Goal: Task Accomplishment & Management: Use online tool/utility

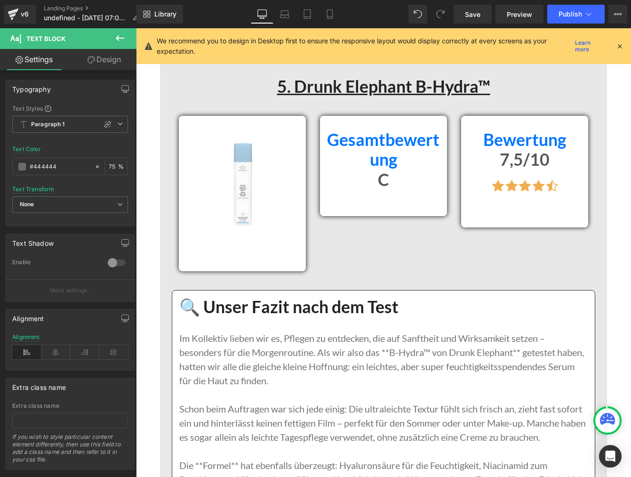
scroll to position [7526, 0]
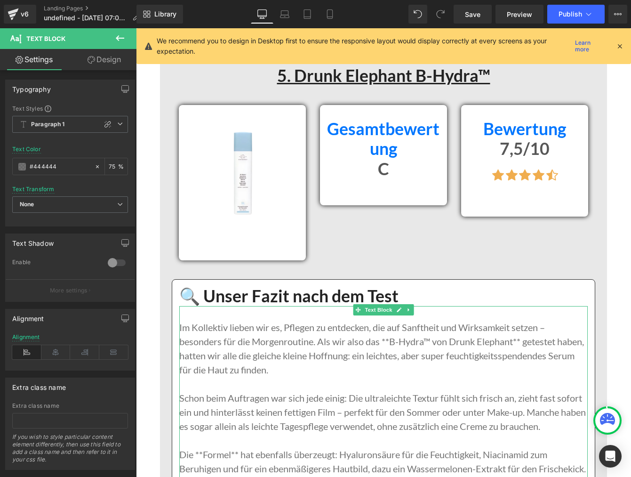
click at [391, 341] on p "Im Kollektiv lieben wir es, Pflegen zu entdecken, die auf Sanftheit und Wirksam…" at bounding box center [383, 348] width 408 height 56
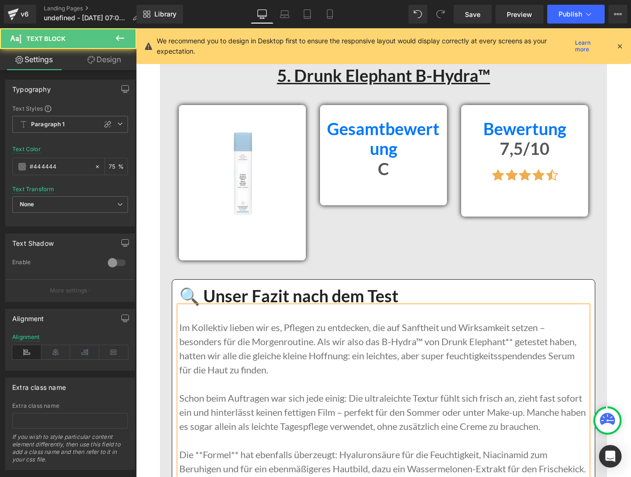
click at [515, 340] on p "Im Kollektiv lieben wir es, Pflegen zu entdecken, die auf Sanftheit und Wirksam…" at bounding box center [383, 348] width 408 height 56
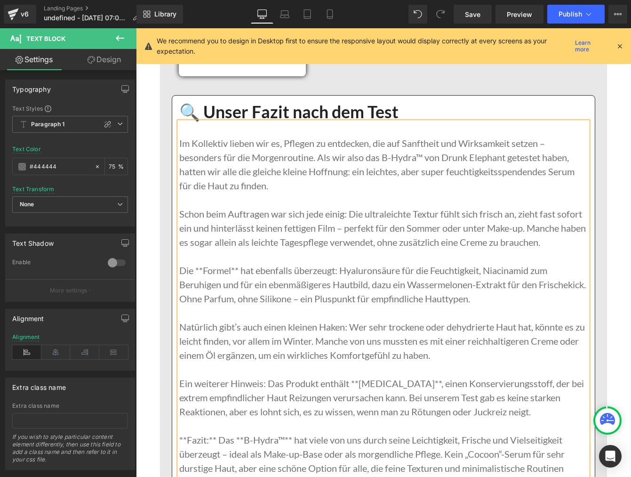
scroll to position [7716, 0]
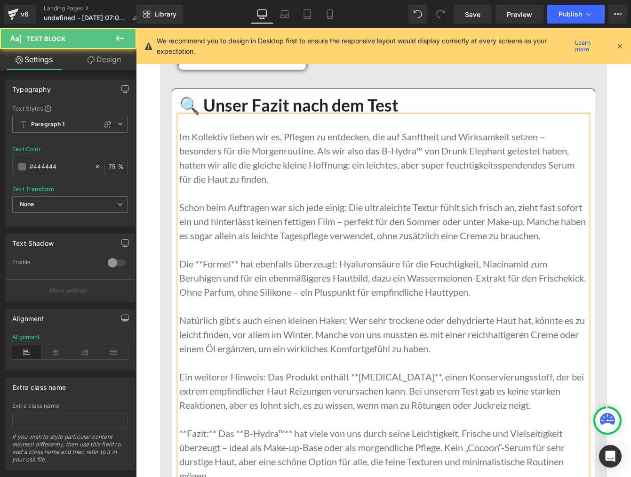
click at [204, 264] on p "Die **Formel** hat ebenfalls überzeugt: Hyaluronsäure für die Feuchtigkeit, Nia…" at bounding box center [383, 277] width 408 height 42
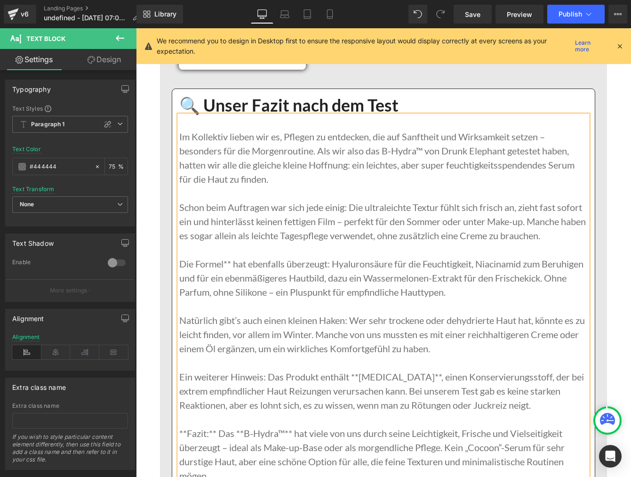
click at [232, 264] on p "Die Formel** hat ebenfalls überzeugt: Hyaluronsäure für die Feuchtigkeit, Niaci…" at bounding box center [383, 277] width 408 height 42
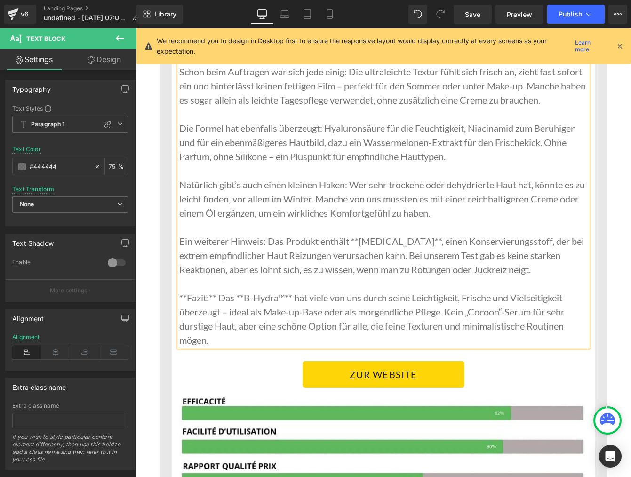
scroll to position [7855, 0]
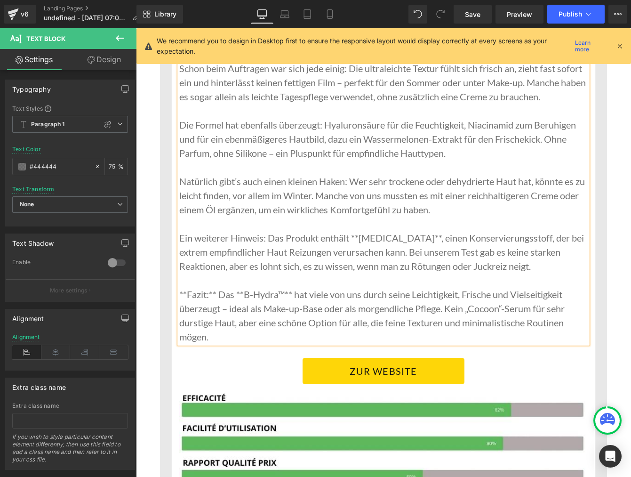
click at [361, 237] on p "Ein weiterer Hinweis: Das Produkt enthält **[MEDICAL_DATA]**, einen Konservieru…" at bounding box center [383, 252] width 408 height 42
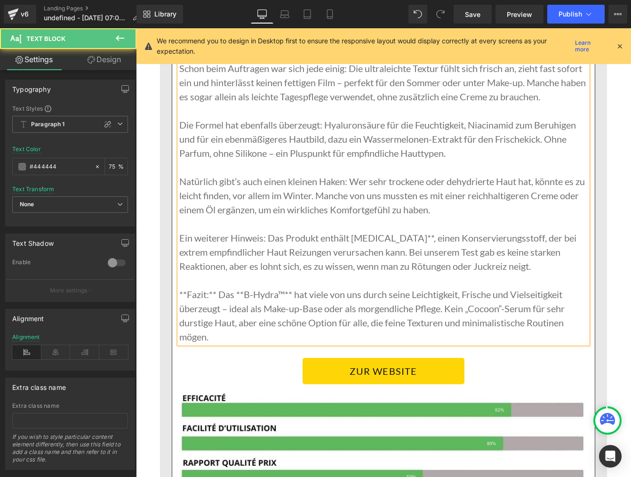
click at [420, 237] on p "Ein weiterer Hinweis: Das Produkt enthält [MEDICAL_DATA]**, einen Konservierung…" at bounding box center [383, 252] width 408 height 42
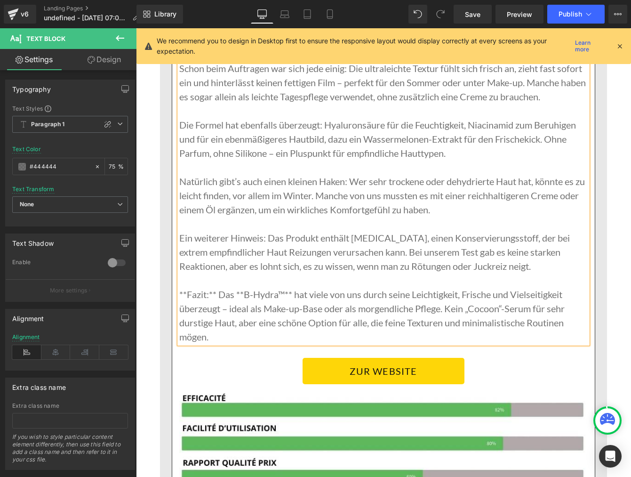
click at [187, 294] on p "**Fazit:** Das **B-Hydra™** hat viele von uns durch seine Leichtigkeit, Frische…" at bounding box center [383, 315] width 408 height 56
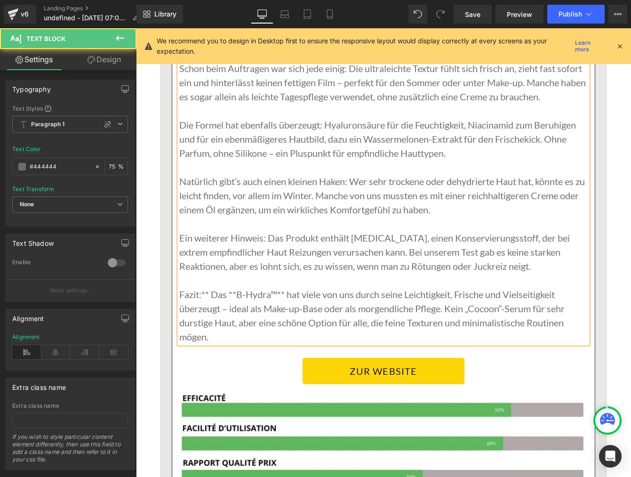
click at [209, 294] on p "Fazit:** Das **B-Hydra™** hat viele von uns durch seine Leichtigkeit, Frische u…" at bounding box center [383, 315] width 408 height 56
click at [229, 293] on p "Fazit: Das **B-Hydra™** hat viele von uns durch seine Leichtigkeit, Frische und…" at bounding box center [383, 315] width 408 height 56
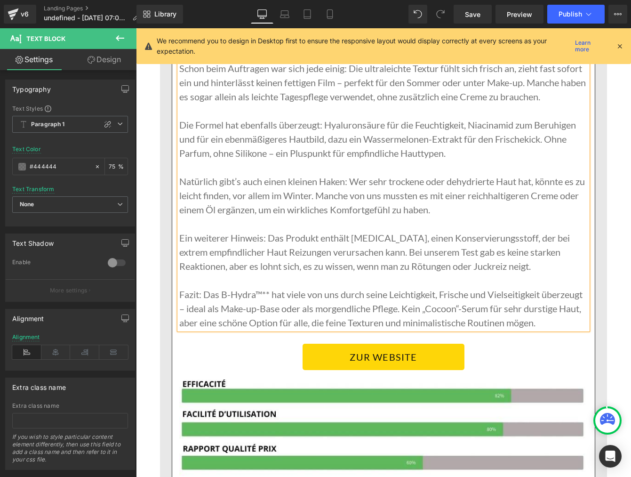
click at [271, 294] on p "Fazit: Das B-Hydra™** hat viele von uns durch seine Leichtigkeit, Frische und V…" at bounding box center [383, 308] width 408 height 42
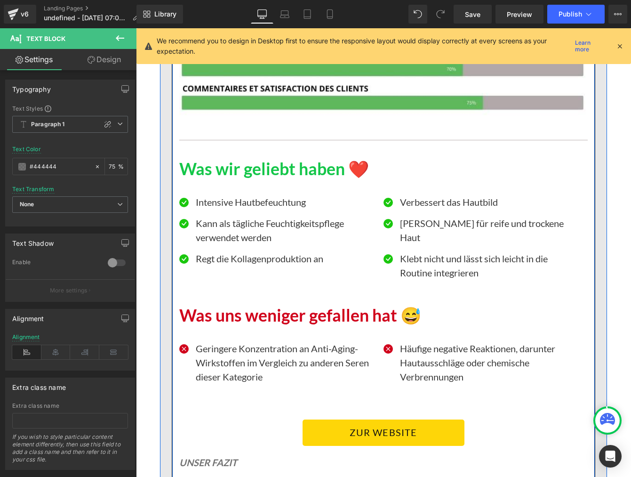
scroll to position [8284, 0]
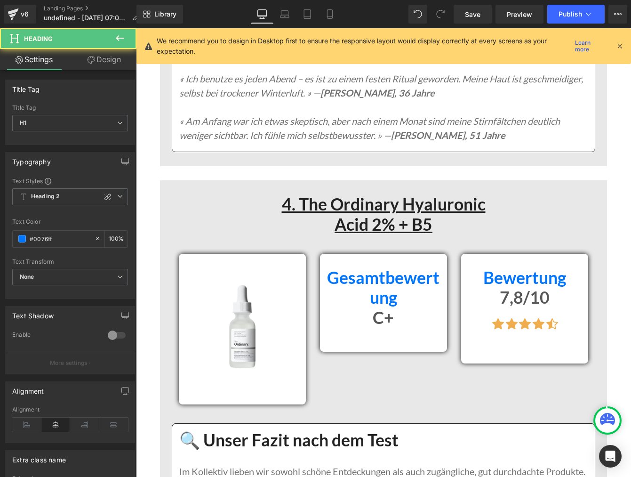
click at [367, 268] on h1 "Gesamtbewertung" at bounding box center [383, 288] width 113 height 40
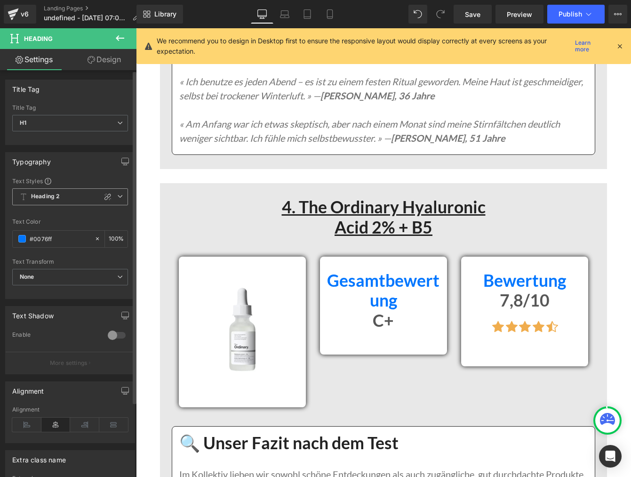
click at [117, 195] on icon at bounding box center [120, 196] width 6 height 6
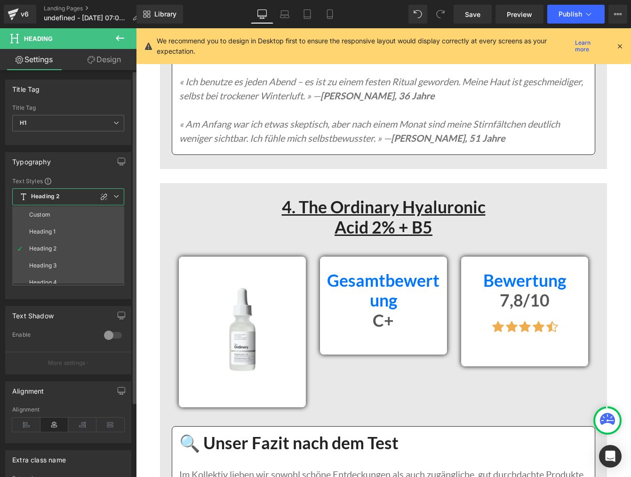
click at [68, 260] on li "Heading 3" at bounding box center [70, 265] width 116 height 17
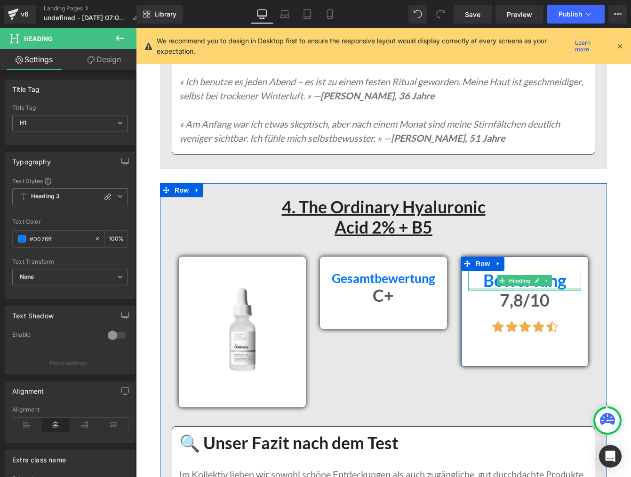
click at [515, 288] on div at bounding box center [524, 289] width 113 height 2
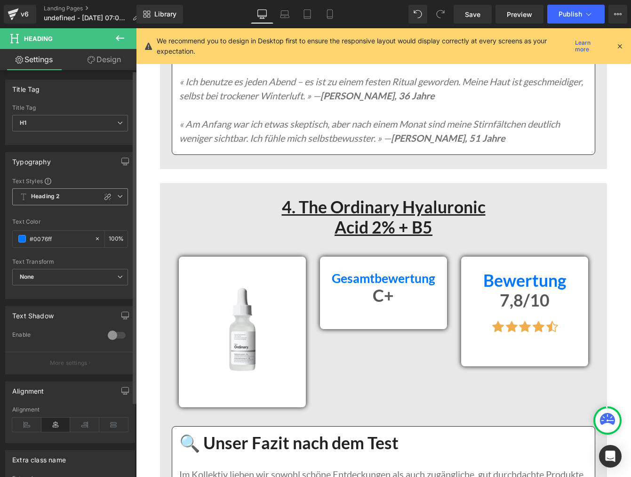
click at [117, 198] on icon at bounding box center [120, 196] width 6 height 6
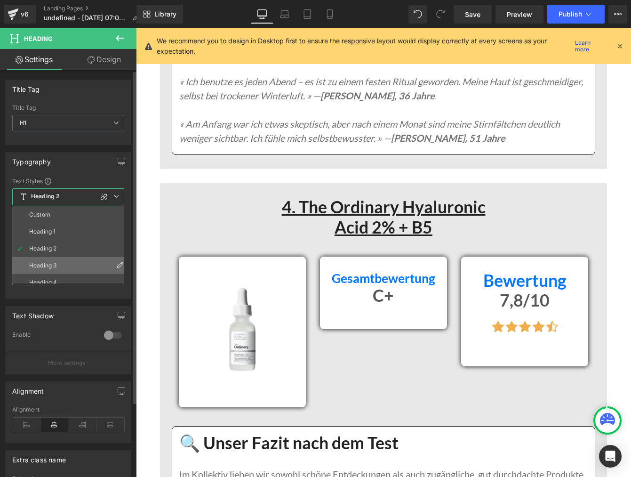
click at [46, 264] on div "Heading 3" at bounding box center [42, 265] width 27 height 7
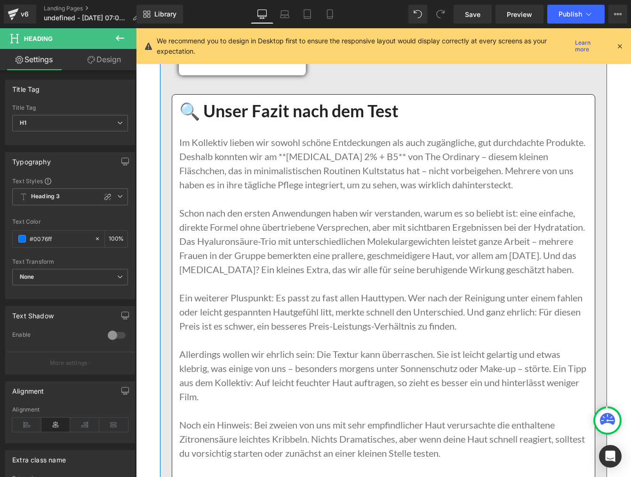
scroll to position [6077, 0]
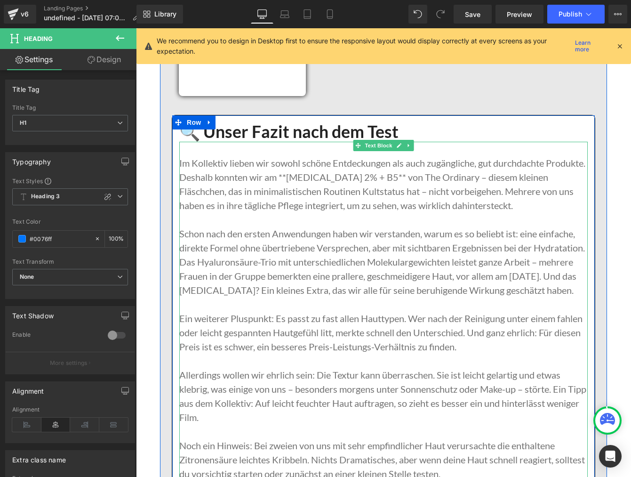
click at [331, 163] on p "Im Kollektiv lieben wir sowohl schöne Entdeckungen als auch zugängliche, gut du…" at bounding box center [383, 184] width 408 height 56
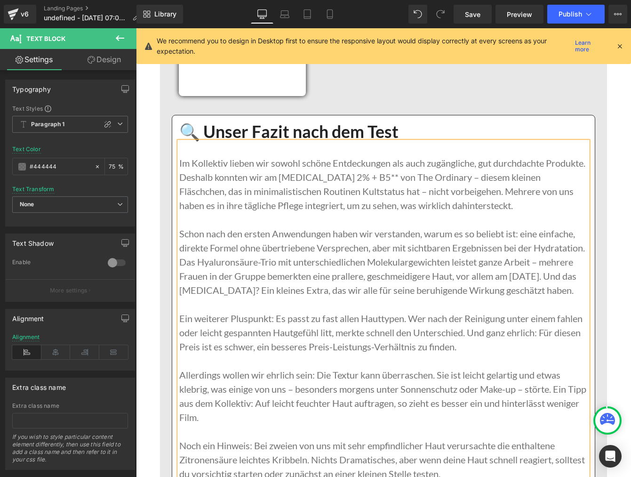
click at [431, 161] on p "Im Kollektiv lieben wir sowohl schöne Entdeckungen als auch zugängliche, gut du…" at bounding box center [383, 184] width 408 height 56
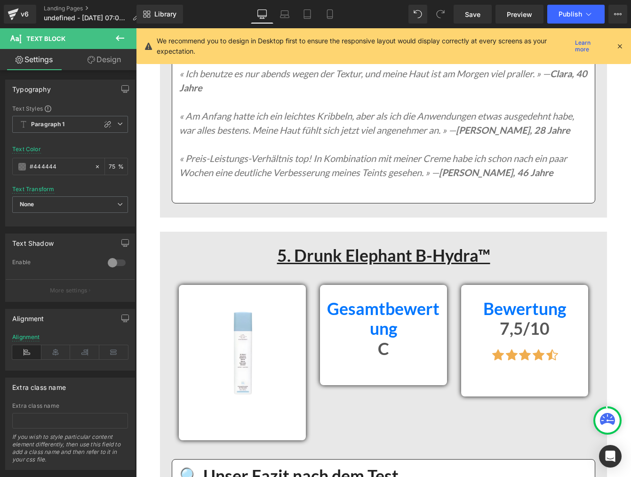
scroll to position [7347, 0]
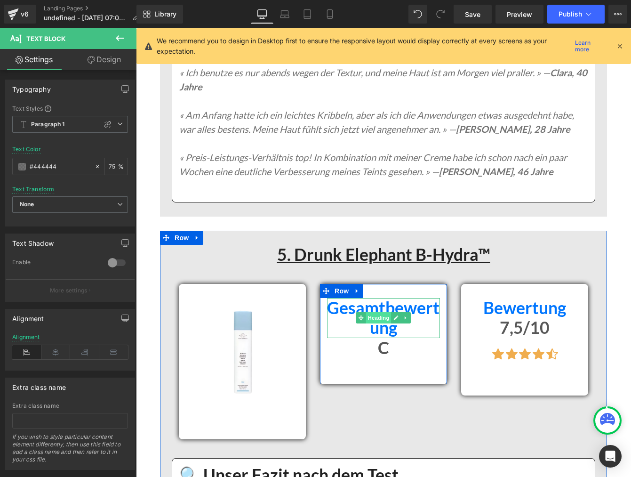
click at [379, 315] on span "Heading" at bounding box center [378, 317] width 25 height 11
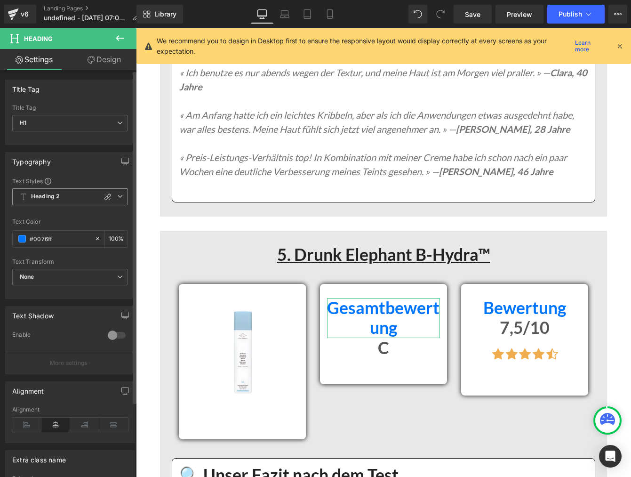
drag, startPoint x: 119, startPoint y: 198, endPoint x: 114, endPoint y: 200, distance: 5.3
click at [119, 198] on icon at bounding box center [120, 196] width 6 height 6
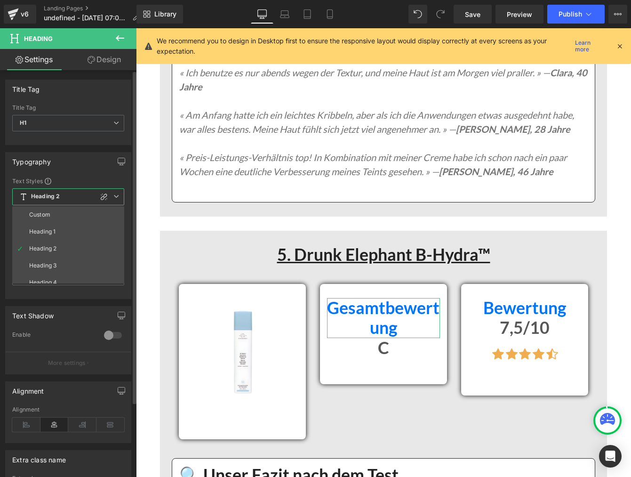
drag, startPoint x: 59, startPoint y: 266, endPoint x: 76, endPoint y: 266, distance: 16.9
click at [59, 266] on li "Heading 3" at bounding box center [70, 265] width 116 height 17
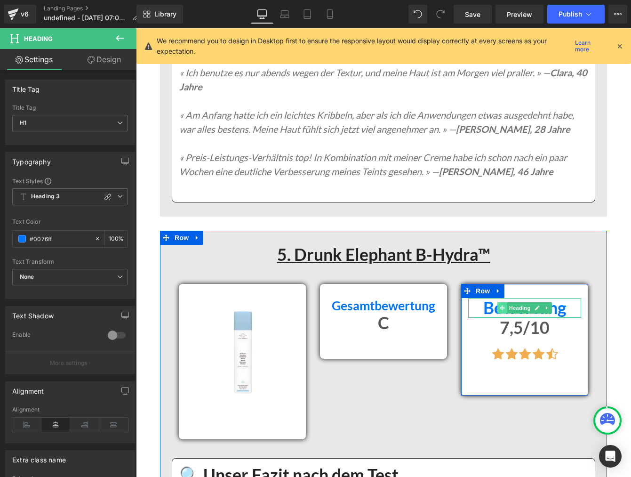
click at [502, 307] on icon at bounding box center [502, 307] width 5 height 5
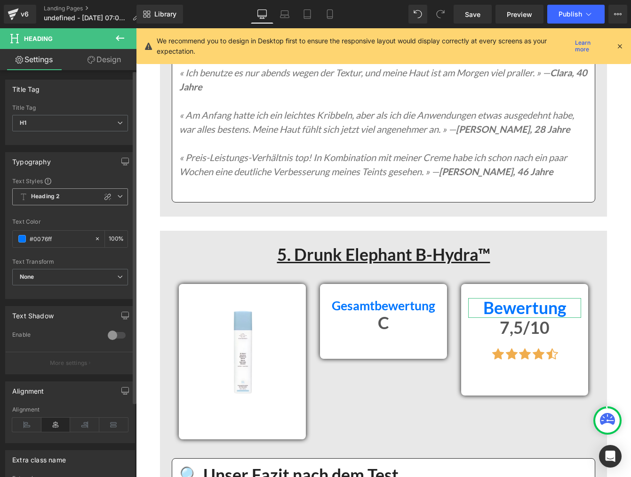
click at [120, 198] on span "Heading 2" at bounding box center [70, 196] width 116 height 17
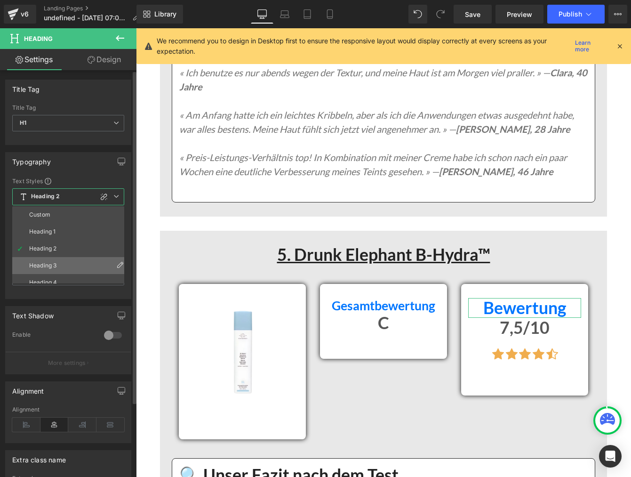
click at [79, 264] on li "Heading 3" at bounding box center [70, 265] width 116 height 17
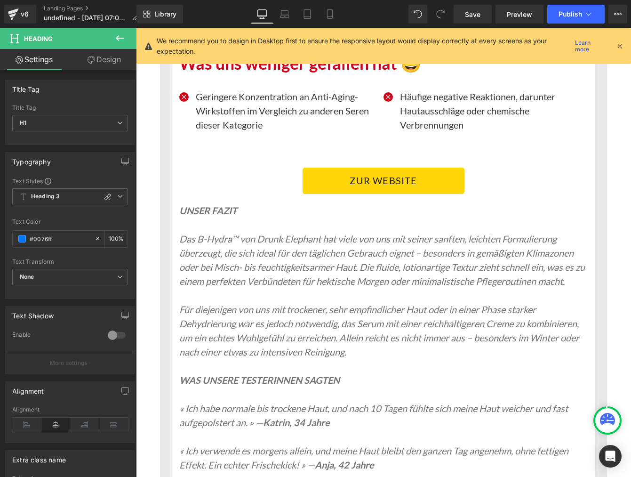
scroll to position [8535, 0]
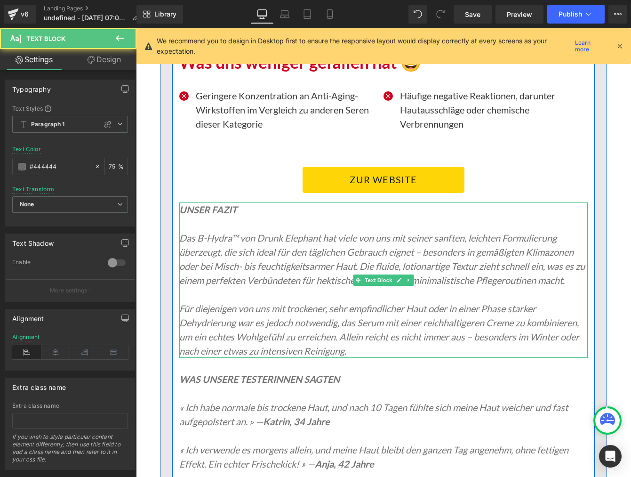
click at [183, 232] on icon "Das B-Hydra™ von Drunk Elephant hat viele von uns mit seiner sanften, leichten …" at bounding box center [382, 259] width 406 height 54
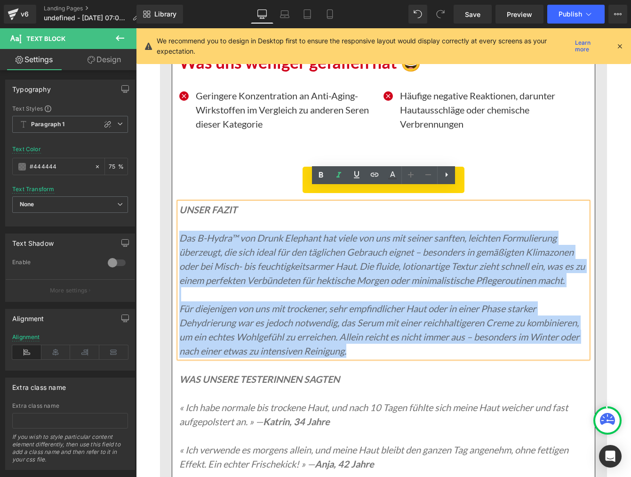
drag, startPoint x: 180, startPoint y: 223, endPoint x: 350, endPoint y: 334, distance: 202.3
click at [350, 334] on div "UNSER FAZIT Das B-Hydra™ von Drunk Elephant hat viele von uns mit seiner sanfte…" at bounding box center [383, 279] width 408 height 155
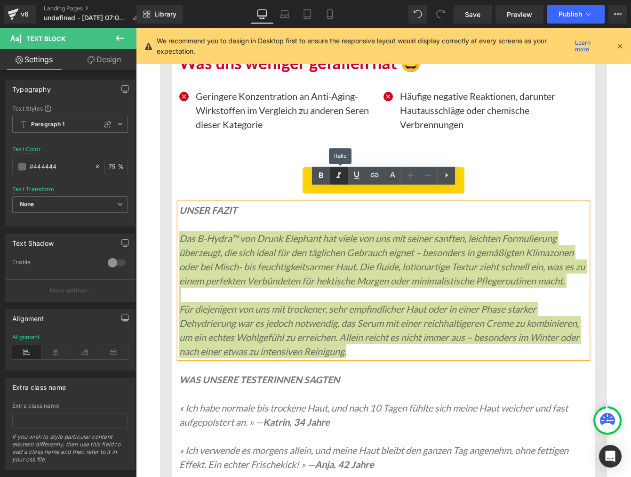
click at [336, 176] on icon at bounding box center [338, 175] width 11 height 11
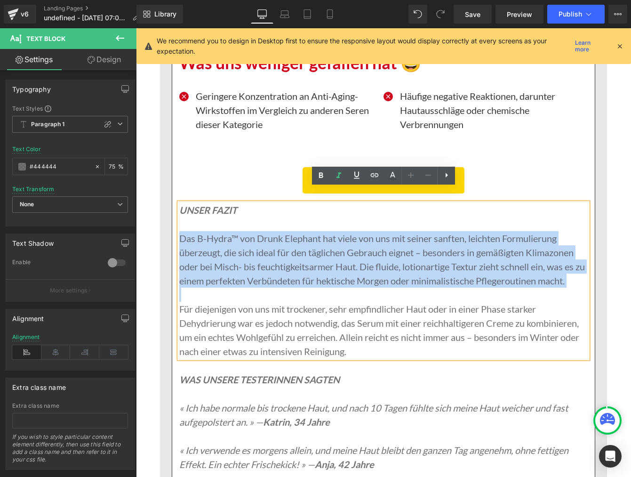
click at [259, 288] on p at bounding box center [383, 295] width 408 height 14
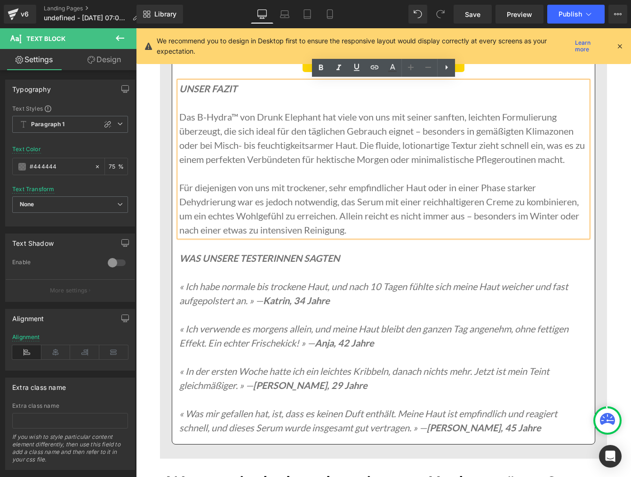
scroll to position [8678, 0]
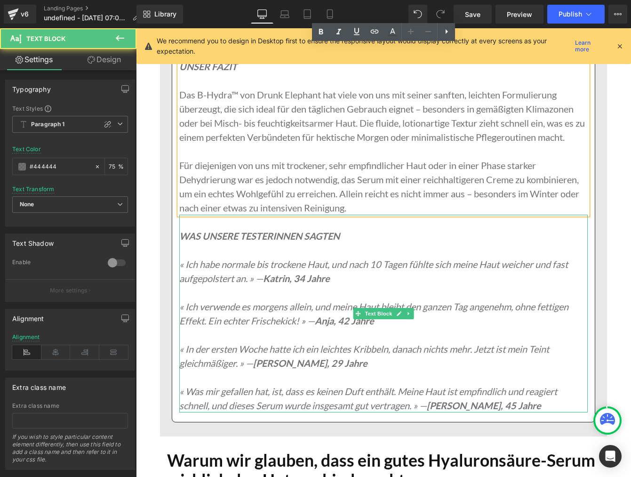
click at [183, 258] on icon "« Ich habe normale bis trockene Haut, und [DATE] fühlte sich meine Haut weicher…" at bounding box center [373, 270] width 389 height 25
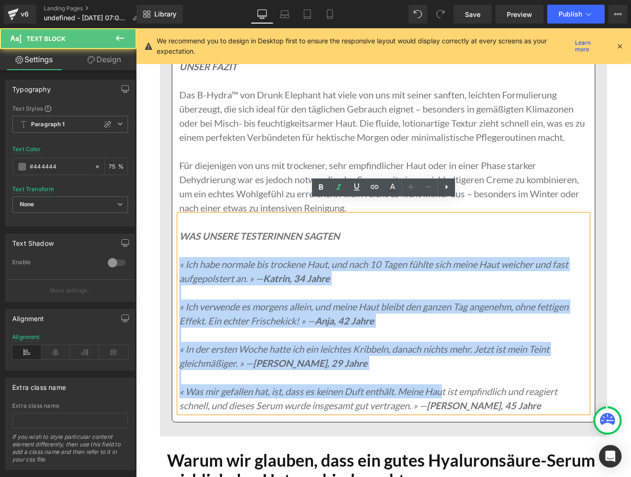
drag, startPoint x: 181, startPoint y: 249, endPoint x: 436, endPoint y: 377, distance: 285.8
click at [436, 377] on div "WAS UNSERE TESTERINNEN SAGTEN « Ich habe normale bis trockene Haut, und [DATE] …" at bounding box center [383, 314] width 408 height 198
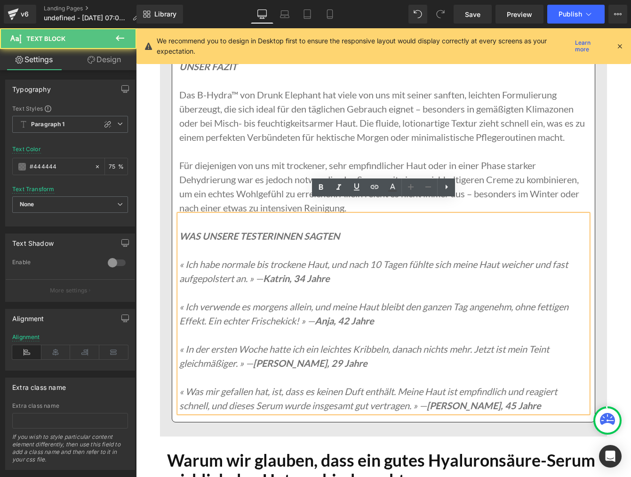
click at [529, 390] on p "« Was mir gefallen hat, ist, dass es keinen Duft enthält. Meine Haut ist empfin…" at bounding box center [383, 398] width 408 height 28
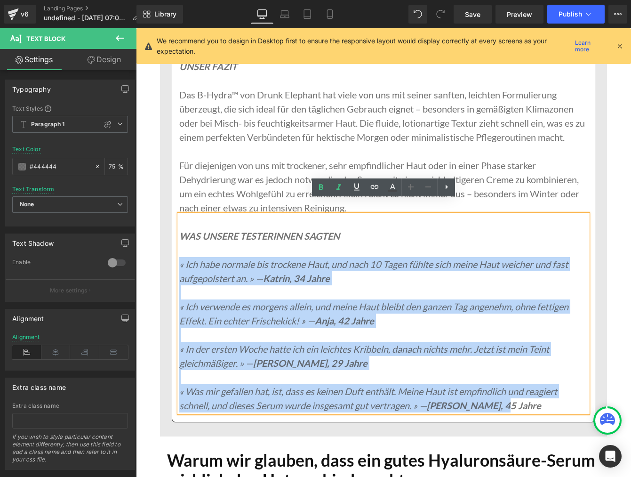
click at [180, 258] on icon "« Ich habe normale bis trockene Haut, und [DATE] fühlte sich meine Haut weicher…" at bounding box center [373, 270] width 389 height 25
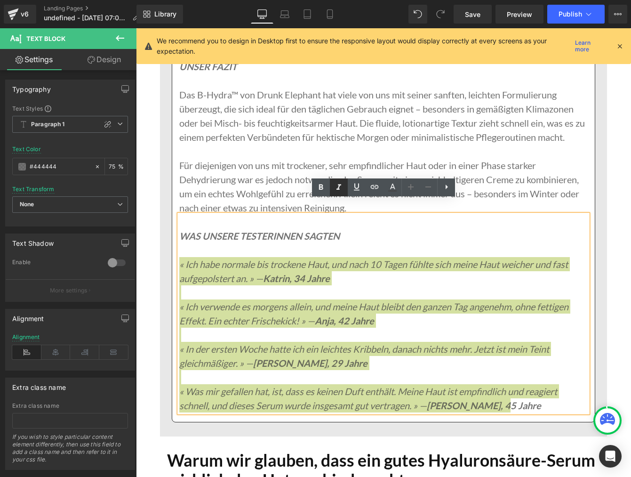
click at [344, 190] on link at bounding box center [339, 187] width 18 height 18
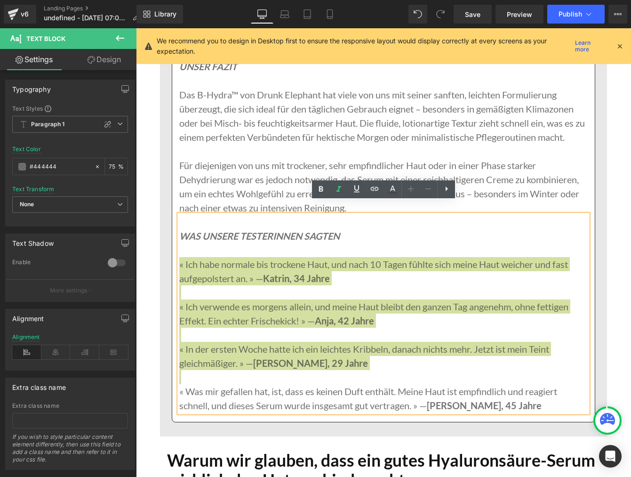
scroll to position [8676, 0]
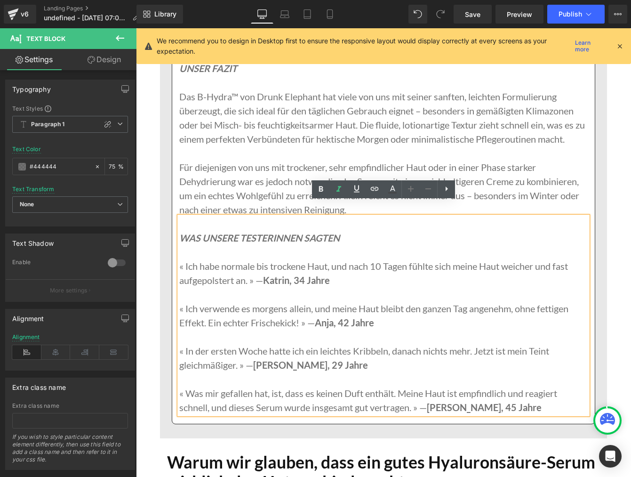
click at [230, 245] on p at bounding box center [383, 252] width 408 height 14
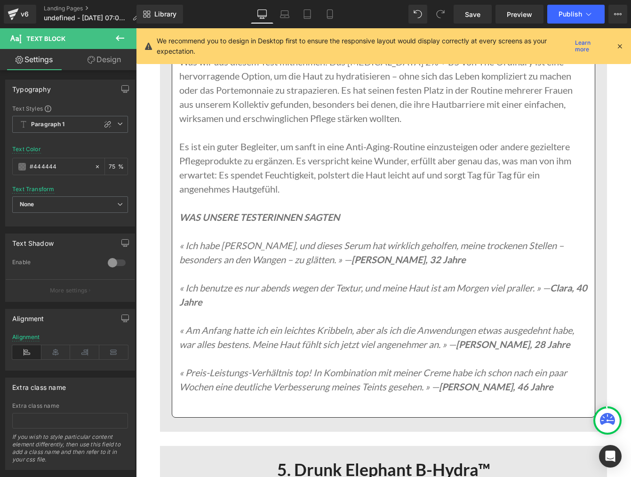
scroll to position [7131, 0]
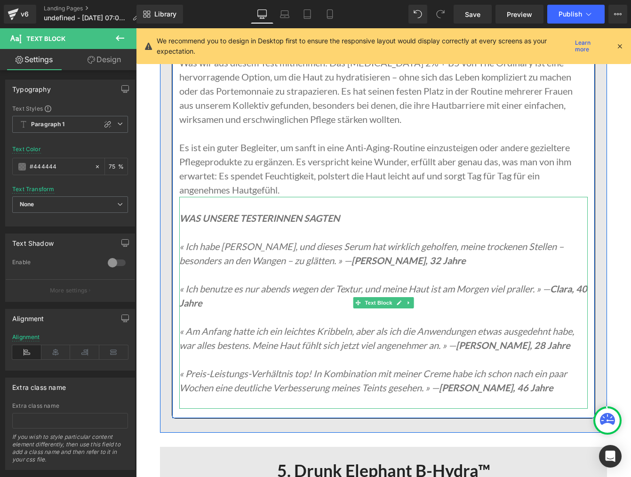
click at [517, 386] on p "« Preis-Leistungs-Verhältnis top! In Kombination mit meiner Creme habe ich scho…" at bounding box center [383, 380] width 408 height 28
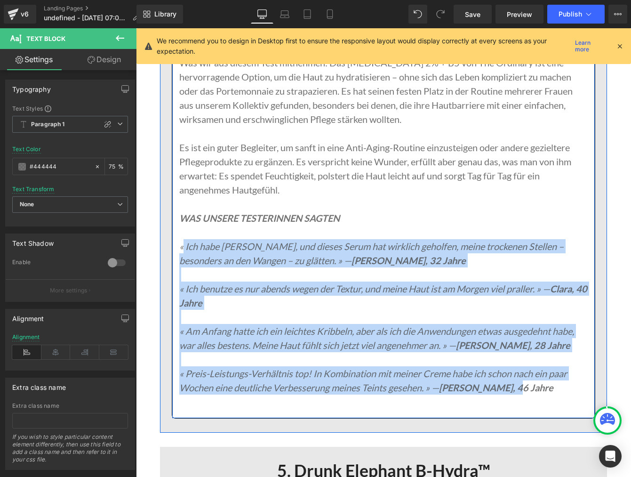
click at [182, 247] on icon "« Ich habe [PERSON_NAME], und dieses Serum hat wirklich geholfen, meine trocken…" at bounding box center [371, 252] width 384 height 25
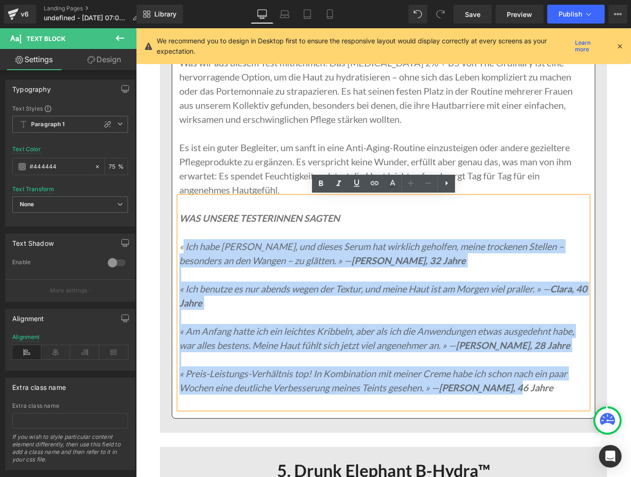
click at [180, 246] on icon "« Ich habe [PERSON_NAME], und dieses Serum hat wirklich geholfen, meine trocken…" at bounding box center [371, 252] width 384 height 25
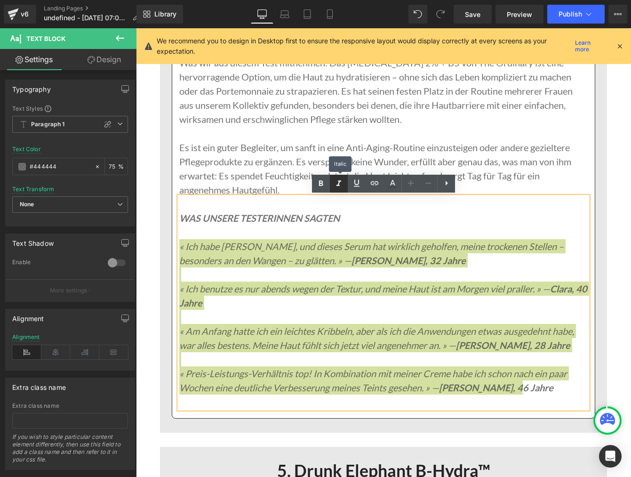
click at [337, 188] on icon at bounding box center [338, 183] width 11 height 11
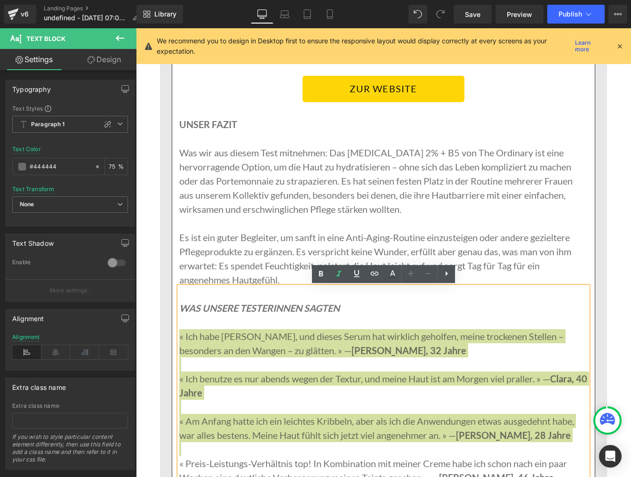
scroll to position [7039, 0]
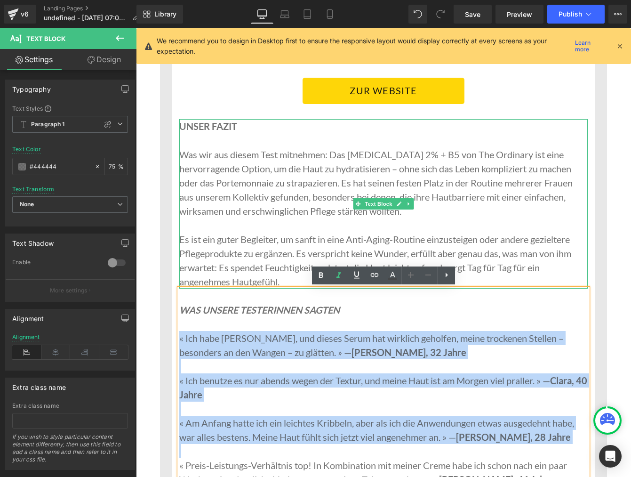
click at [237, 127] on p "UNSER FAZIT" at bounding box center [383, 126] width 408 height 14
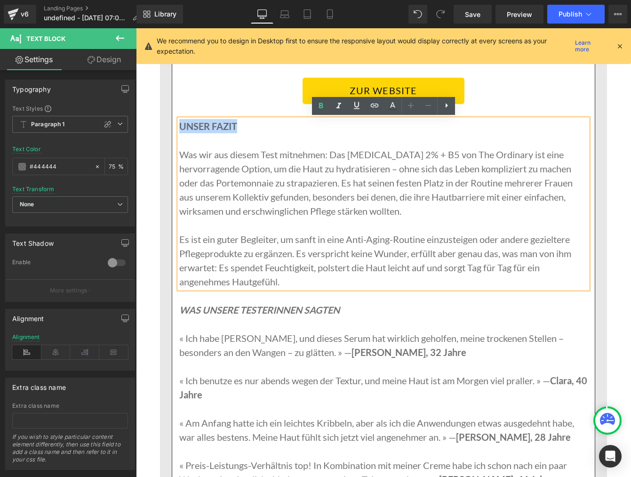
drag, startPoint x: 229, startPoint y: 126, endPoint x: 181, endPoint y: 126, distance: 47.5
click at [181, 126] on p "UNSER FAZIT" at bounding box center [383, 126] width 408 height 14
click at [339, 105] on icon at bounding box center [338, 105] width 11 height 11
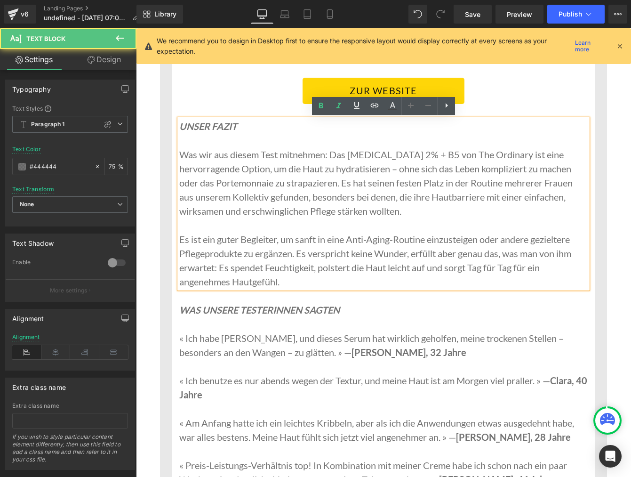
click at [312, 173] on p "Was wir aus diesem Test mitnehmen: Das [MEDICAL_DATA] 2% + B5 von The Ordinary …" at bounding box center [383, 182] width 408 height 71
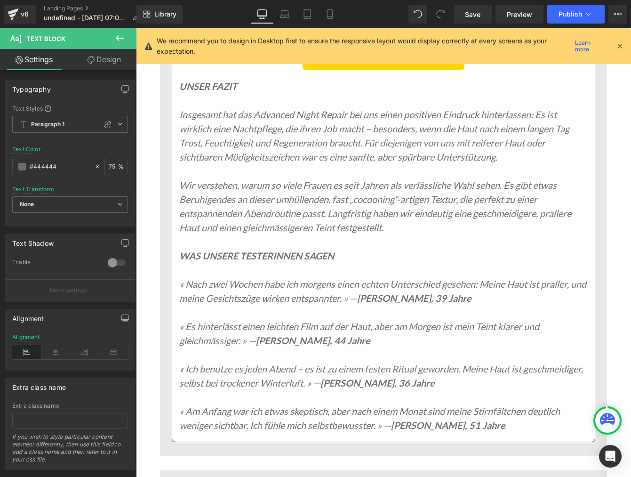
scroll to position [5478, 0]
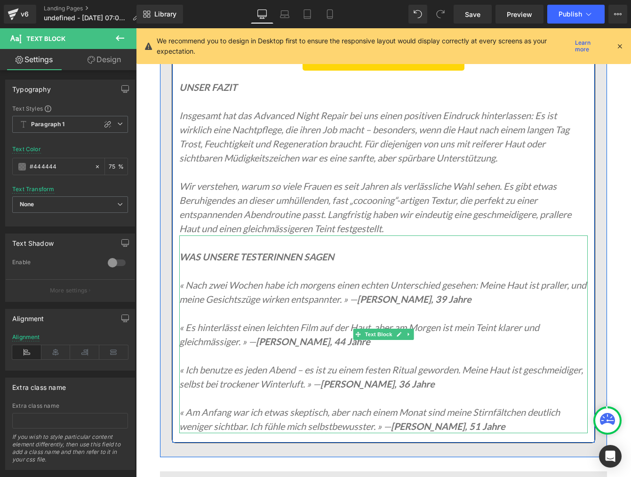
click at [192, 279] on icon "« [DATE] habe ich morgens einen echten Unterschied gesehen: Meine Haut ist pral…" at bounding box center [382, 291] width 407 height 25
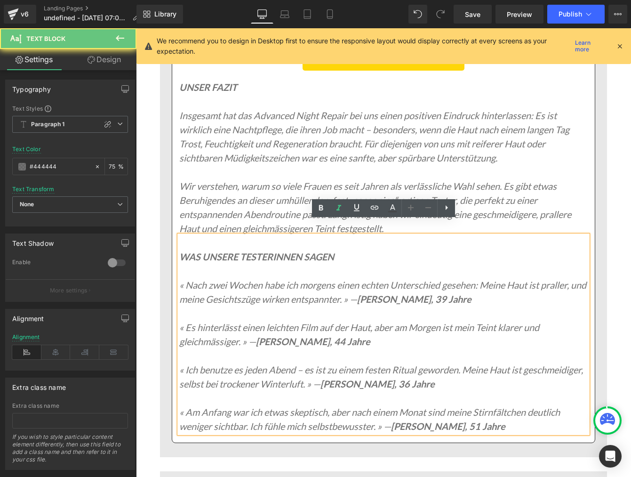
click at [182, 279] on icon "« [DATE] habe ich morgens einen echten Unterschied gesehen: Meine Haut ist pral…" at bounding box center [382, 291] width 407 height 25
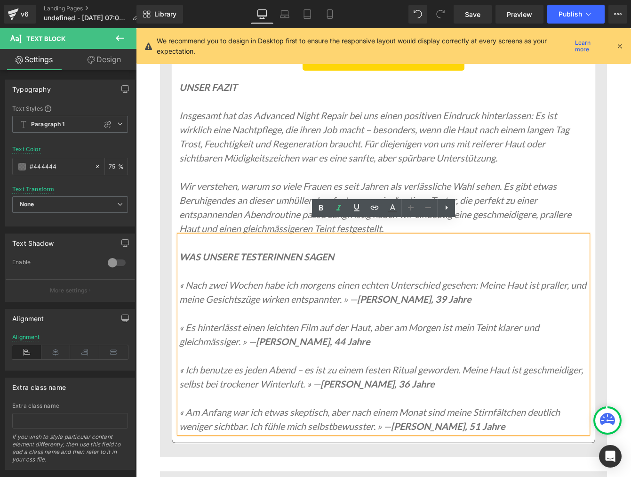
click at [180, 279] on icon "« [DATE] habe ich morgens einen echten Unterschied gesehen: Meine Haut ist pral…" at bounding box center [382, 291] width 407 height 25
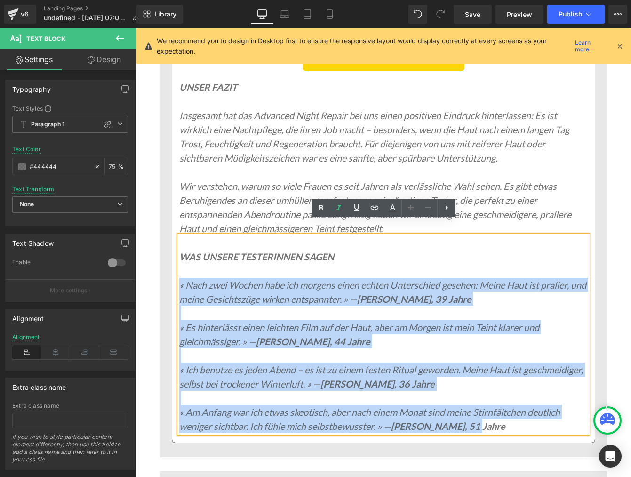
click at [472, 412] on p "« Am Anfang war ich etwas skeptisch, aber [DATE] sind meine Stirnfältchen deutl…" at bounding box center [383, 419] width 408 height 28
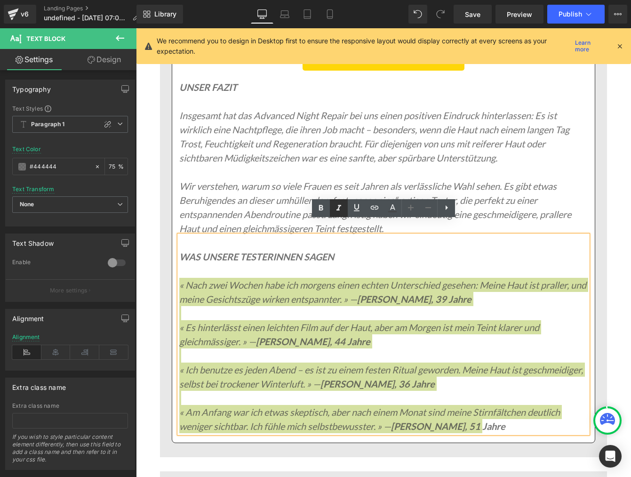
click at [342, 207] on icon at bounding box center [338, 207] width 11 height 11
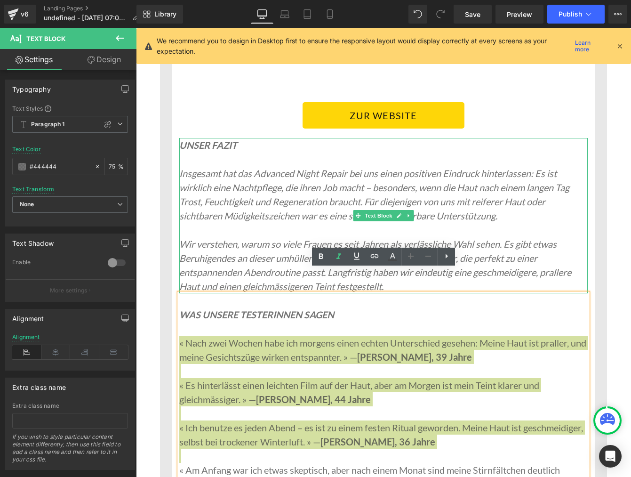
scroll to position [5383, 0]
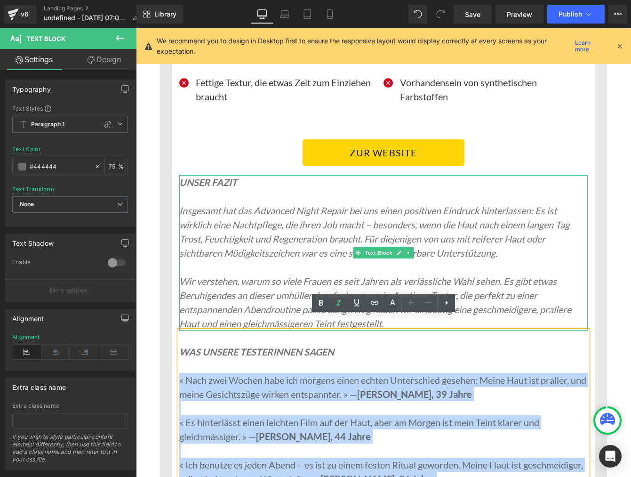
click at [184, 205] on icon "Insgesamt hat das Advanced Night Repair bei uns einen positiven Eindruck hinter…" at bounding box center [374, 232] width 390 height 54
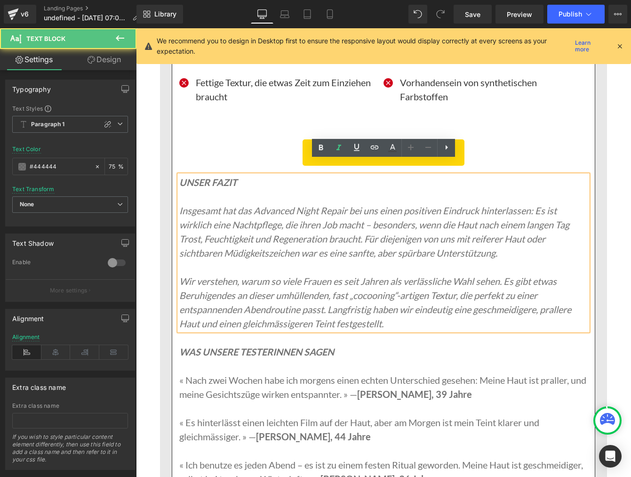
click at [180, 205] on icon "Insgesamt hat das Advanced Night Repair bei uns einen positiven Eindruck hinter…" at bounding box center [374, 232] width 390 height 54
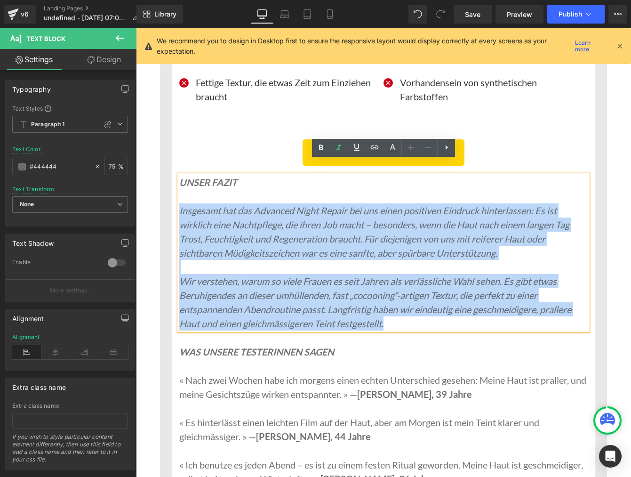
click at [388, 312] on p "Wir verstehen, warum so viele Frauen es seit Jahren als verlässliche Wahl sehen…" at bounding box center [383, 302] width 408 height 56
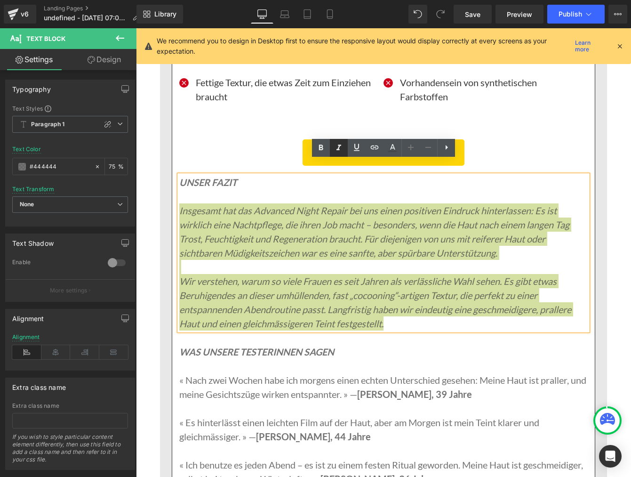
click at [336, 149] on icon at bounding box center [338, 148] width 5 height 6
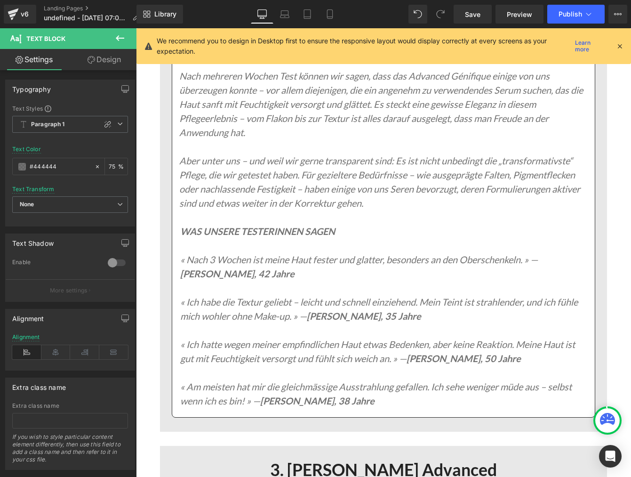
scroll to position [3949, 0]
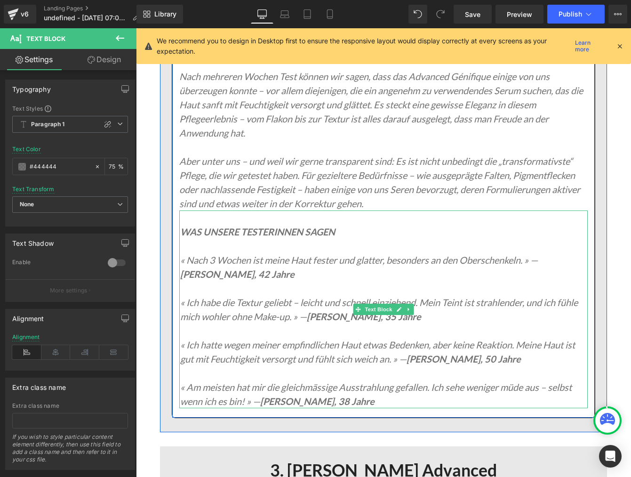
click at [184, 254] on icon "« [DATE] ist meine Haut fester und glatter, besonders an den Oberschenkeln. » —…" at bounding box center [359, 266] width 358 height 25
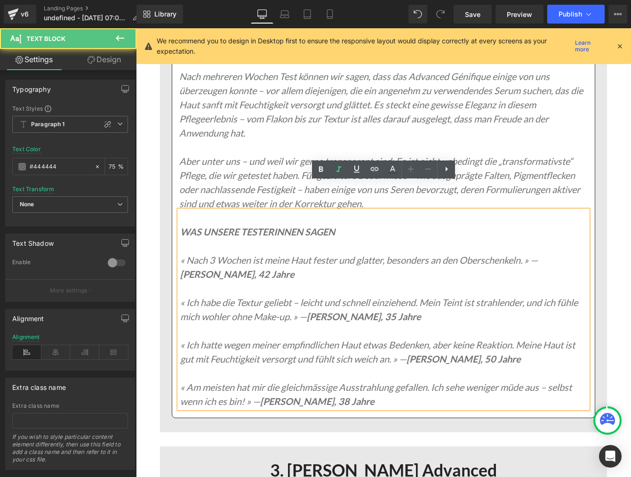
click at [181, 254] on icon "« [DATE] ist meine Haut fester und glatter, besonders an den Oberschenkeln. » —…" at bounding box center [359, 266] width 358 height 25
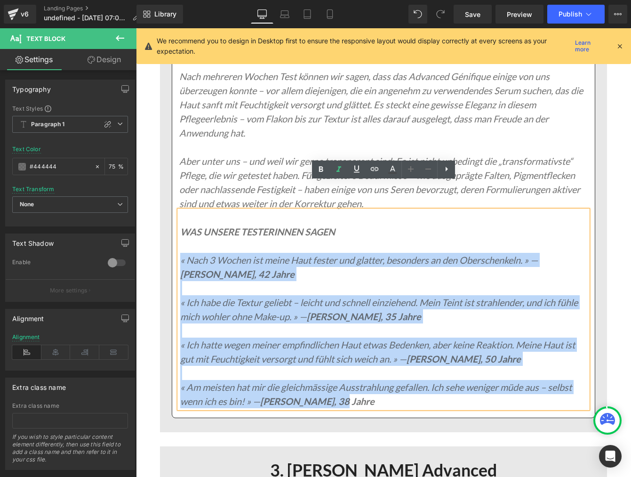
click at [342, 380] on p "« Am meisten hat mir die gleichmässige Ausstrahlung gefallen. Ich sehe weniger …" at bounding box center [384, 394] width 408 height 28
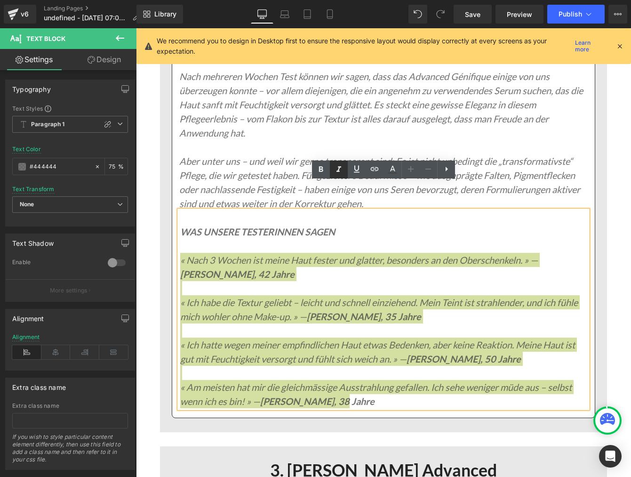
click at [340, 171] on icon at bounding box center [338, 169] width 11 height 11
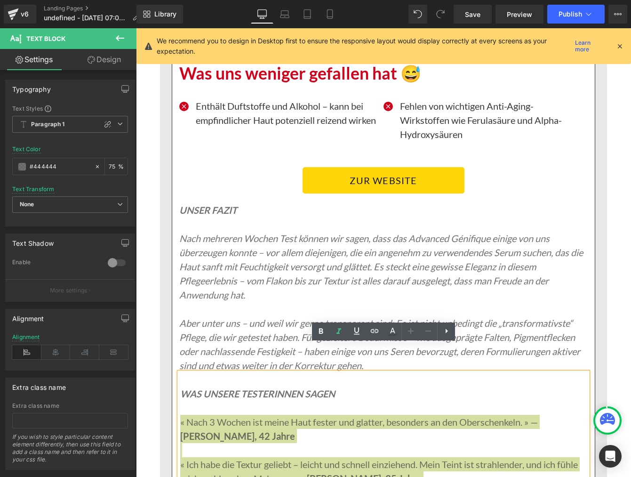
scroll to position [3786, 0]
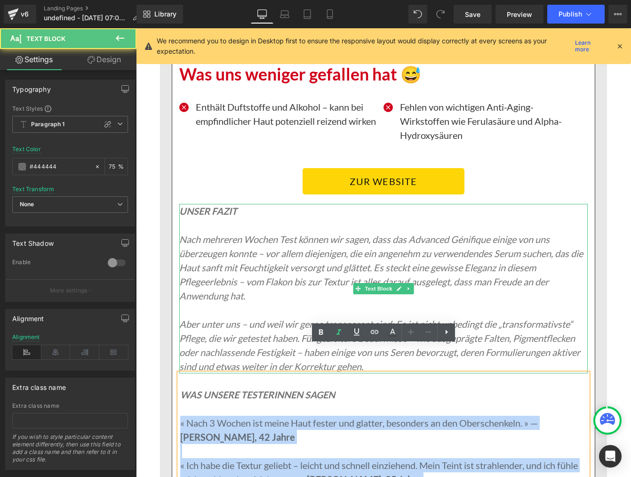
click at [183, 233] on icon "Nach mehreren Wochen Test können wir sagen, dass das Advanced Génifique einige …" at bounding box center [381, 267] width 404 height 68
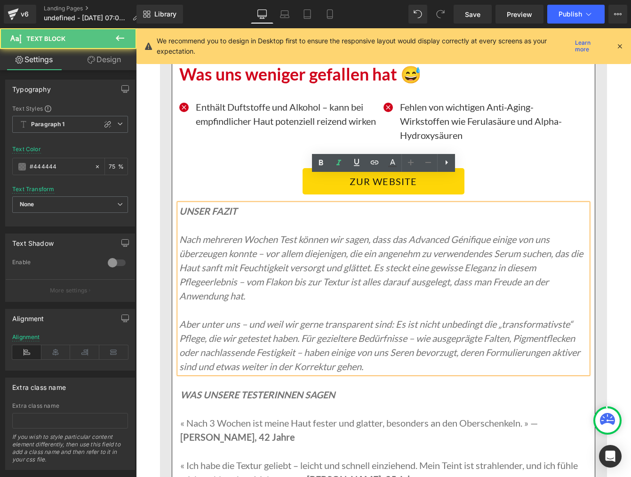
drag, startPoint x: 181, startPoint y: 210, endPoint x: 191, endPoint y: 216, distance: 11.5
click at [182, 233] on icon "Nach mehreren Wochen Test können wir sagen, dass das Advanced Génifique einige …" at bounding box center [381, 267] width 404 height 68
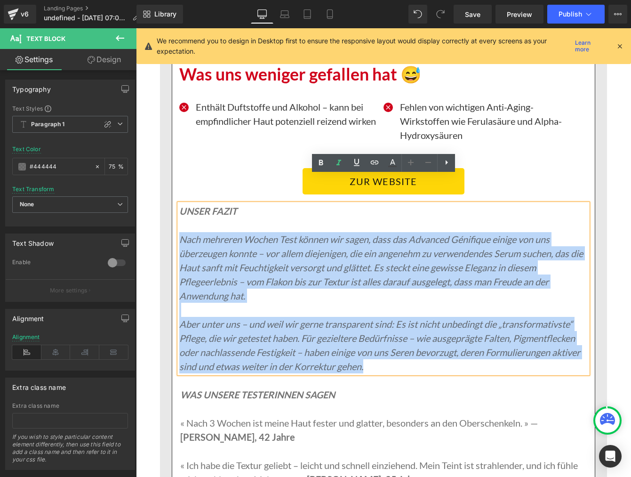
click at [373, 340] on p "Aber unter uns – und weil wir gerne transparent sind: Es ist nicht unbedingt di…" at bounding box center [383, 345] width 408 height 56
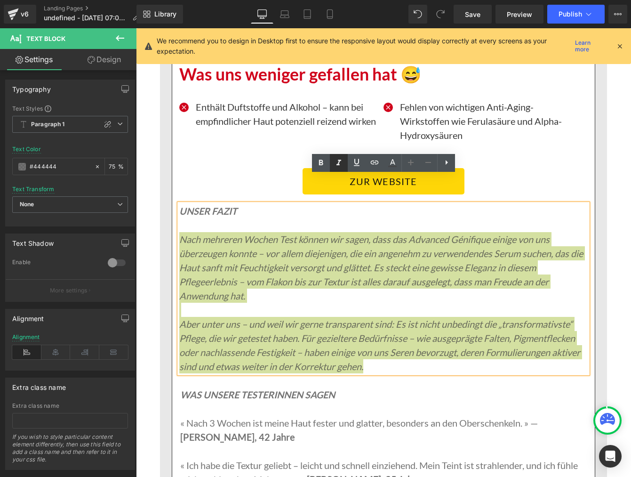
click at [340, 162] on icon at bounding box center [338, 162] width 11 height 11
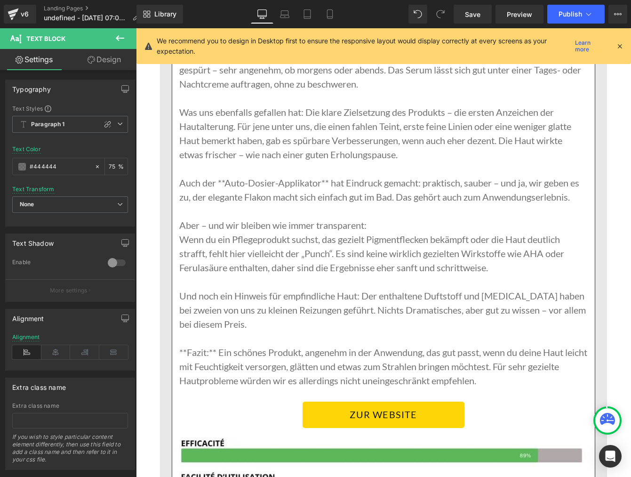
scroll to position [3061, 0]
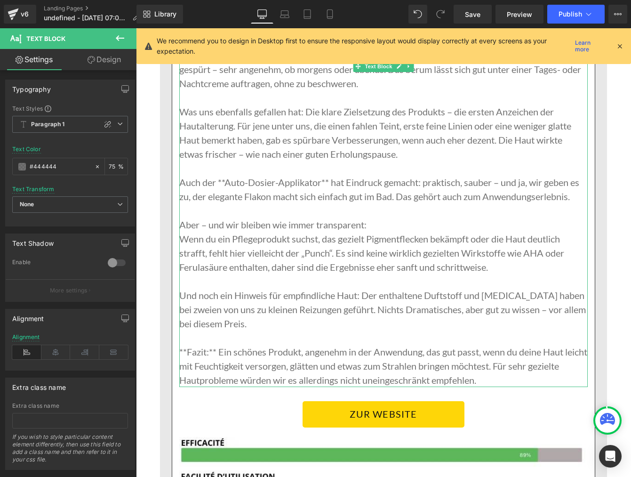
drag, startPoint x: 216, startPoint y: 322, endPoint x: 218, endPoint y: 336, distance: 13.8
click at [216, 344] on p "**Fazit:** Ein schönes Produkt, angenehm in der Anwendung, das gut passt, wenn …" at bounding box center [383, 365] width 408 height 42
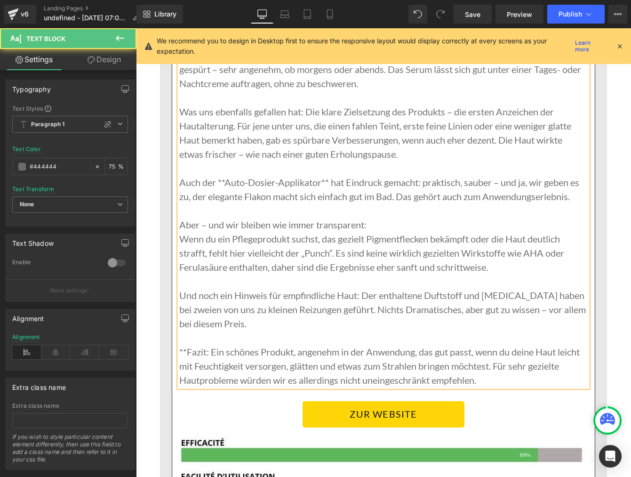
click at [187, 344] on p "**Fazit: Ein schönes Produkt, angenehm in der Anwendung, das gut passt, wenn du…" at bounding box center [383, 365] width 408 height 42
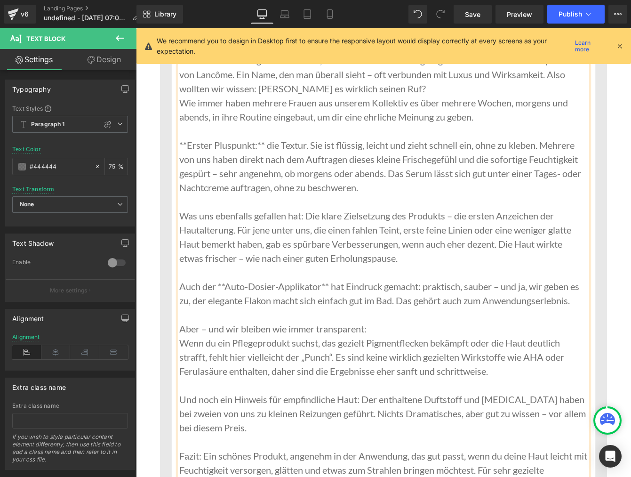
scroll to position [2962, 0]
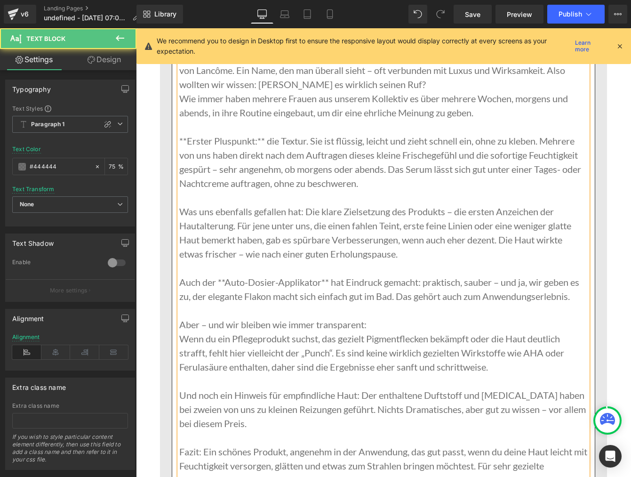
click at [224, 275] on p "Auch der **Auto-Dosier-Applikator** hat Eindruck gemacht: praktisch, sauber – u…" at bounding box center [383, 289] width 408 height 28
click at [323, 275] on p "Auch der Auto-Dosier-Applikator** hat Eindruck gemacht: praktisch, sauber – und…" at bounding box center [383, 289] width 408 height 28
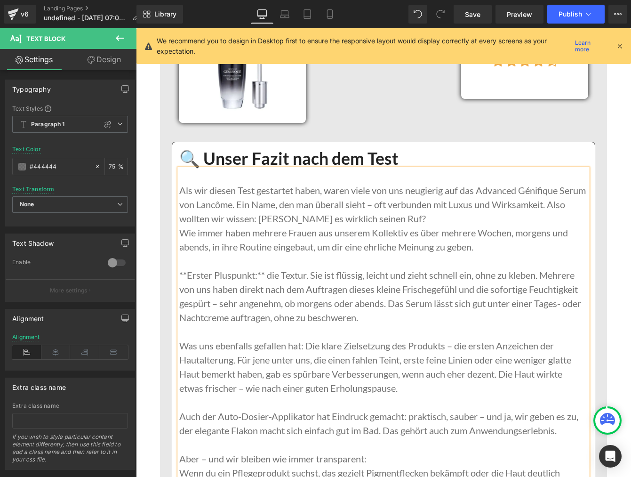
scroll to position [2822, 0]
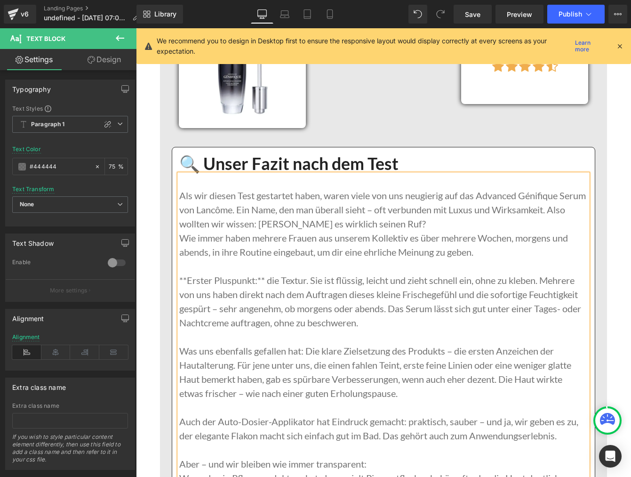
click at [264, 273] on p "**Erster Pluspunkt:** die Textur. Sie ist flüssig, leicht und zieht schnell ein…" at bounding box center [383, 301] width 408 height 56
click at [188, 273] on p "**Erster Pluspunkt: die Textur. Sie ist flüssig, leicht und zieht schnell ein, …" at bounding box center [383, 301] width 408 height 56
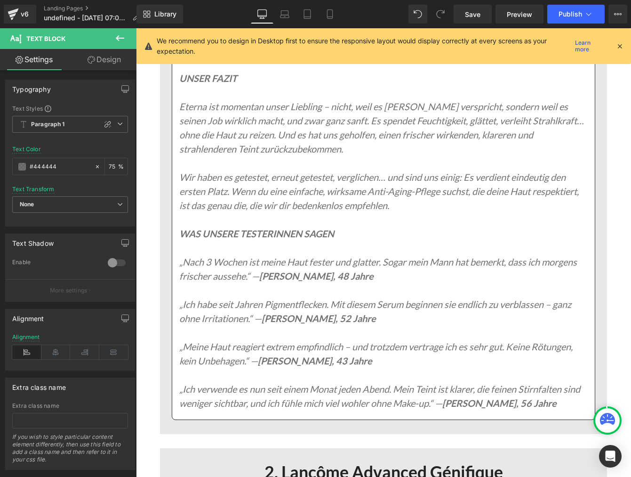
scroll to position [2314, 0]
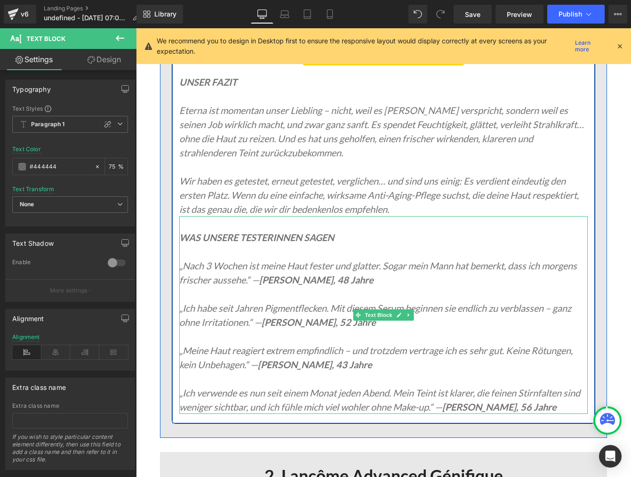
click at [183, 260] on icon "„[DATE] ist meine Haut fester und glatter. Sogar mein Mann hat bemerkt, dass ic…" at bounding box center [378, 272] width 398 height 25
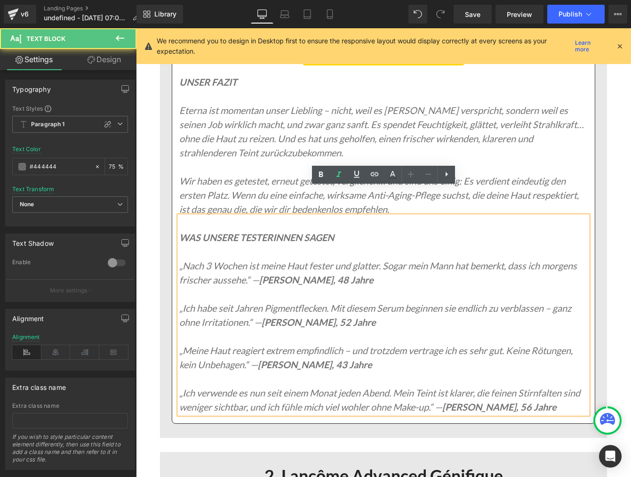
drag, startPoint x: 179, startPoint y: 237, endPoint x: 184, endPoint y: 240, distance: 5.7
click at [180, 260] on icon "„[DATE] ist meine Haut fester und glatter. Sogar mein Mann hat bemerkt, dass ic…" at bounding box center [378, 272] width 398 height 25
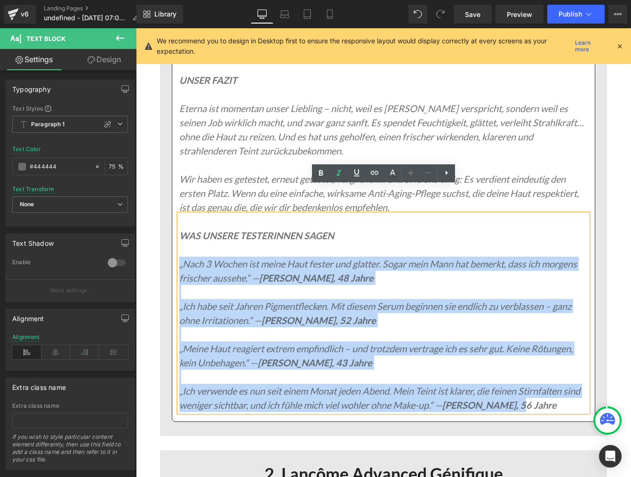
click at [526, 384] on p "„Ich verwende es nun seit einem Monat jeden Abend. Mein Teint ist klarer, die f…" at bounding box center [383, 398] width 408 height 28
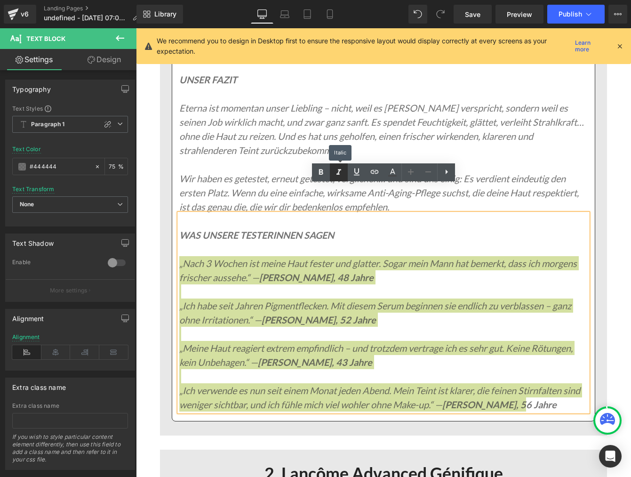
click at [337, 169] on icon at bounding box center [338, 172] width 11 height 11
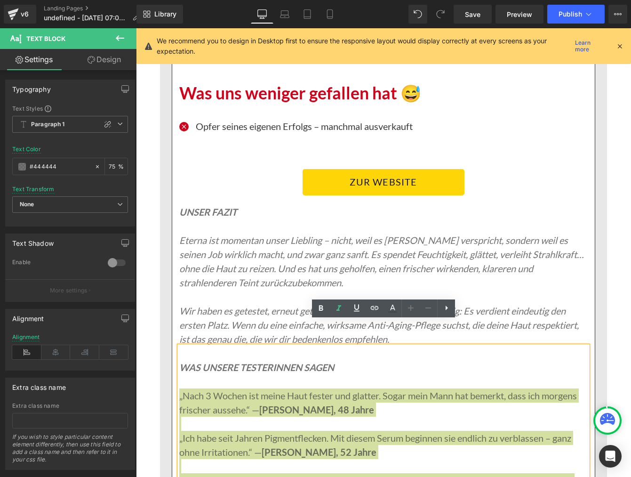
scroll to position [2168, 0]
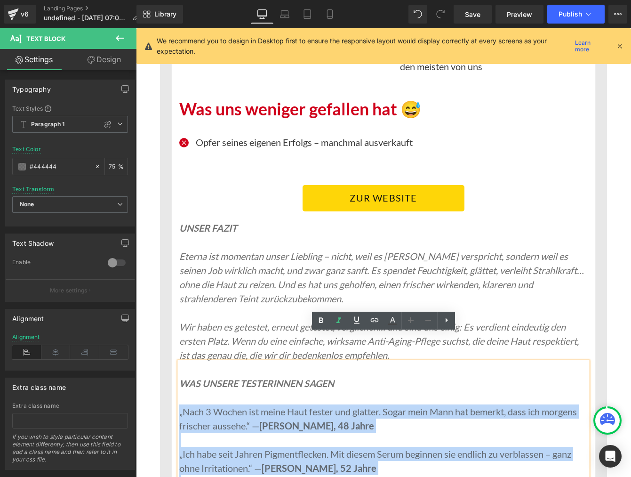
click at [191, 250] on icon "Eterna ist momentan unser Liebling – nicht, weil es [PERSON_NAME] verspricht, s…" at bounding box center [381, 277] width 405 height 54
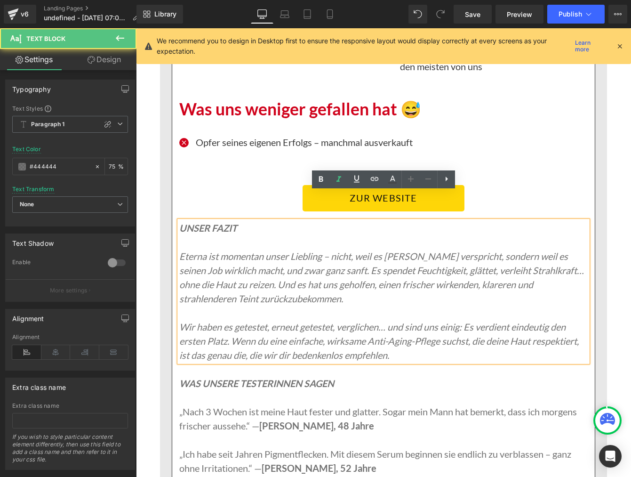
drag, startPoint x: 182, startPoint y: 226, endPoint x: 191, endPoint y: 230, distance: 10.3
click at [182, 250] on icon "Eterna ist momentan unser Liebling – nicht, weil es [PERSON_NAME] verspricht, s…" at bounding box center [381, 277] width 405 height 54
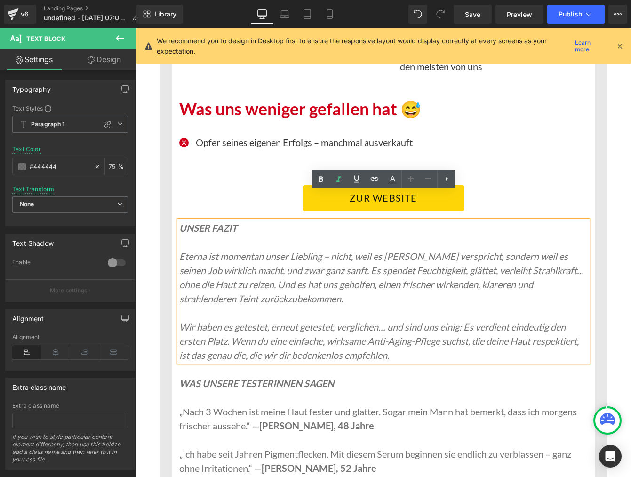
click at [180, 250] on icon "Eterna ist momentan unser Liebling – nicht, weil es [PERSON_NAME] verspricht, s…" at bounding box center [381, 277] width 405 height 54
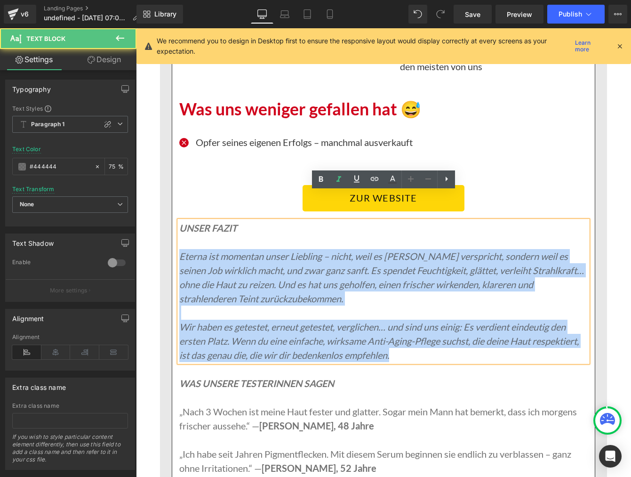
click at [399, 328] on p "Wir haben es getestet, erneut getestet, verglichen… und sind uns einig: Es verd…" at bounding box center [383, 341] width 408 height 42
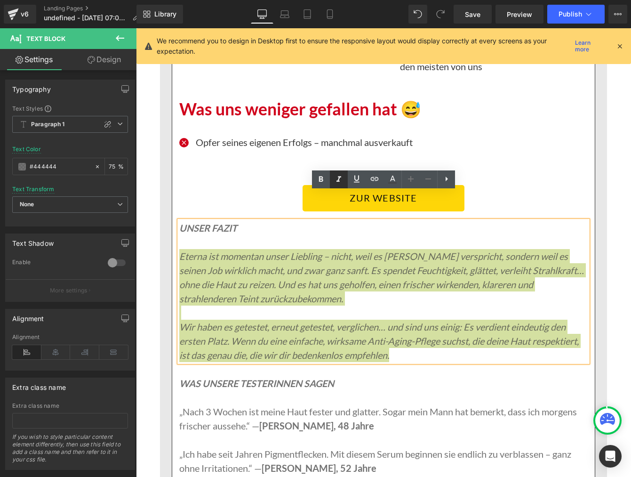
click at [335, 181] on icon at bounding box center [338, 179] width 11 height 11
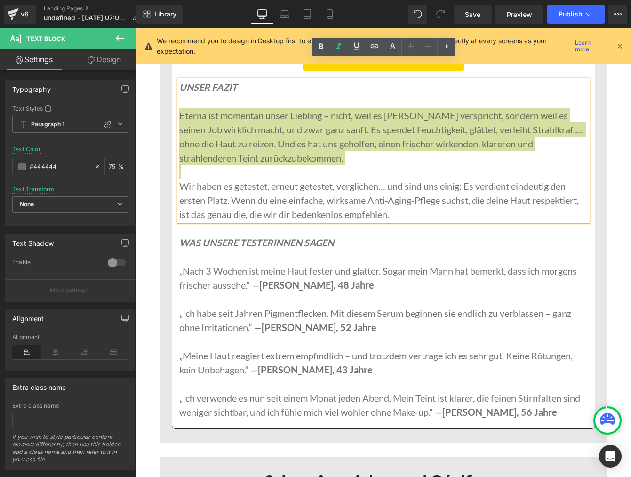
scroll to position [2312, 0]
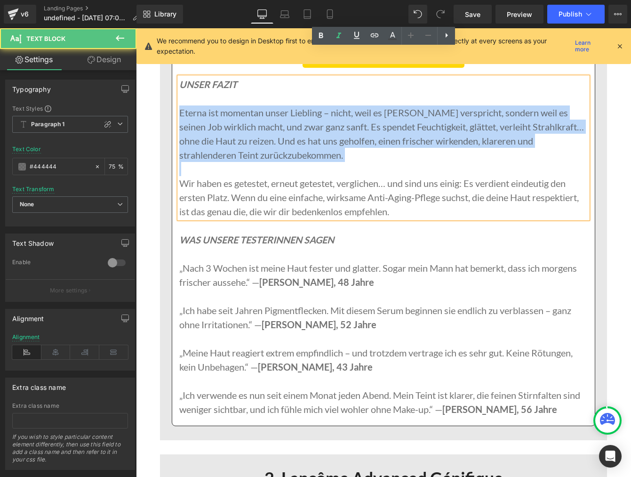
click at [201, 345] on p "„Meine Haut reagiert extrem empfindlich – und trotzdem vertrage ich es sehr gut…" at bounding box center [383, 359] width 408 height 28
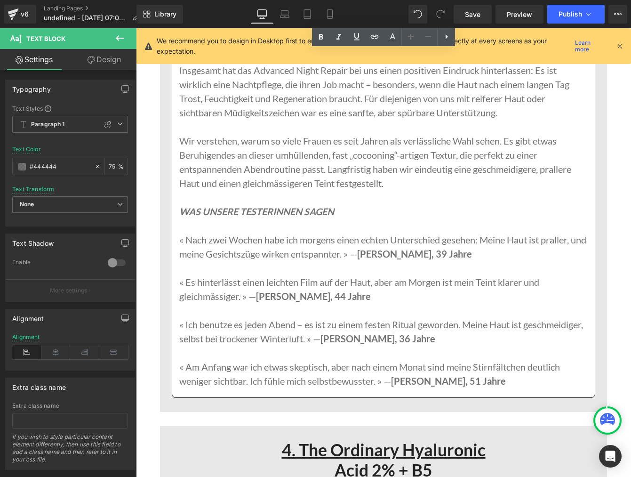
scroll to position [5523, 0]
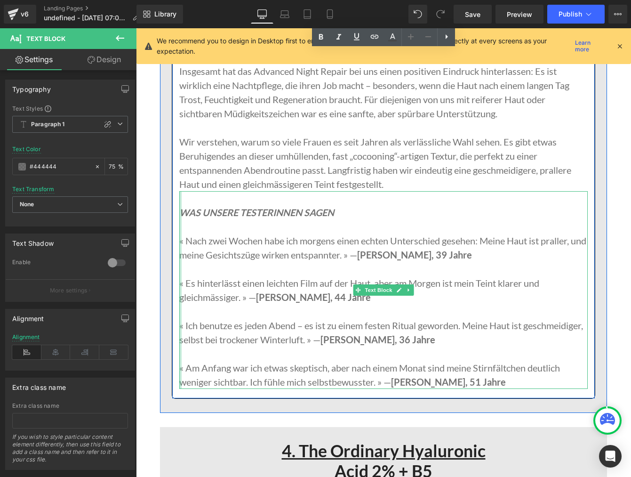
click at [181, 228] on div "WAS UNSERE TESTERINNEN SAGEN « [DATE] habe ich morgens einen echten Unterschied…" at bounding box center [383, 290] width 408 height 198
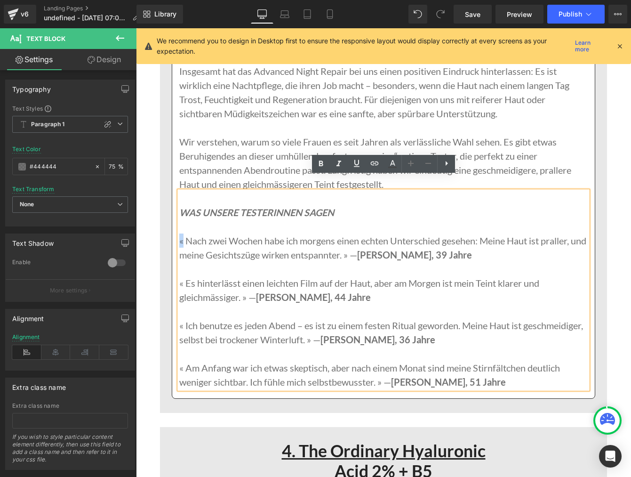
click at [180, 233] on p "« [DATE] habe ich morgens einen echten Unterschied gesehen: Meine Haut ist pral…" at bounding box center [383, 247] width 408 height 28
copy p "«"
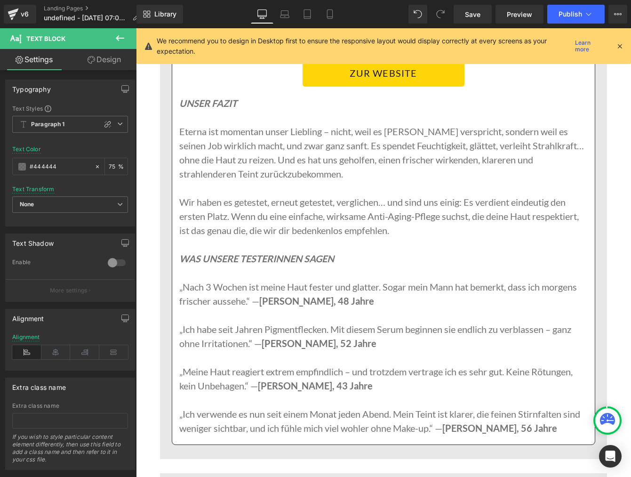
scroll to position [2214, 0]
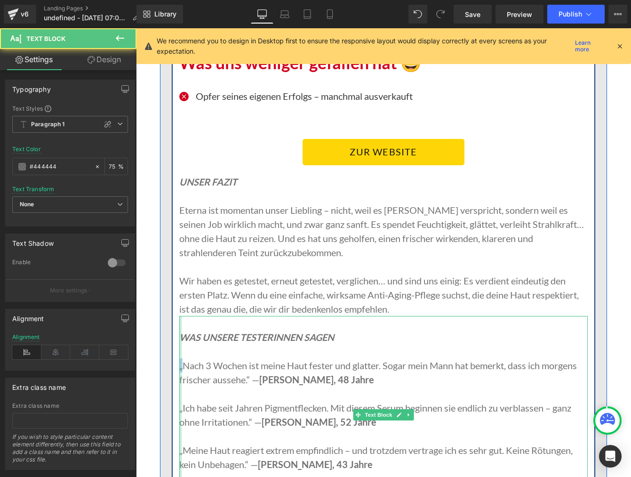
click at [180, 339] on div "WAS UNSERE TESTERINNEN SAGEN „[DATE] ist meine Haut fester und glatter. Sogar m…" at bounding box center [383, 415] width 408 height 198
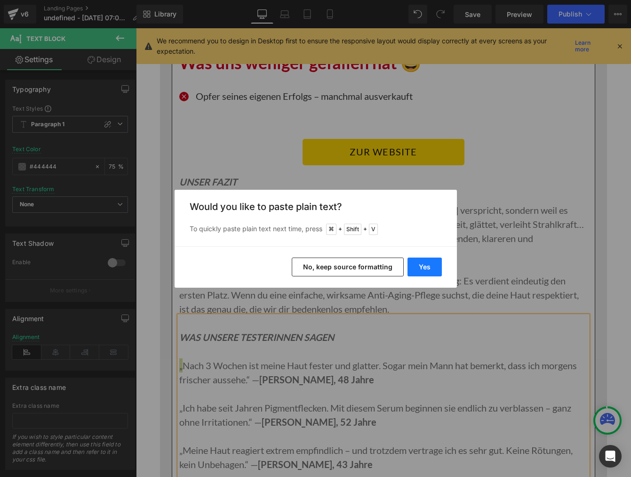
click at [424, 267] on button "Yes" at bounding box center [425, 266] width 34 height 19
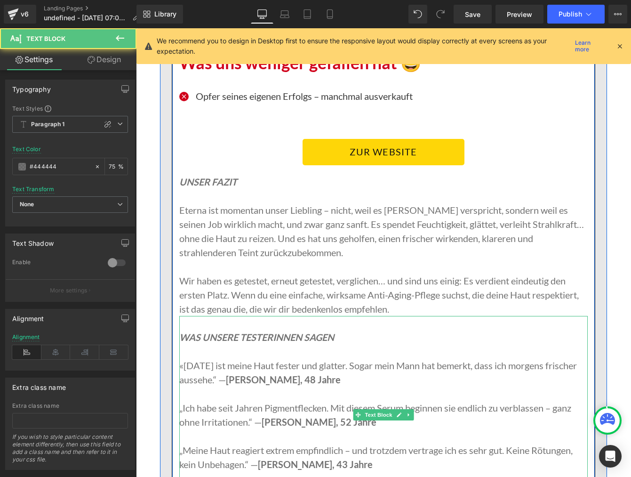
click at [185, 358] on p "«[DATE] ist meine Haut fester und glatter. Sogar mein Mann hat bemerkt, dass ic…" at bounding box center [383, 372] width 408 height 28
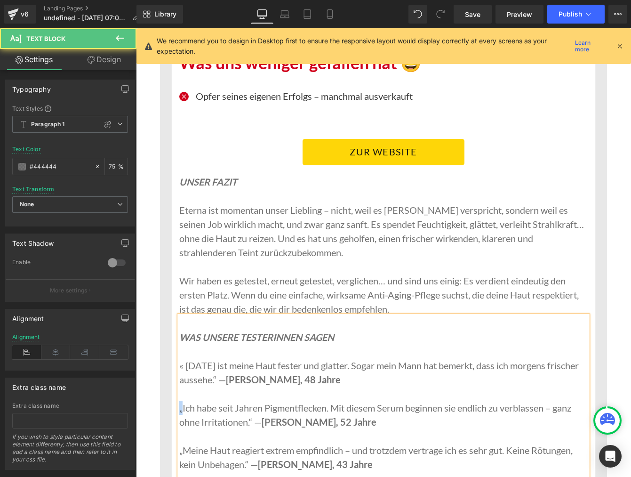
click at [183, 400] on p "„Ich habe seit Jahren Pigmentflecken. Mit diesem Serum beginnen sie endlich zu …" at bounding box center [383, 414] width 408 height 28
click at [184, 443] on p "„Meine Haut reagiert extrem empfindlich – und trotzdem vertrage ich es sehr gut…" at bounding box center [383, 457] width 408 height 28
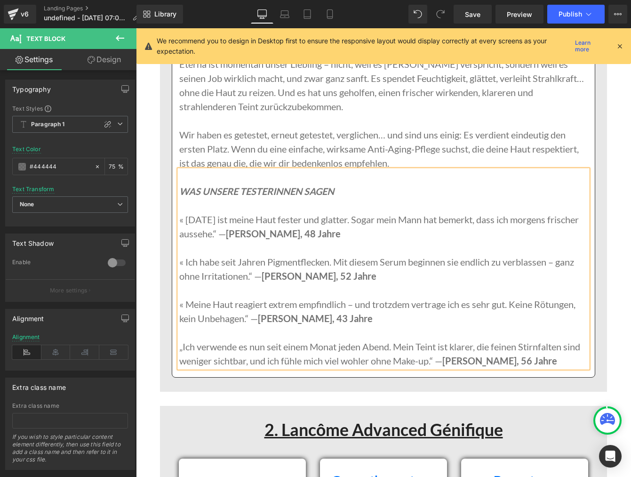
scroll to position [2366, 0]
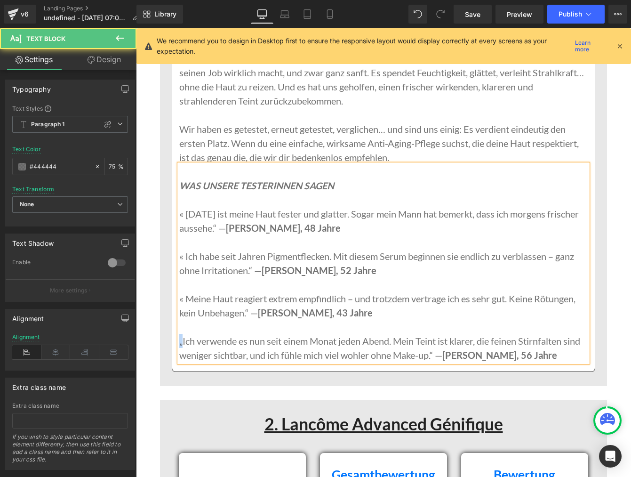
click at [183, 334] on p "„Ich verwende es nun seit einem Monat jeden Abend. Mein Teint ist klarer, die f…" at bounding box center [383, 348] width 408 height 28
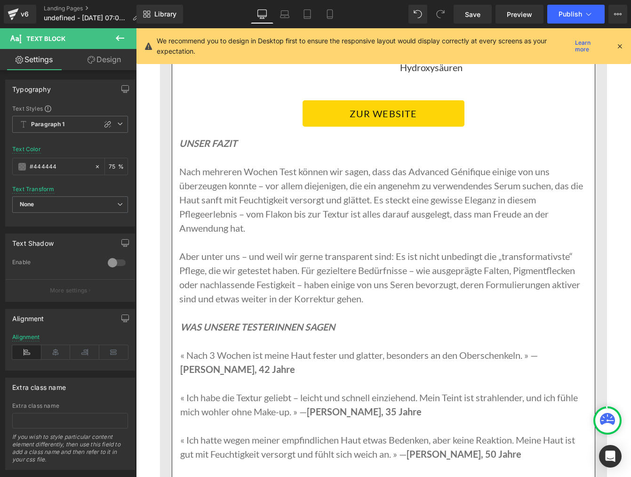
scroll to position [3874, 0]
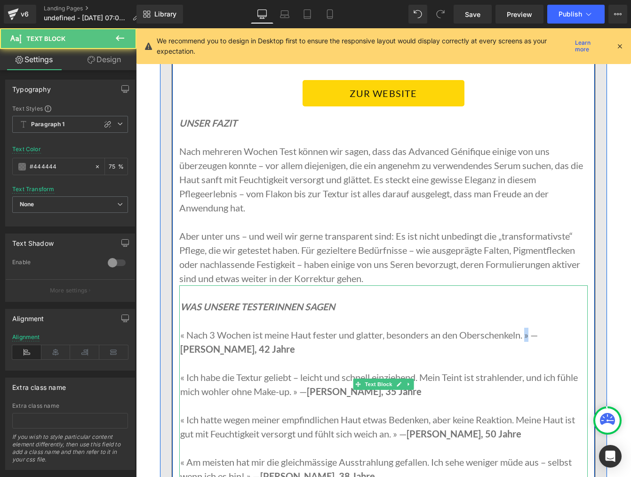
click at [529, 328] on p "« [DATE] ist meine Haut fester und glatter, besonders an den Oberschenkeln. » —…" at bounding box center [384, 342] width 408 height 28
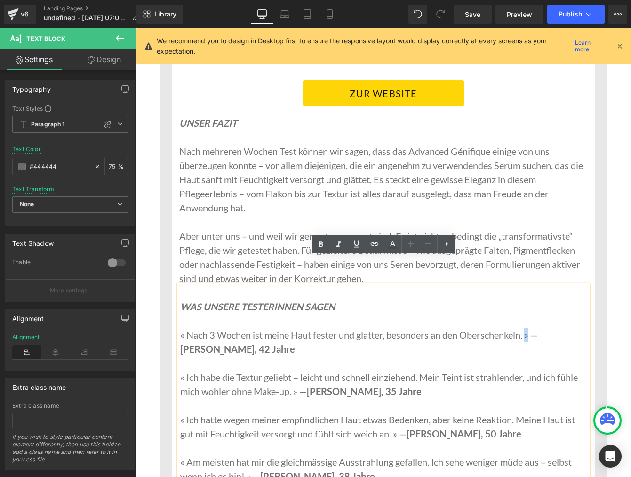
copy p "»"
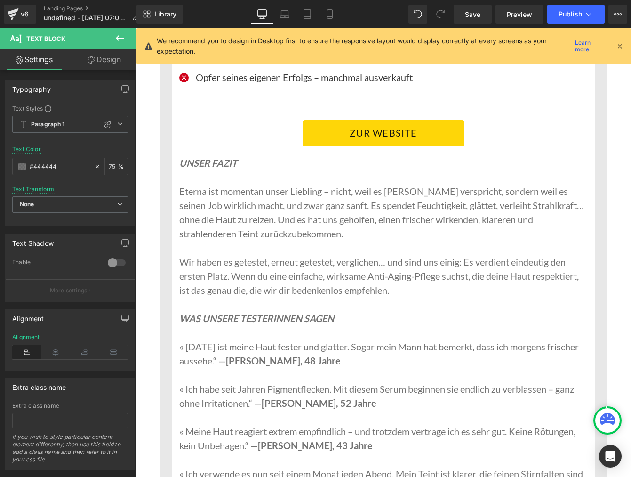
scroll to position [2234, 0]
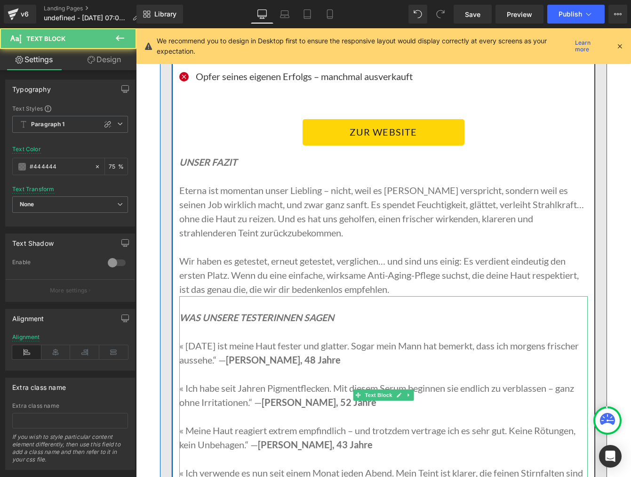
click at [247, 338] on p "« [DATE] ist meine Haut fester und glatter. Sogar mein Mann hat bemerkt, dass i…" at bounding box center [383, 352] width 408 height 28
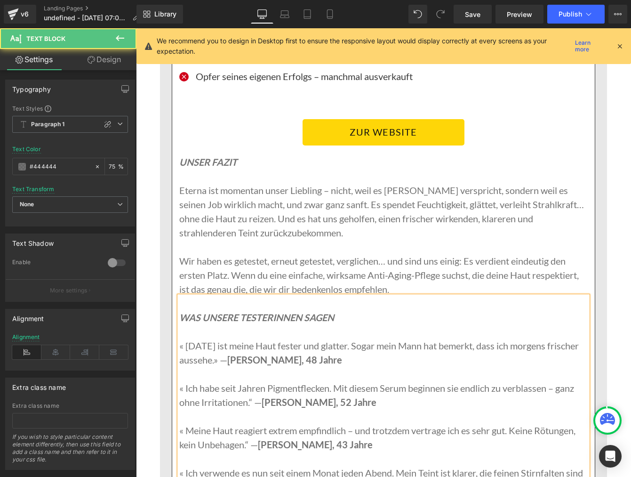
click at [248, 338] on p "« [DATE] ist meine Haut fester und glatter. Sogar mein Mann hat bemerkt, dass i…" at bounding box center [383, 352] width 408 height 28
click at [253, 381] on p "« Ich habe seit Jahren Pigmentflecken. Mit diesem Serum beginnen sie endlich zu…" at bounding box center [383, 395] width 408 height 28
click at [250, 423] on p "« Meine Haut reagiert extrem empfindlich – und trotzdem vertrage ich es sehr gu…" at bounding box center [383, 437] width 408 height 28
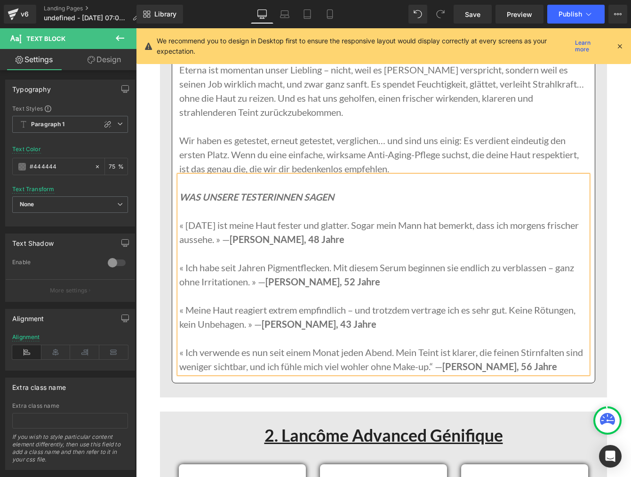
scroll to position [2356, 0]
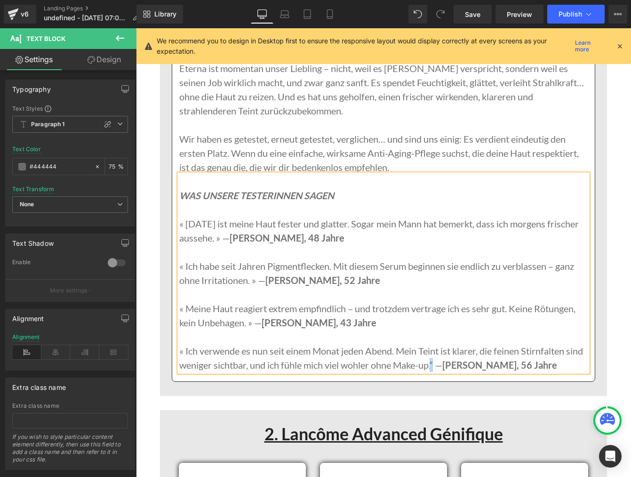
click at [453, 344] on p "« Ich verwende es nun seit einem Monat jeden Abend. Mein Teint ist klarer, die …" at bounding box center [383, 358] width 408 height 28
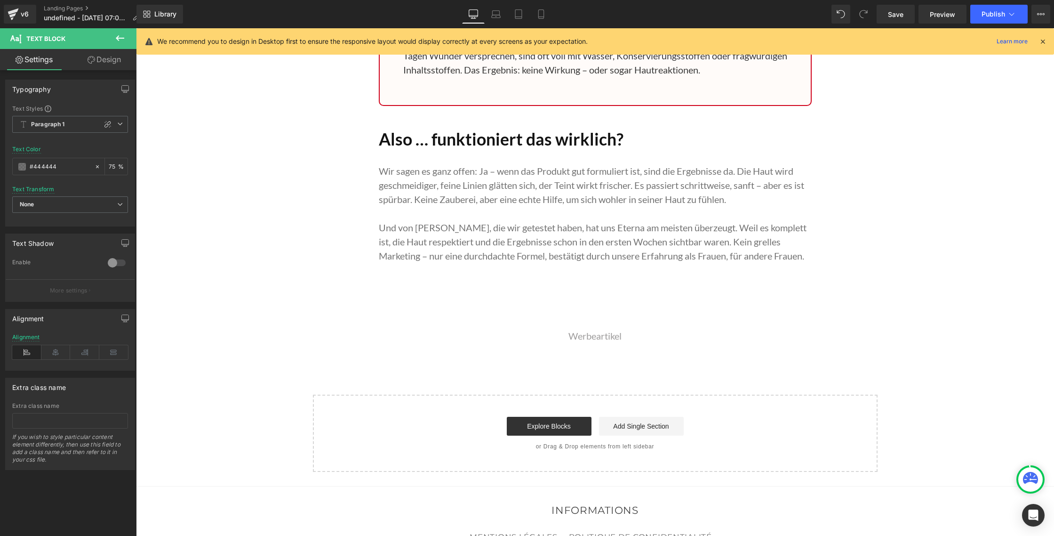
scroll to position [10049, 0]
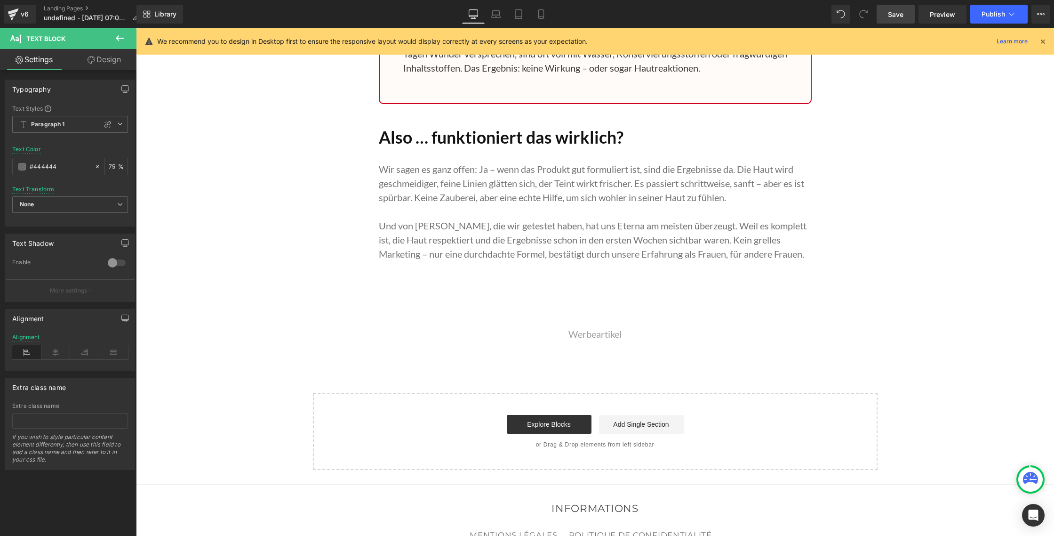
click at [631, 9] on span "Save" at bounding box center [896, 14] width 16 height 10
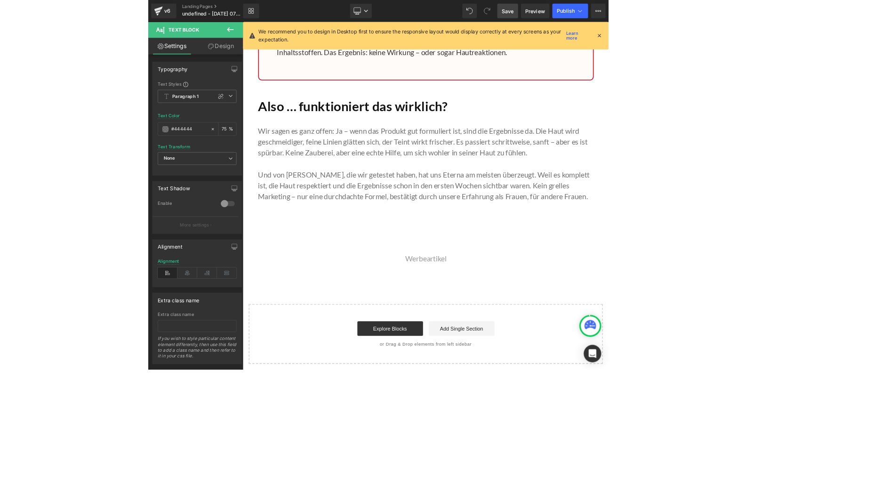
scroll to position [9566, 0]
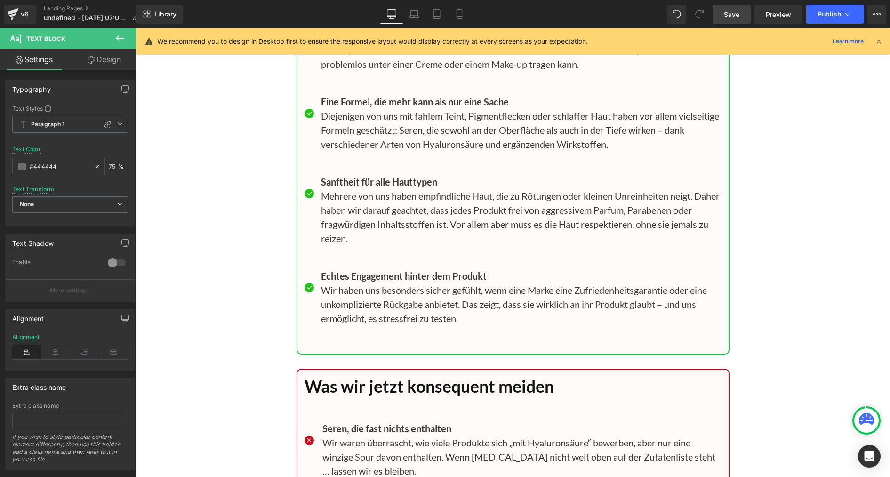
click at [631, 15] on span "Save" at bounding box center [732, 14] width 16 height 10
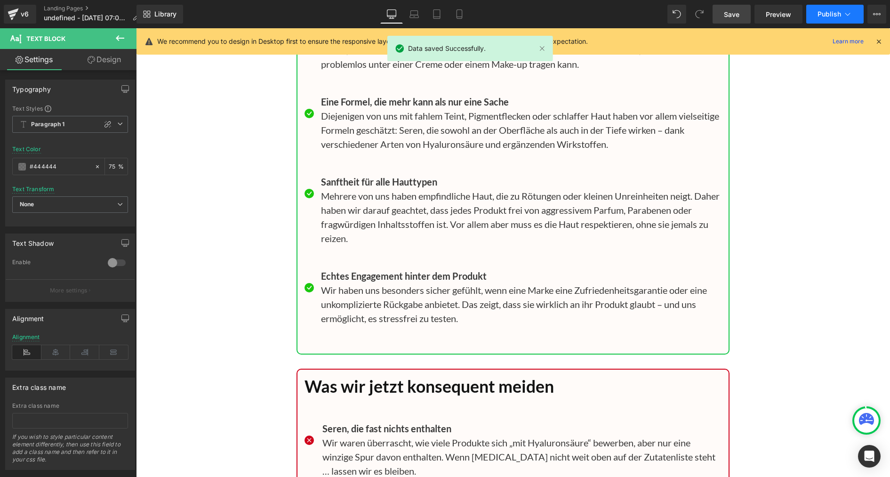
click at [631, 14] on span "Publish" at bounding box center [829, 14] width 24 height 8
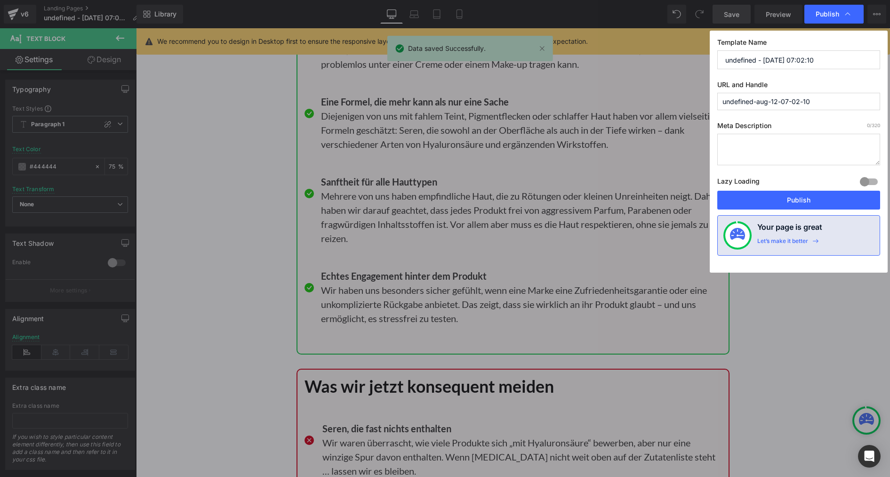
click at [631, 64] on input "undefined - [DATE] 07:02:10" at bounding box center [798, 59] width 163 height 19
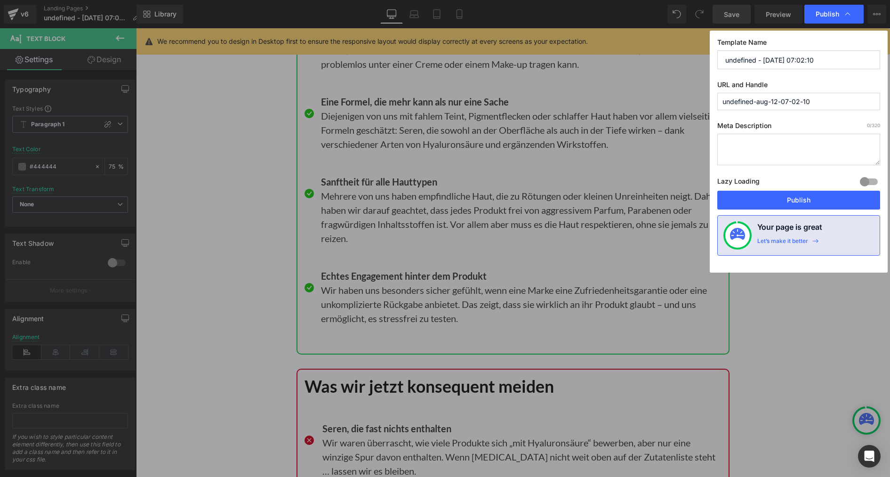
click at [631, 64] on input "undefined - [DATE] 07:02:10" at bounding box center [798, 59] width 163 height 19
paste input "Nacht-Seren"
type input "Nacht-Seren"
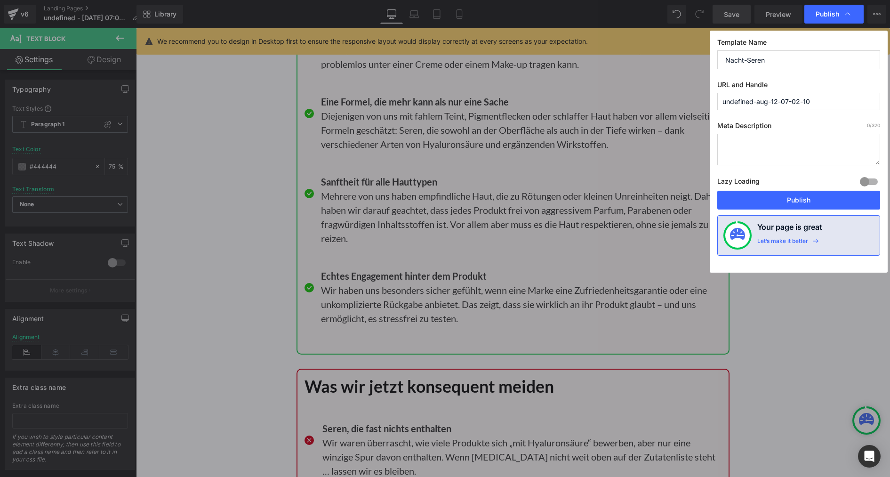
drag, startPoint x: 821, startPoint y: 102, endPoint x: 682, endPoint y: 101, distance: 139.3
click at [631, 101] on div "Publish Template Name Nacht-Seren URL and Handle undefined-aug-12-07-02-10 Meta…" at bounding box center [445, 238] width 890 height 477
paste input "Nacht-Seren"
type input "nacht-seren"
click at [631, 201] on button "Publish" at bounding box center [798, 200] width 163 height 19
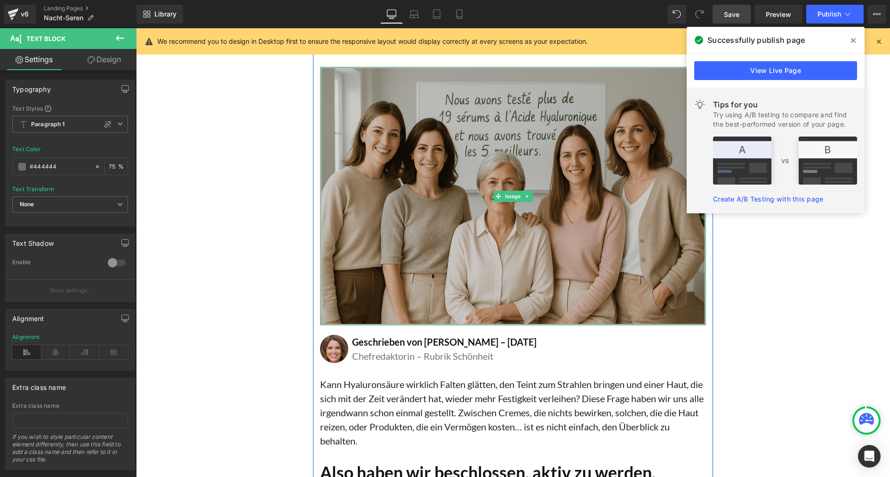
scroll to position [172, 0]
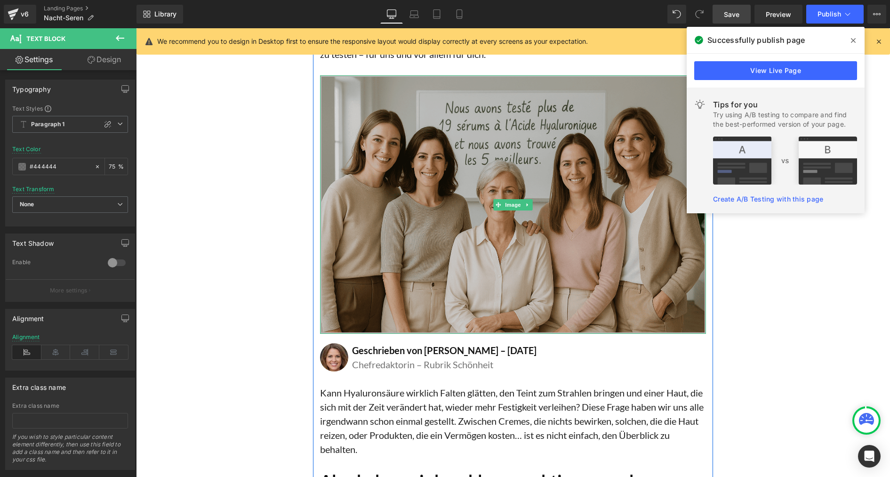
click at [408, 160] on img at bounding box center [513, 204] width 386 height 258
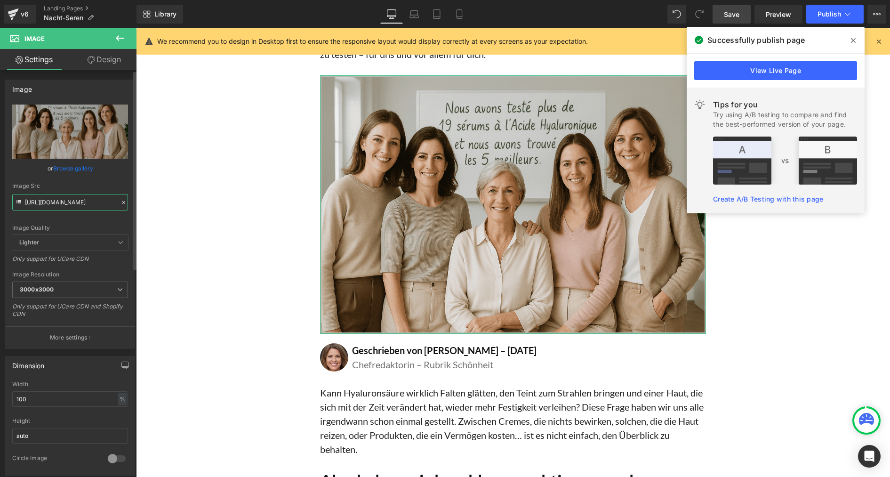
click at [56, 201] on input "[URL][DOMAIN_NAME]" at bounding box center [70, 202] width 116 height 16
paste input "912/1778/9240/files/ChatGPT_Image_12_aout_2025_08_19_39_1.png?v=1754972418"
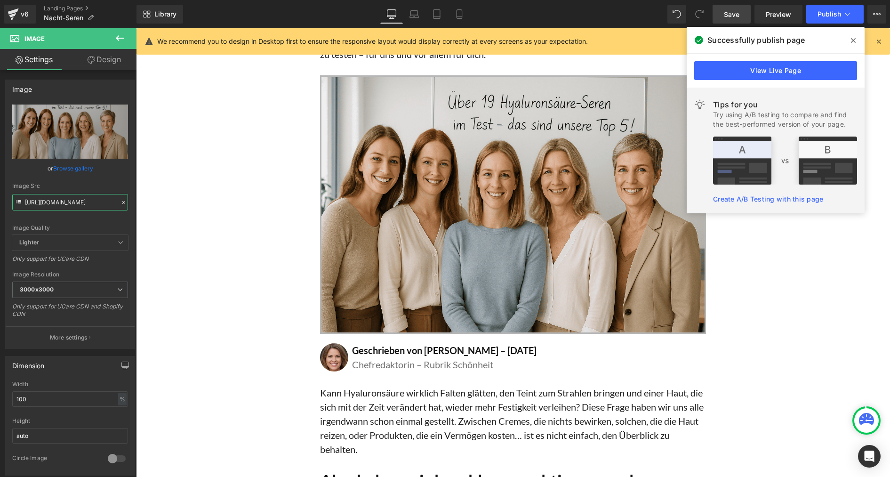
type input "[URL][DOMAIN_NAME]"
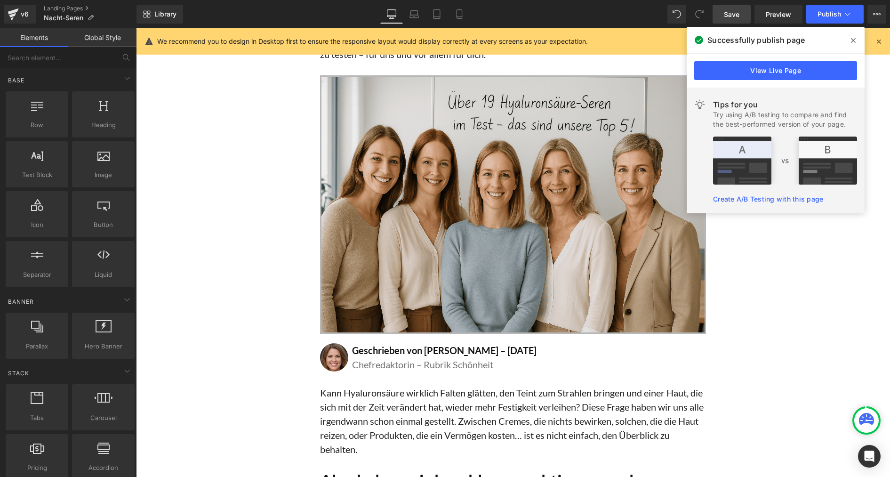
click at [631, 40] on icon at bounding box center [853, 41] width 5 height 8
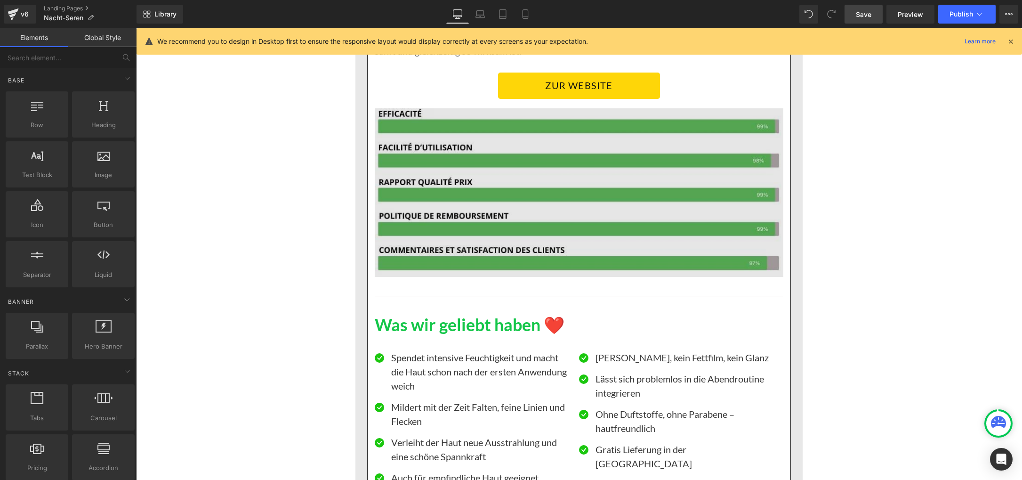
scroll to position [1720, 0]
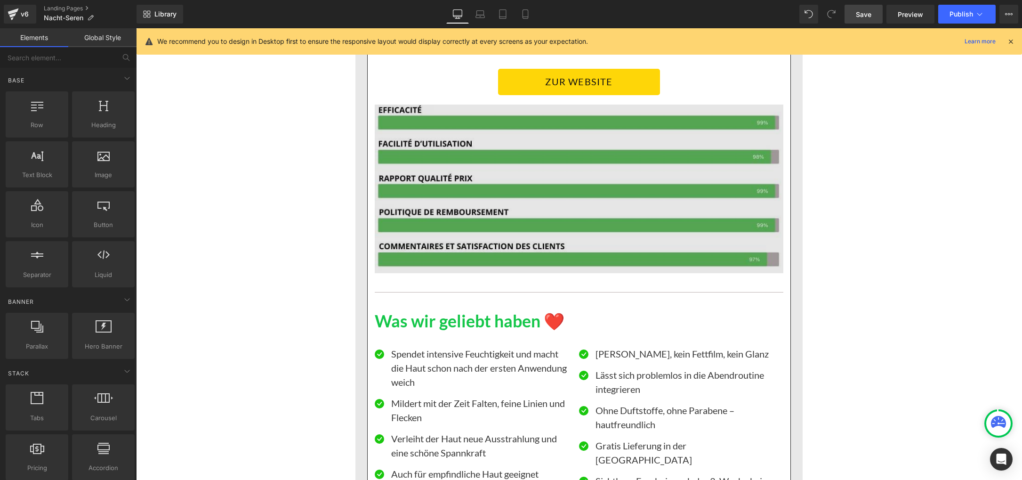
click at [493, 194] on img at bounding box center [579, 188] width 408 height 168
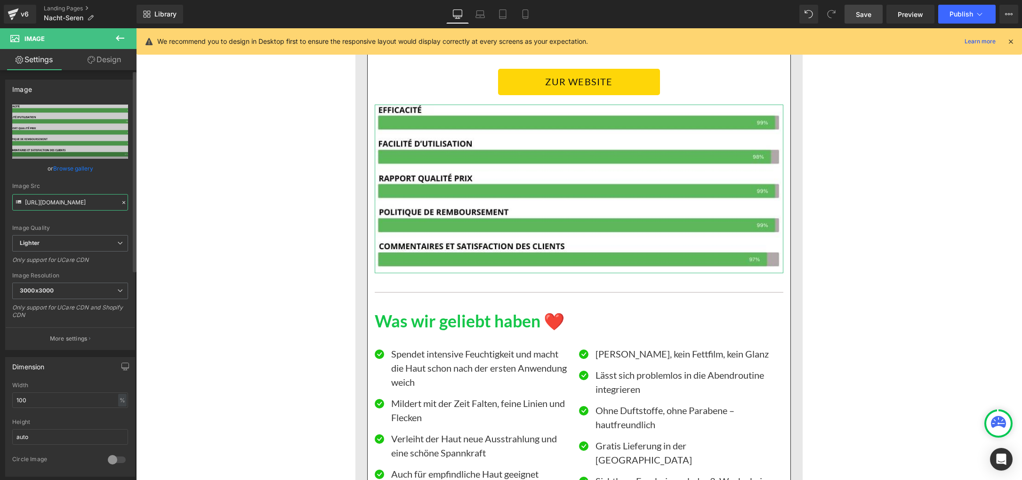
click at [48, 208] on input "[URL][DOMAIN_NAME]" at bounding box center [70, 202] width 116 height 16
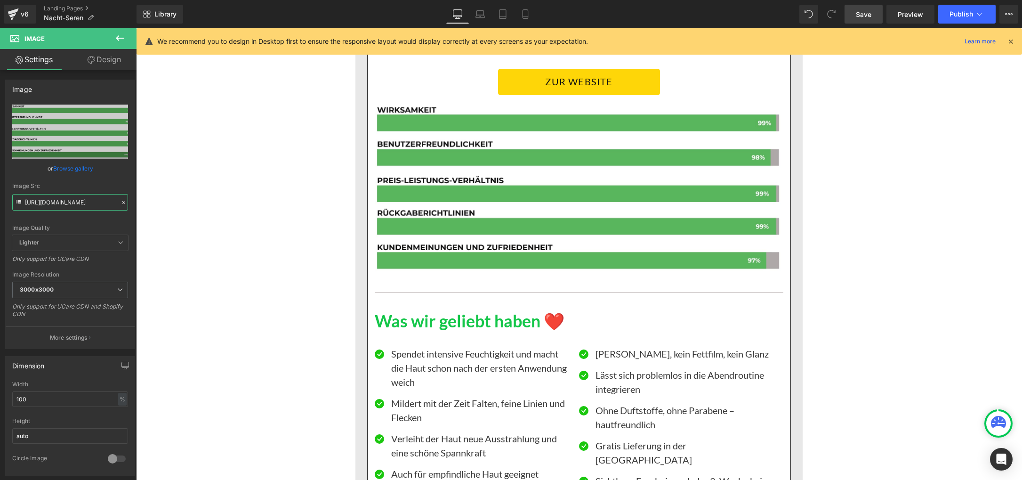
type input "[URL][DOMAIN_NAME]"
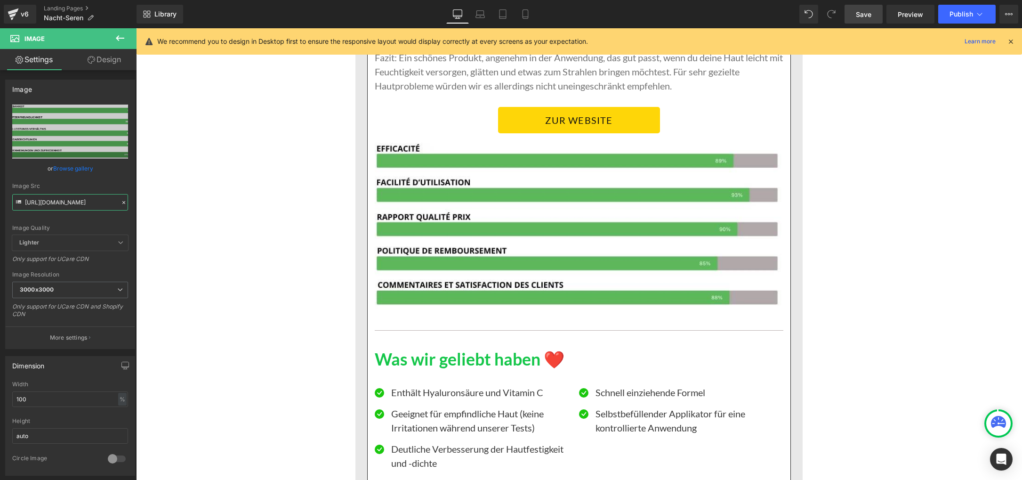
scroll to position [3355, 0]
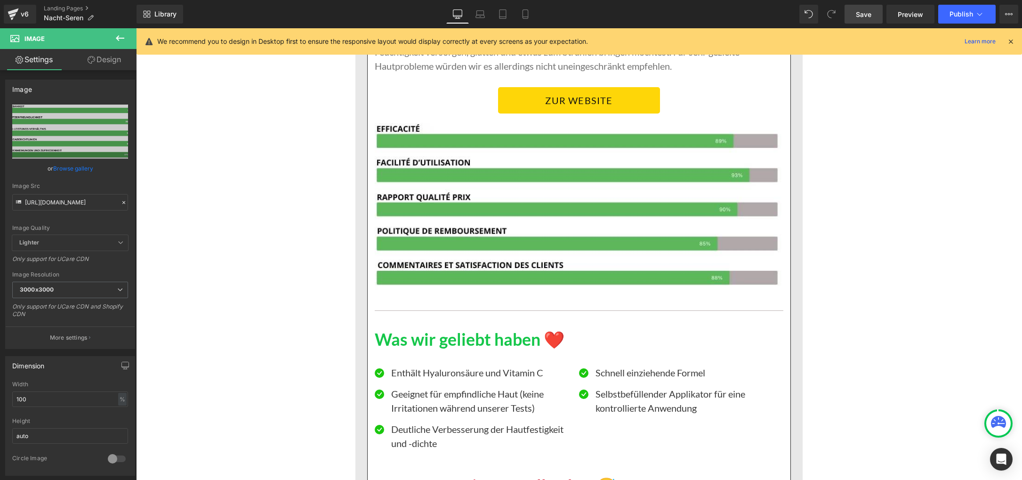
click at [539, 168] on img at bounding box center [579, 207] width 408 height 168
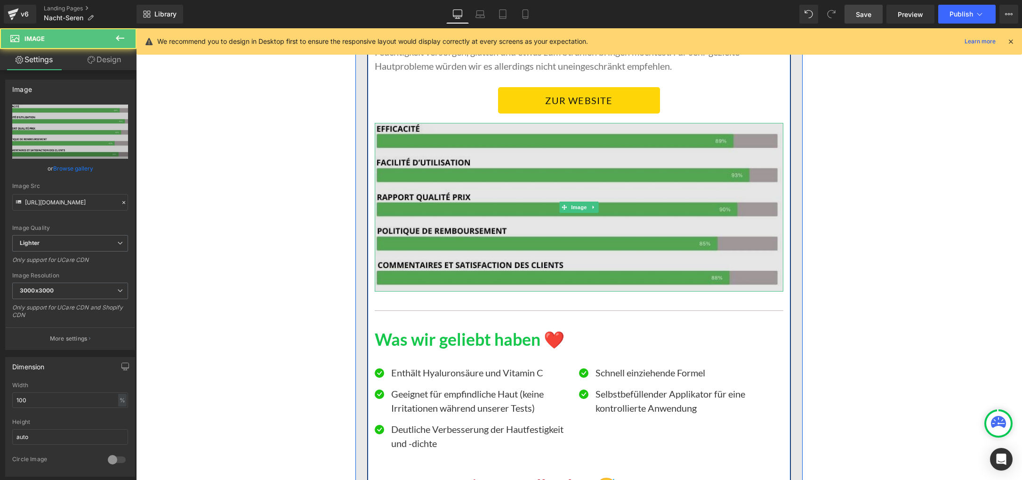
drag, startPoint x: 496, startPoint y: 168, endPoint x: 486, endPoint y: 171, distance: 10.6
click at [496, 168] on img at bounding box center [579, 207] width 408 height 168
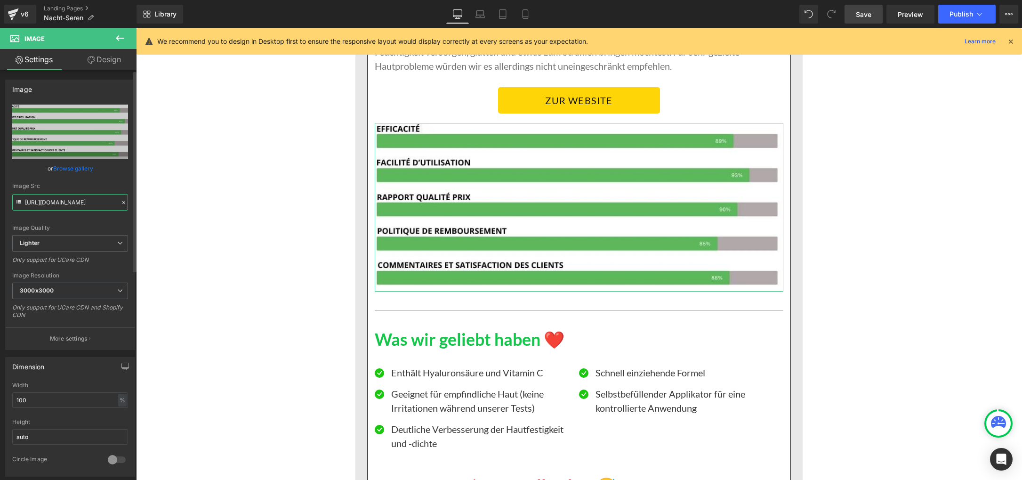
click at [50, 202] on input "[URL][DOMAIN_NAME]" at bounding box center [70, 202] width 116 height 16
paste input "[DOMAIN_NAME][URL]"
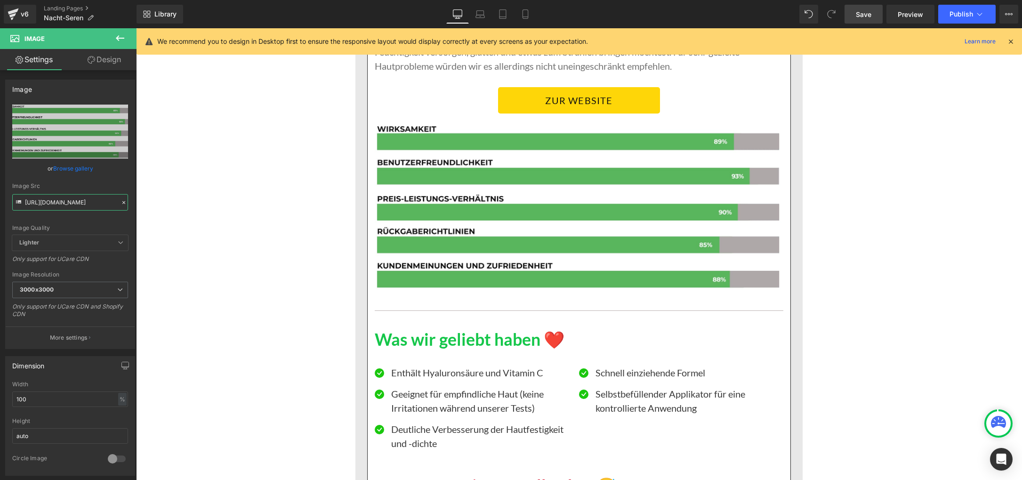
type input "[URL][DOMAIN_NAME]"
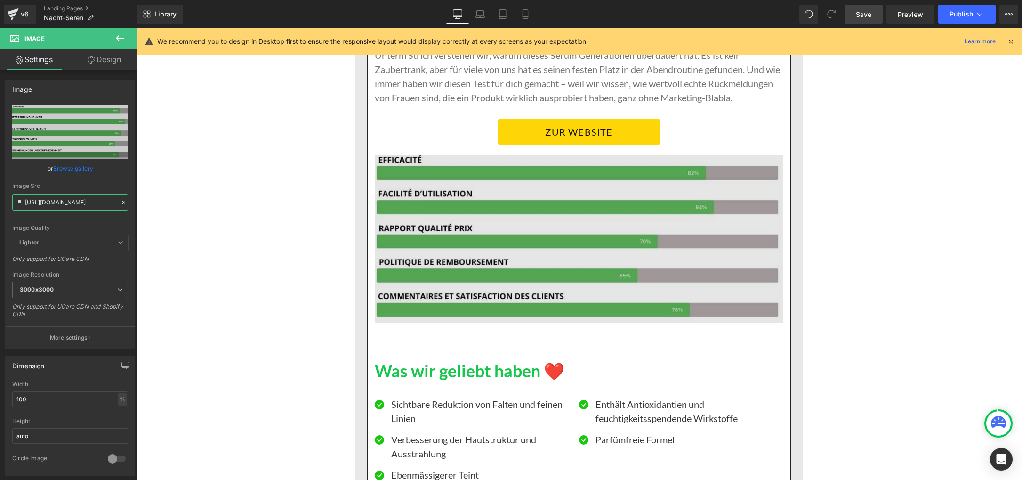
scroll to position [4906, 0]
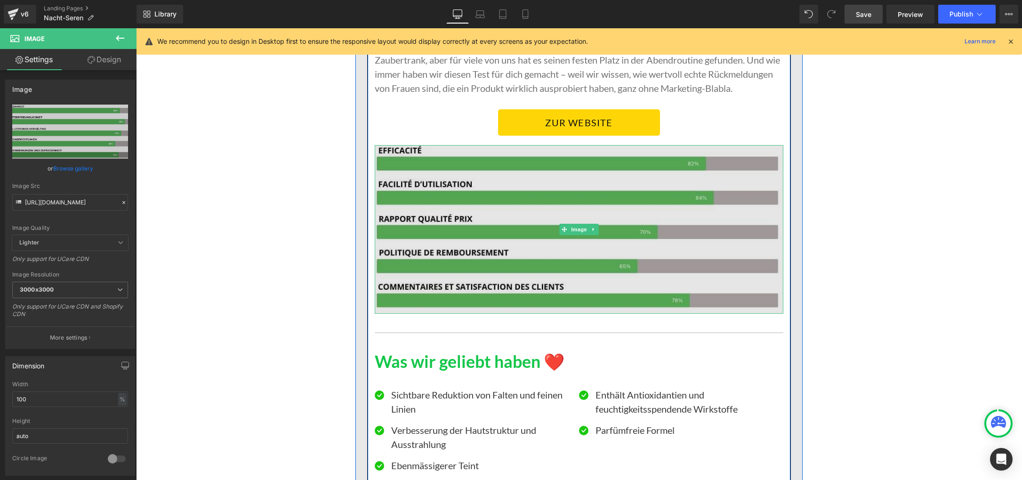
click at [442, 232] on img at bounding box center [579, 229] width 408 height 168
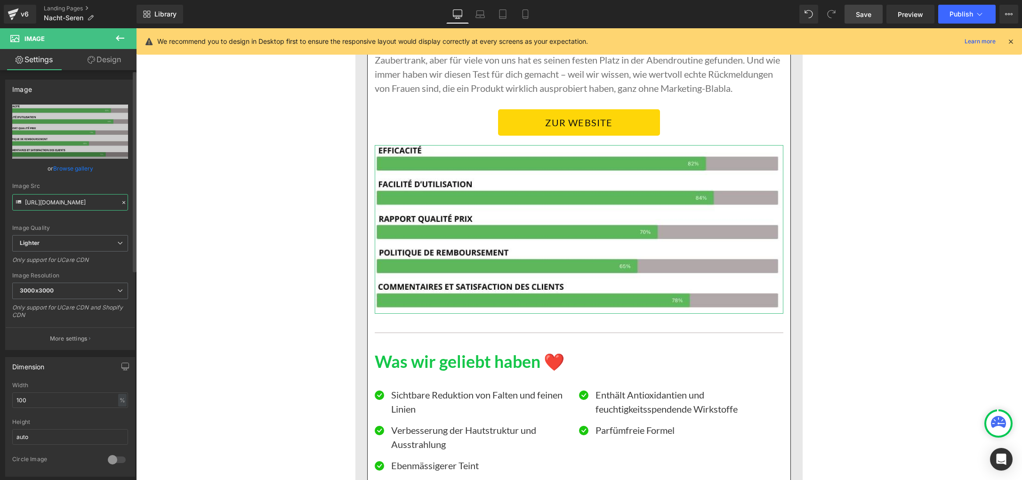
click at [56, 203] on input "[URL][DOMAIN_NAME]" at bounding box center [70, 202] width 116 height 16
paste input "[DOMAIN_NAME][URL]"
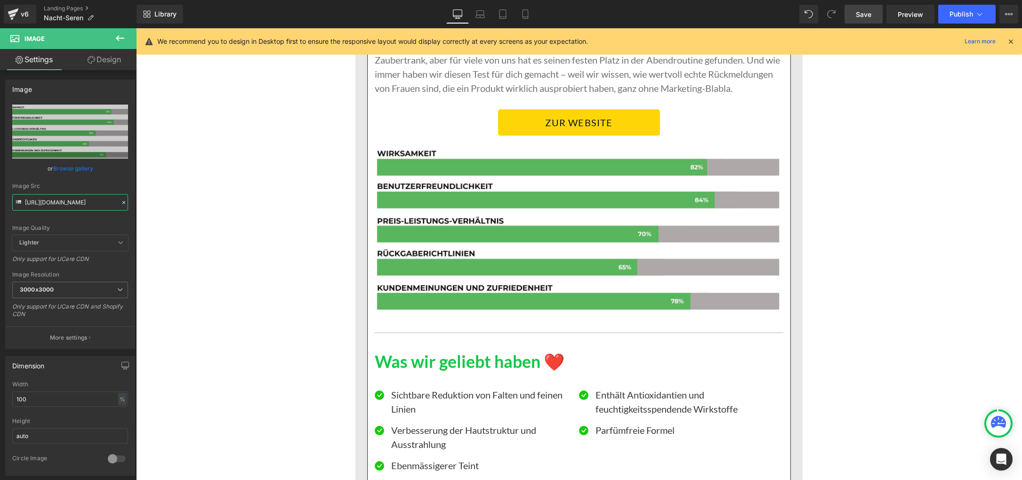
type input "[URL][DOMAIN_NAME]"
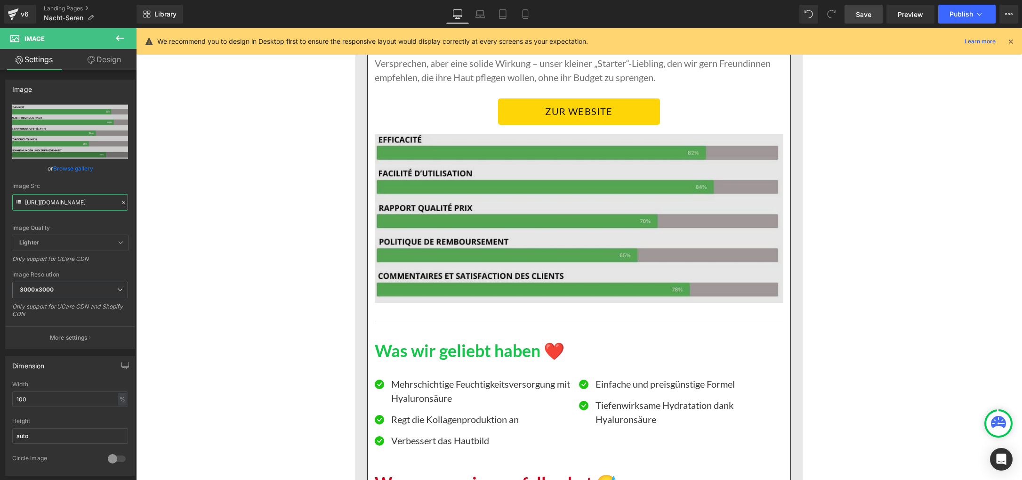
scroll to position [6530, 0]
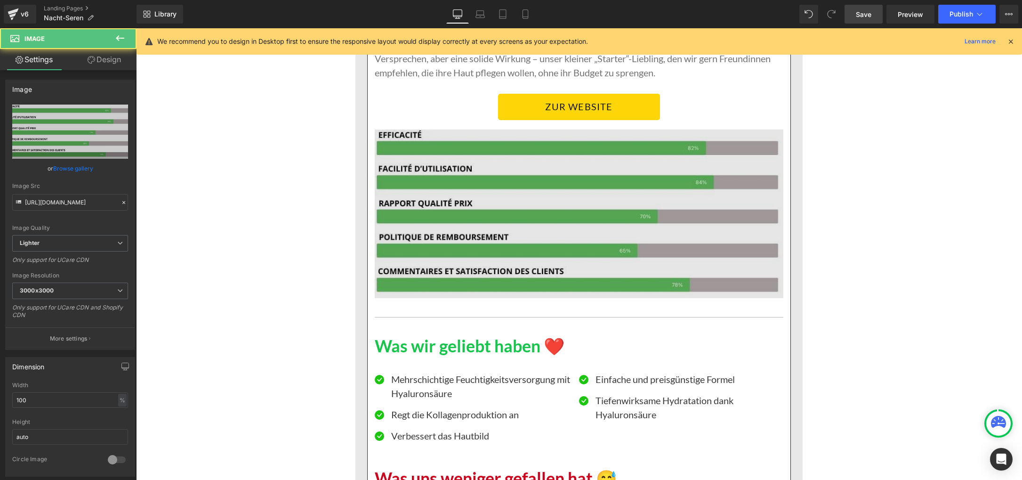
click at [486, 205] on img at bounding box center [579, 213] width 408 height 168
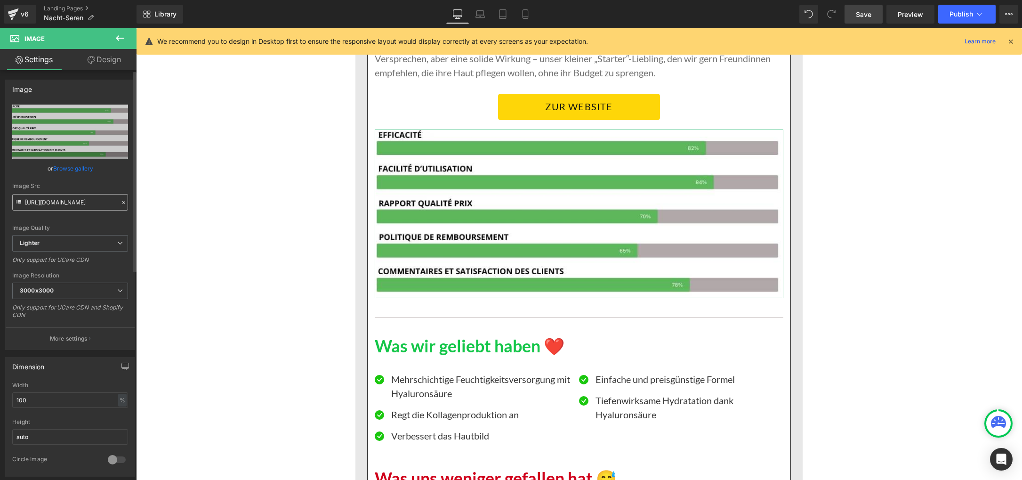
click at [35, 203] on input "[URL][DOMAIN_NAME]" at bounding box center [70, 202] width 116 height 16
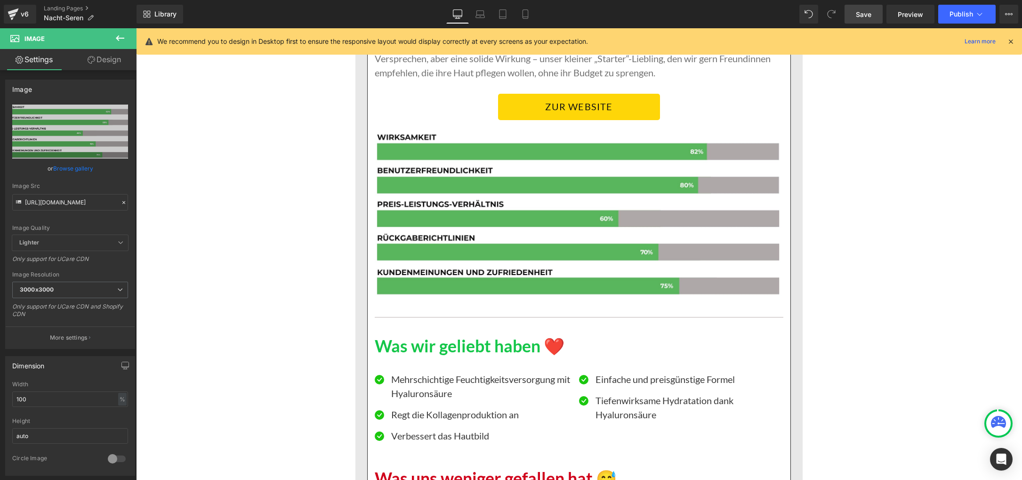
type input "[URL][DOMAIN_NAME]"
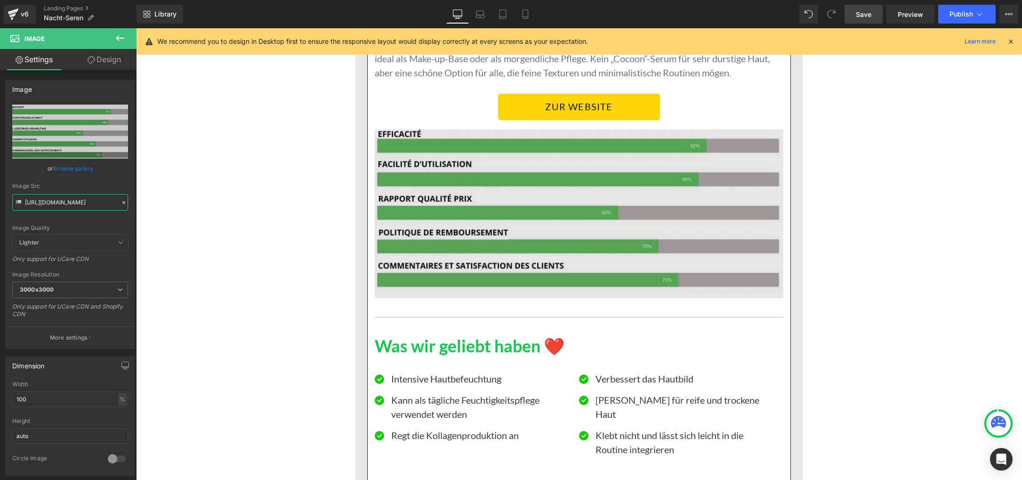
scroll to position [8093, 0]
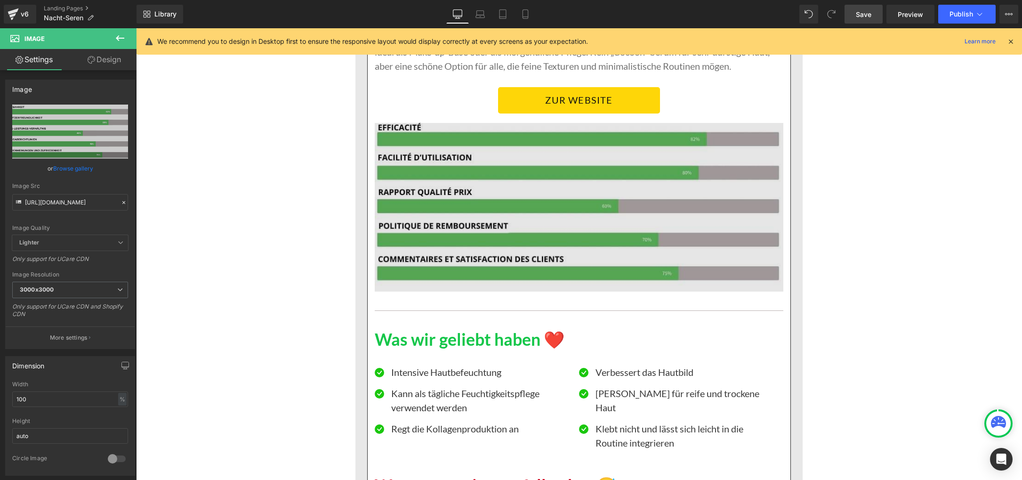
click at [478, 245] on img at bounding box center [579, 207] width 408 height 168
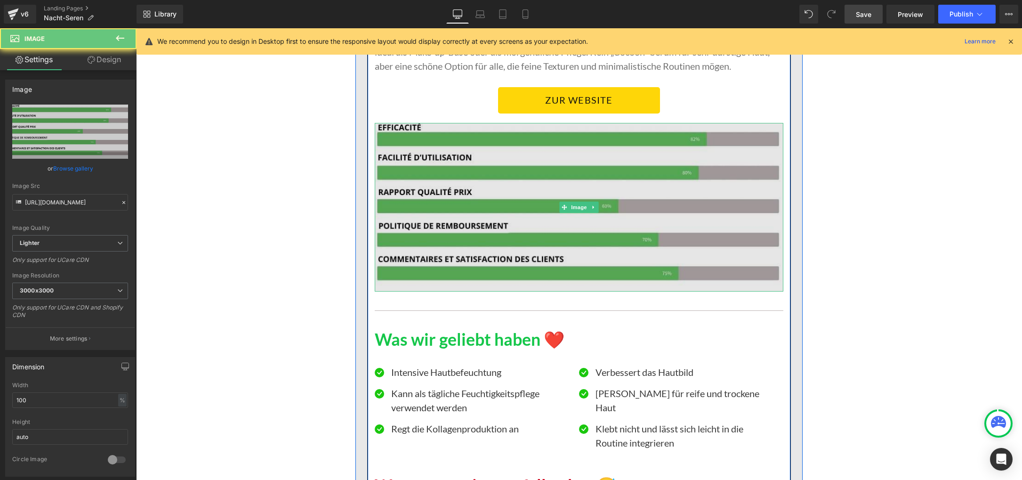
click at [478, 245] on img at bounding box center [579, 207] width 408 height 168
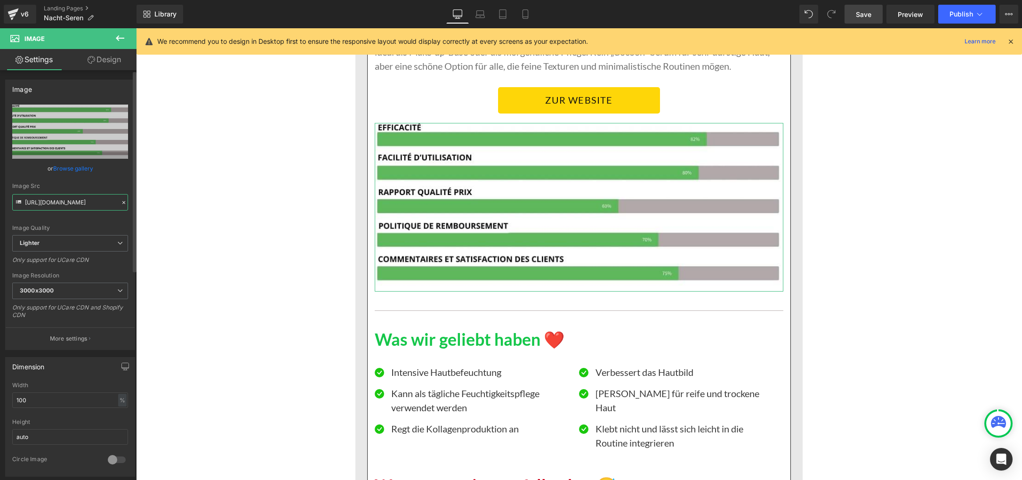
click at [53, 202] on input "[URL][DOMAIN_NAME]" at bounding box center [70, 202] width 116 height 16
paste input "[DOMAIN_NAME][URL]"
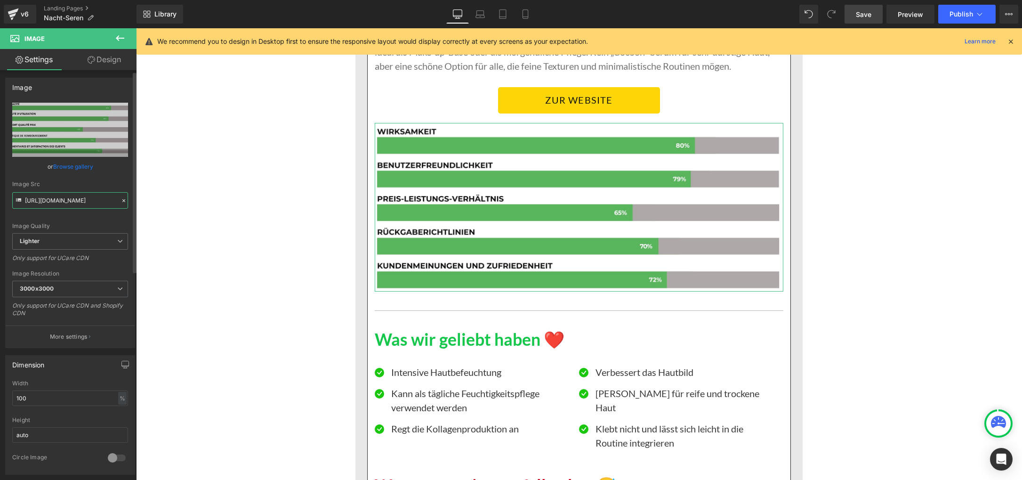
type input "[URL][DOMAIN_NAME]"
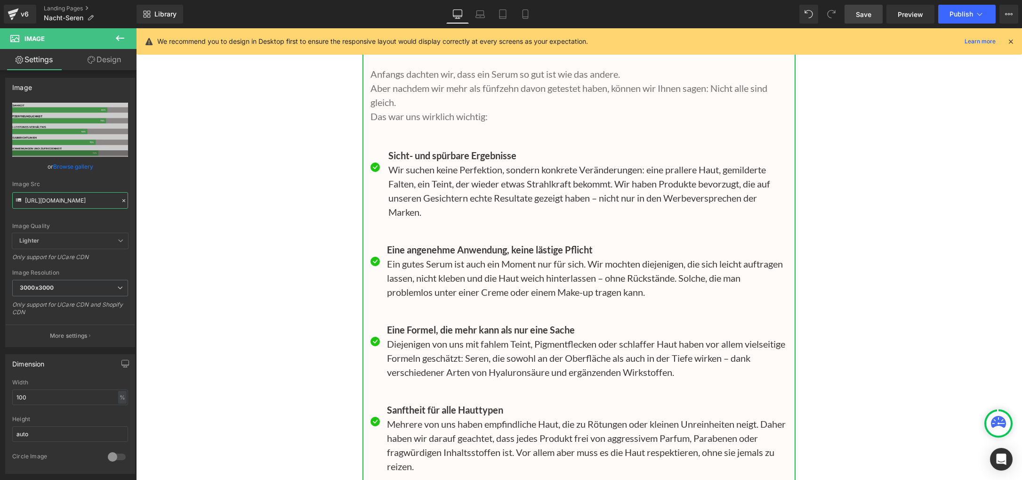
scroll to position [9340, 0]
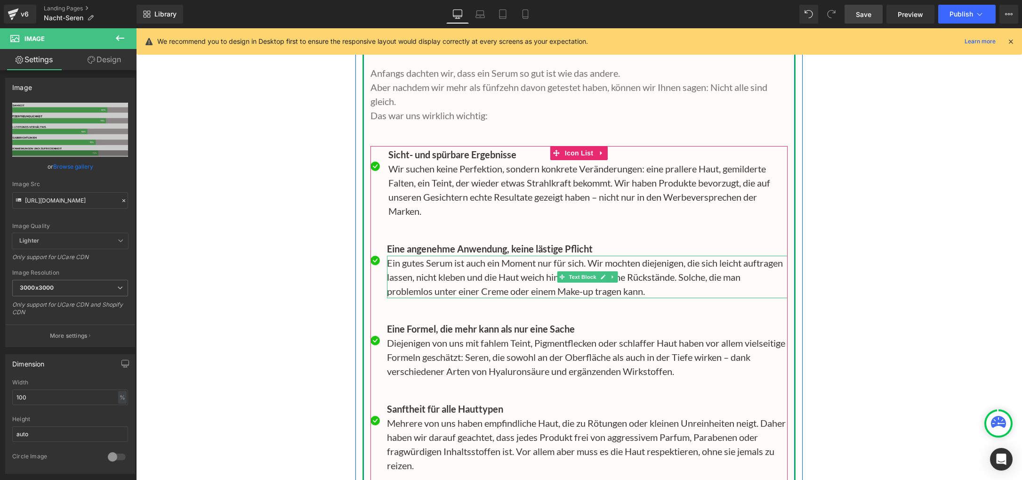
click at [404, 256] on p "Ein gutes Serum ist auch ein Moment nur für sich. Wir mochten diejenigen, die s…" at bounding box center [587, 277] width 400 height 42
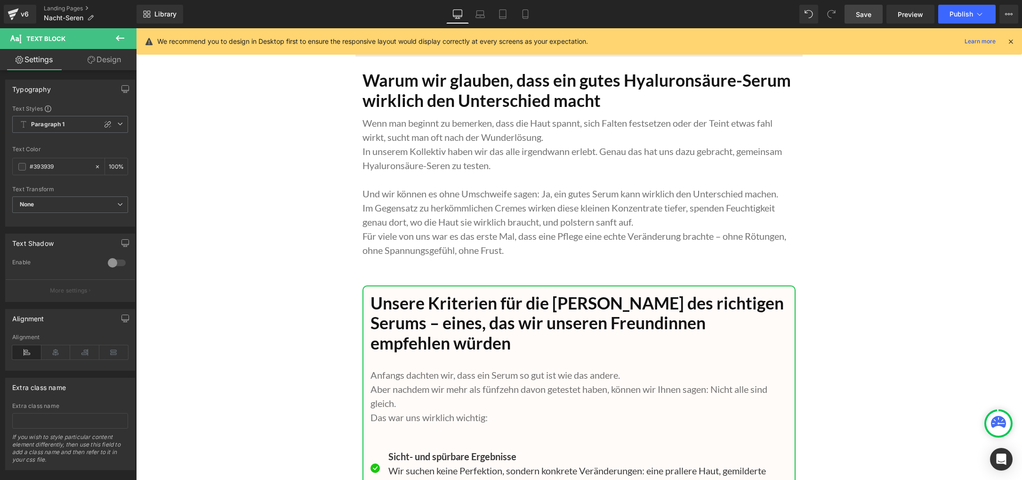
scroll to position [9036, 0]
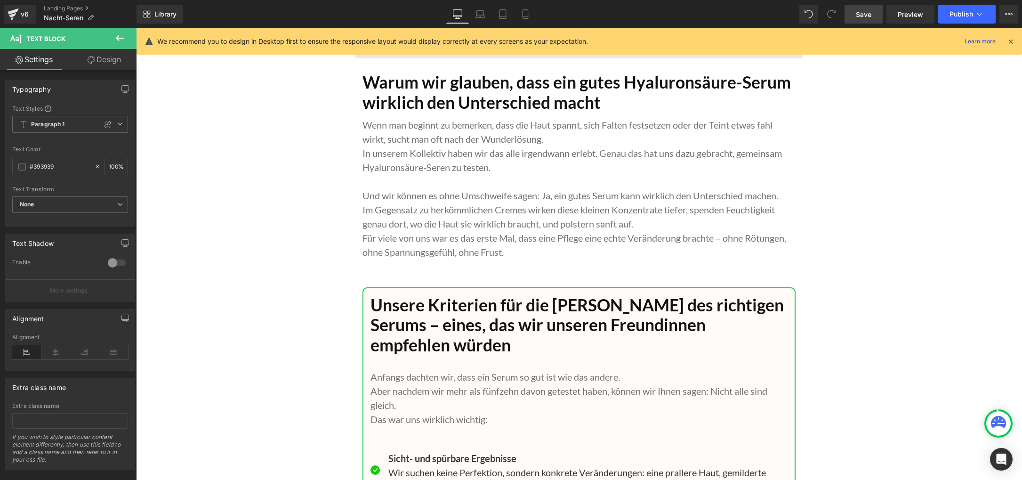
click at [399, 210] on p "Im Gegensatz zu herkömmlichen Cremes wirken diese kleinen Konzentrate tiefer, s…" at bounding box center [578, 216] width 433 height 28
click at [72, 167] on input "#444444" at bounding box center [60, 166] width 60 height 10
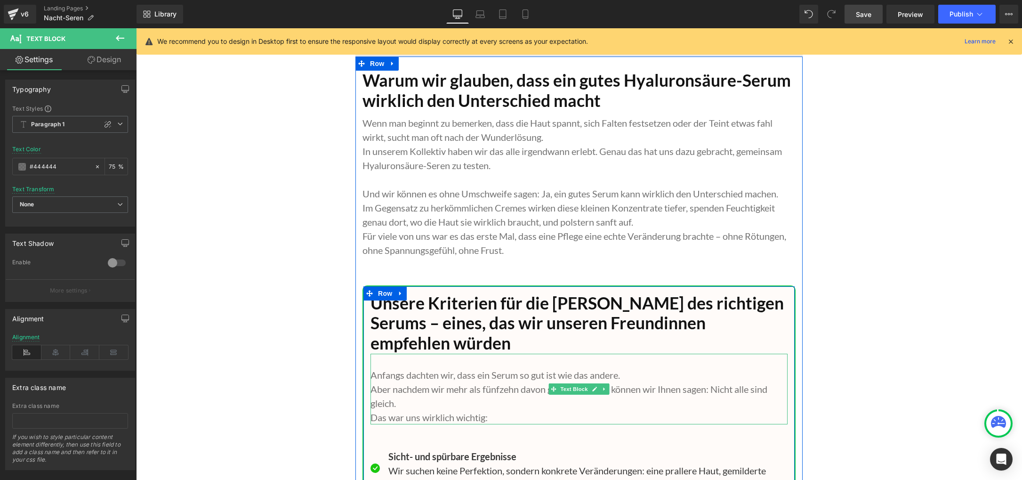
click at [373, 382] on p "Aber nachdem wir mehr als fünfzehn davon getestet haben, können wir Ihnen sagen…" at bounding box center [578, 396] width 417 height 28
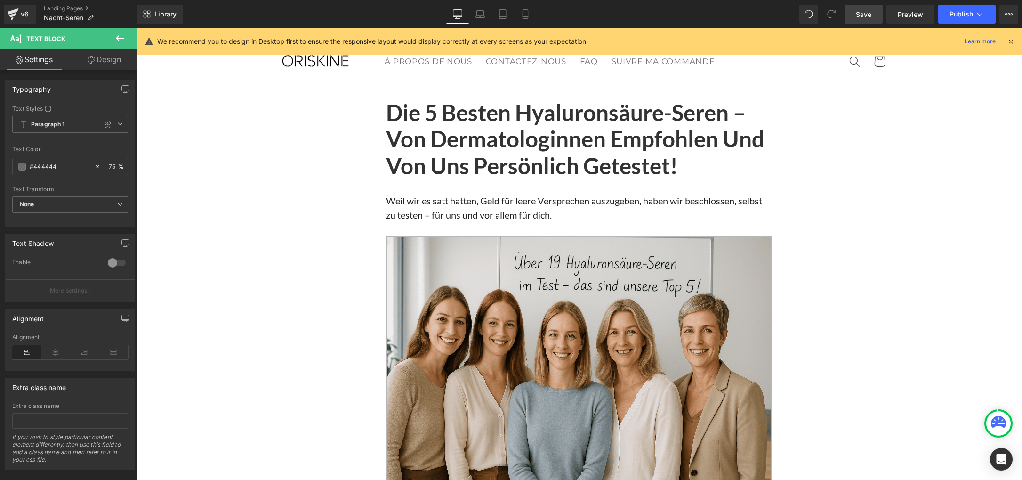
scroll to position [0, 0]
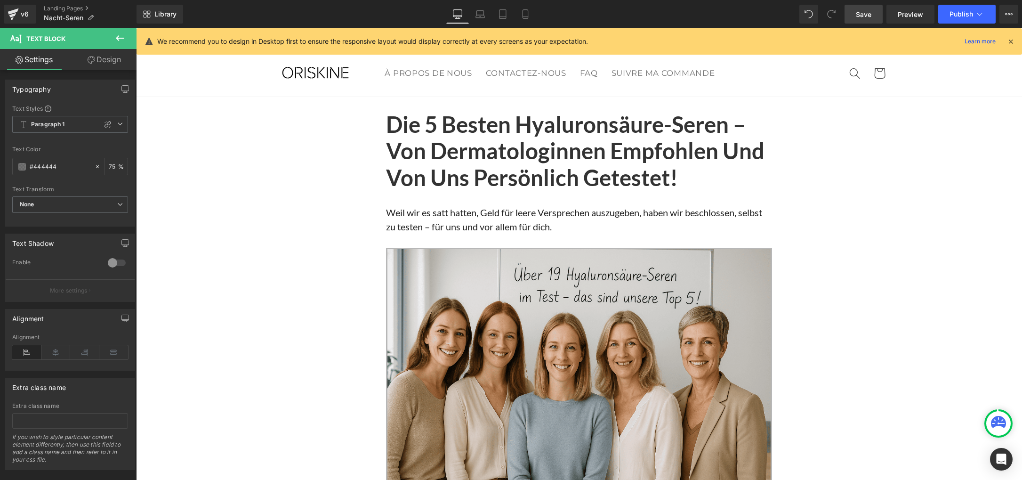
click at [631, 17] on span "Save" at bounding box center [864, 14] width 16 height 10
click at [631, 16] on span "Publish" at bounding box center [961, 14] width 24 height 8
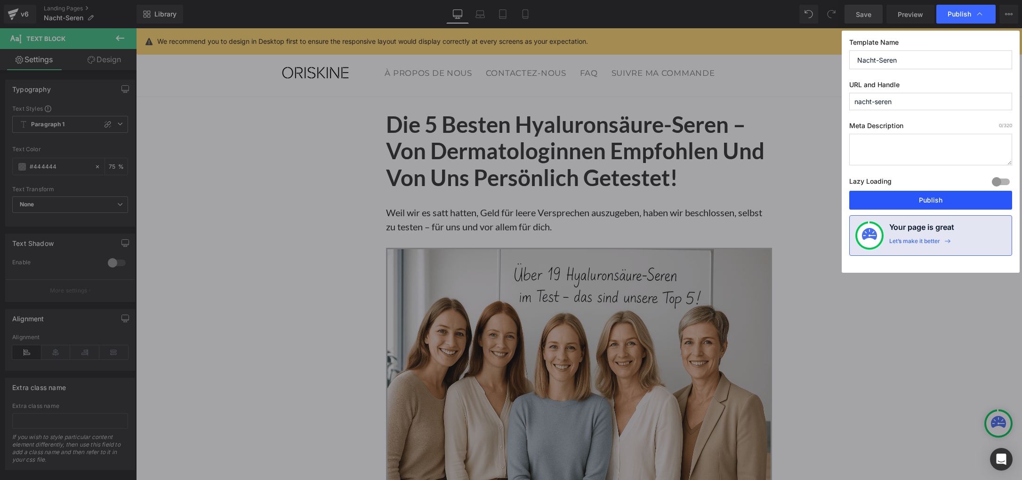
click at [631, 202] on button "Publish" at bounding box center [930, 200] width 163 height 19
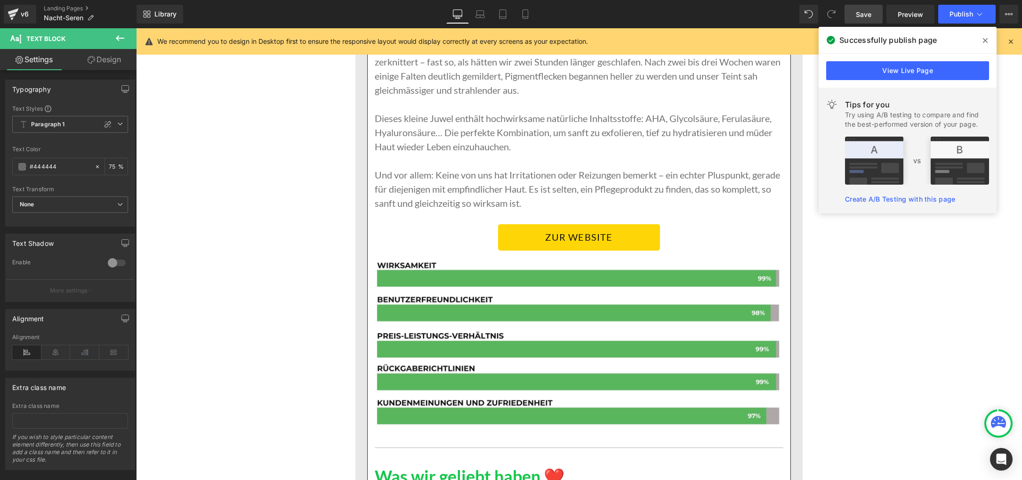
scroll to position [1592, 0]
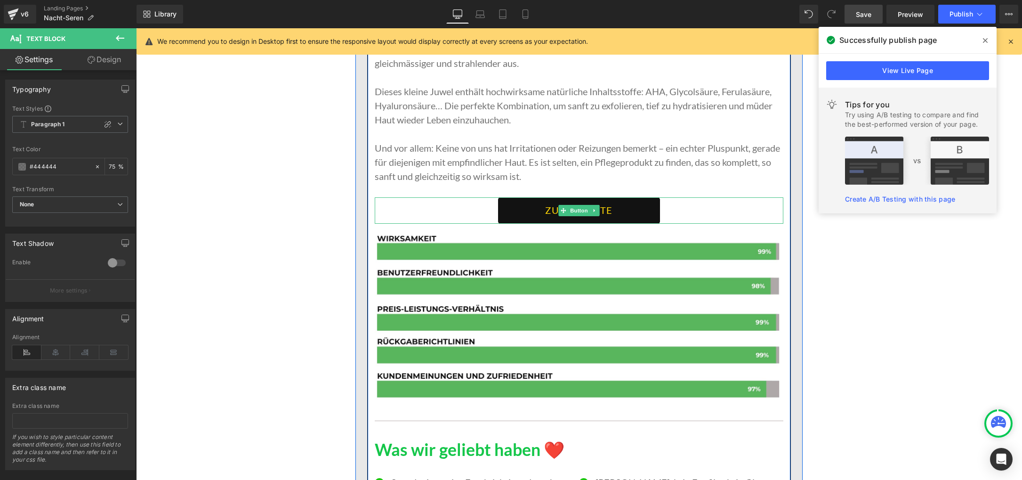
click at [551, 199] on link "ZUR WEBSITE" at bounding box center [578, 210] width 161 height 26
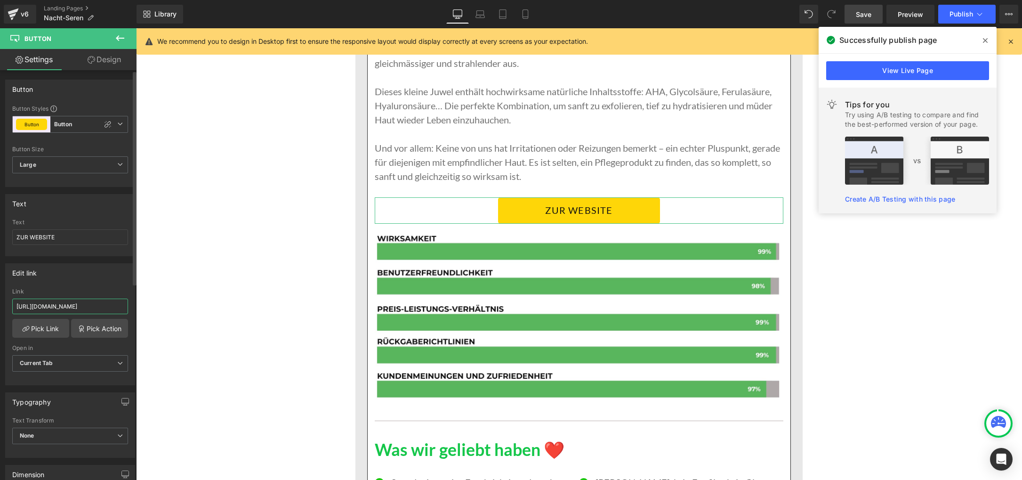
click at [54, 305] on input "[URL][DOMAIN_NAME]" at bounding box center [70, 306] width 116 height 16
paste input "[DOMAIN_NAME][URL]"
type input "[URL][DOMAIN_NAME]"
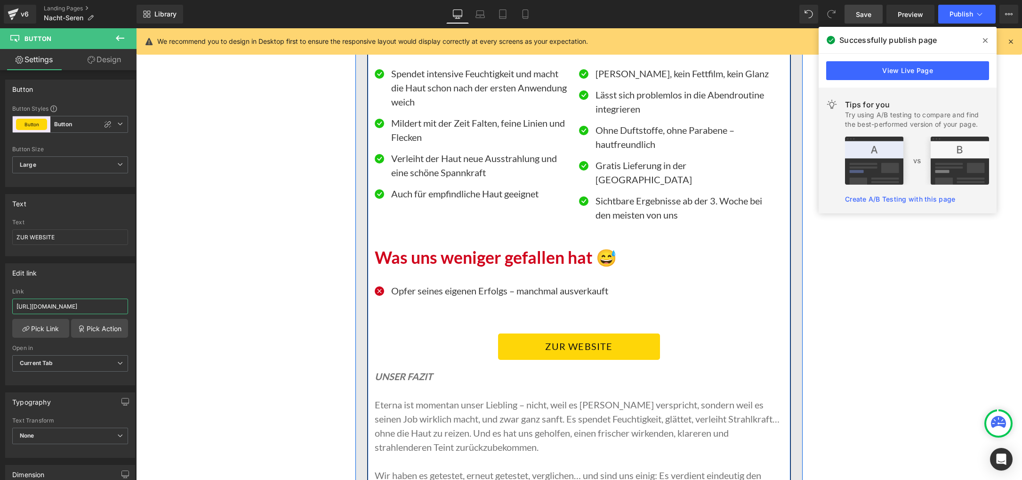
scroll to position [2016, 0]
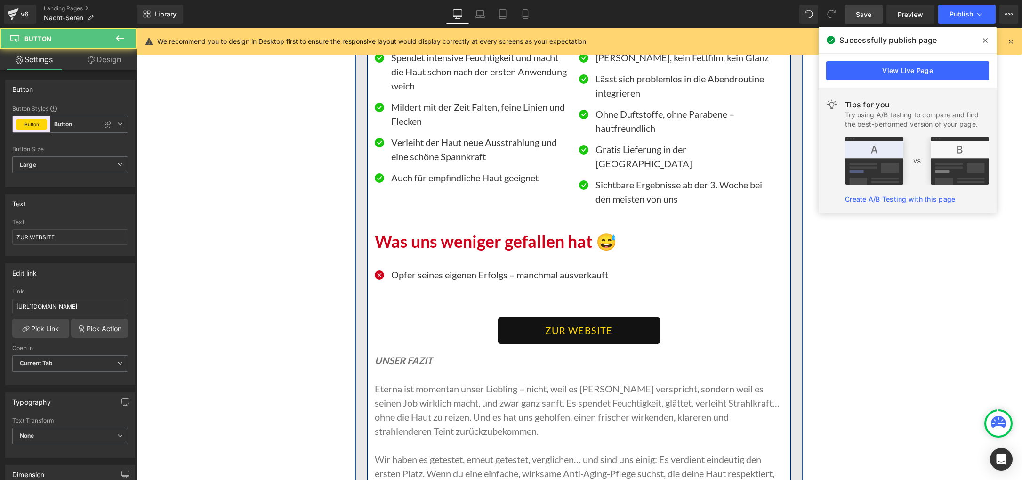
click at [512, 317] on link "ZUR WEBSITE" at bounding box center [578, 330] width 161 height 26
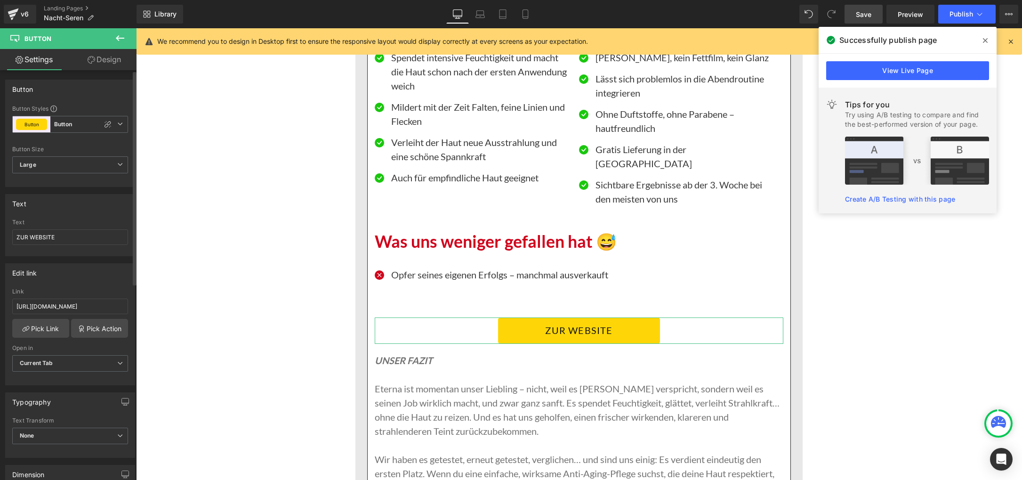
scroll to position [4, 0]
click at [56, 302] on input "[URL][DOMAIN_NAME]" at bounding box center [70, 303] width 116 height 16
click at [56, 302] on input "[URL][DOMAIN_NAME]" at bounding box center [70, 302] width 116 height 16
click at [56, 302] on input "[URL][DOMAIN_NAME]" at bounding box center [70, 305] width 116 height 16
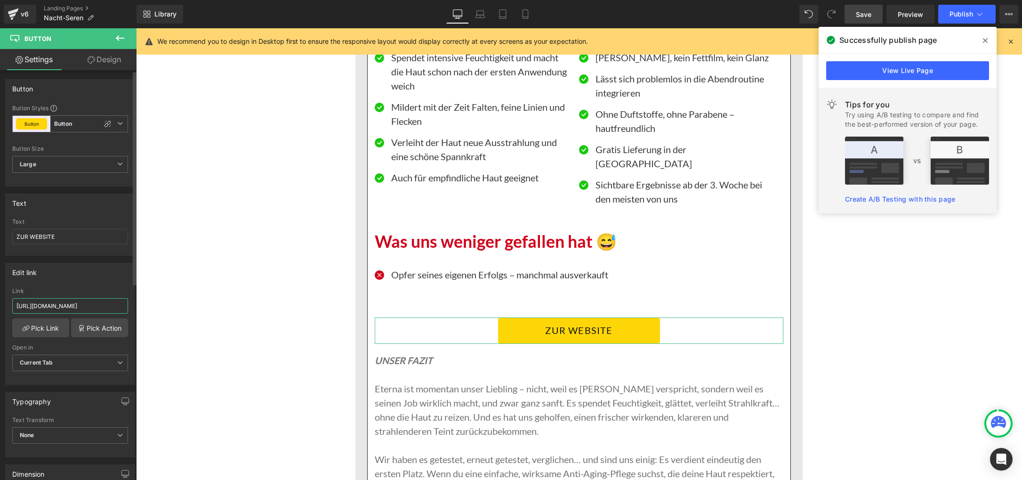
type input "[URL][DOMAIN_NAME]"
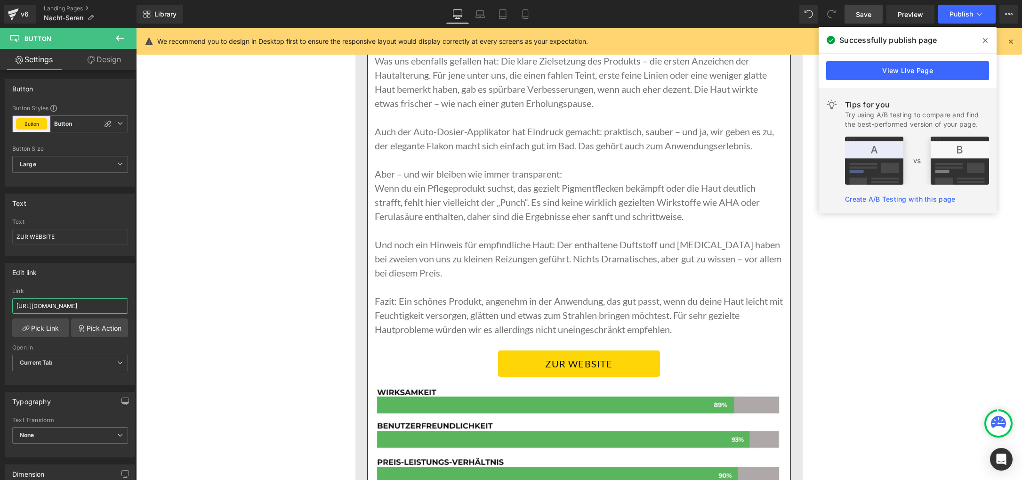
scroll to position [3137, 0]
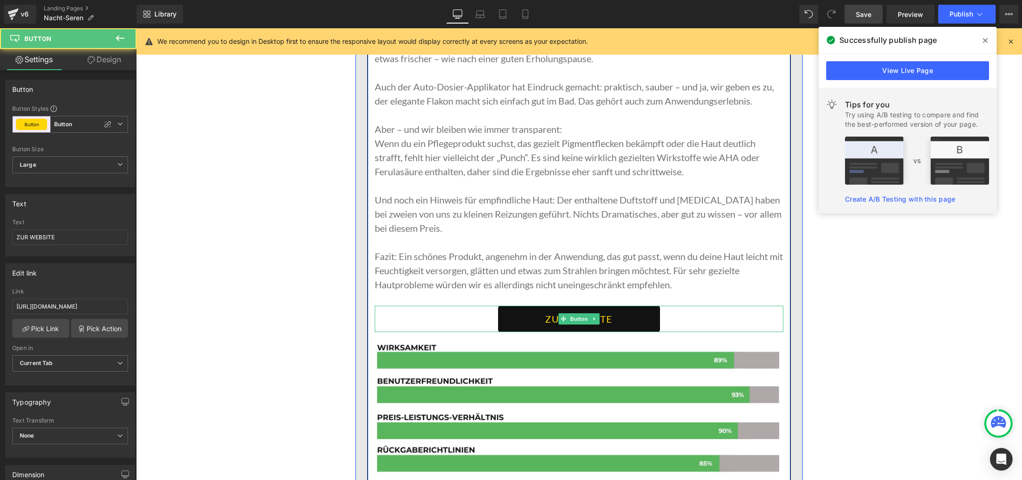
click at [549, 305] on link "ZUR WEBSITE" at bounding box center [578, 318] width 161 height 26
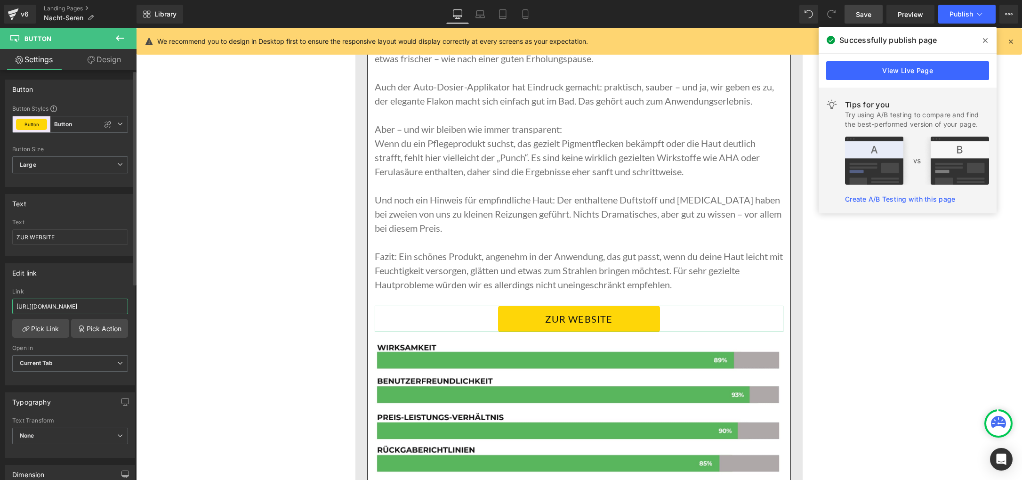
click at [43, 308] on input "[URL][DOMAIN_NAME]" at bounding box center [70, 306] width 116 height 16
paste input "[DOMAIN_NAME][URL]"
type input "[URL][DOMAIN_NAME]"
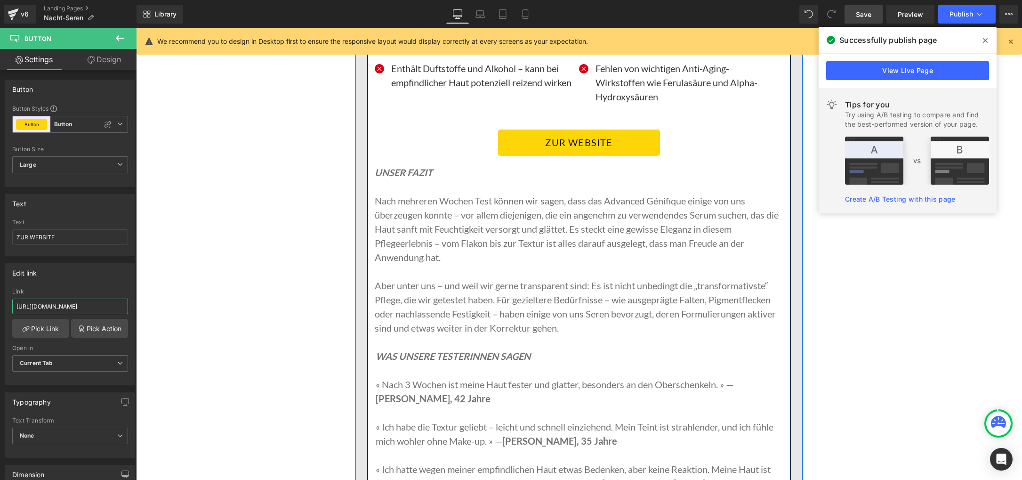
scroll to position [3815, 0]
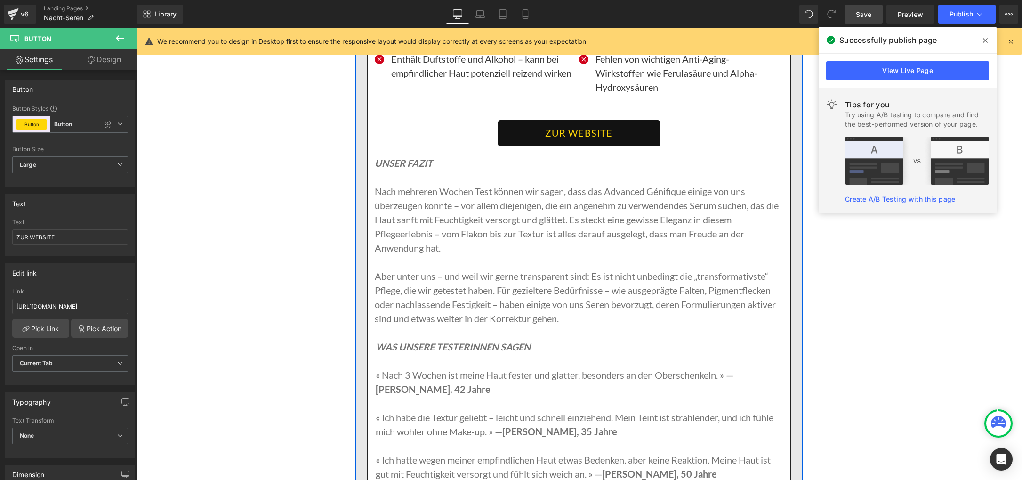
click at [537, 120] on link "ZUR WEBSITE" at bounding box center [578, 133] width 161 height 26
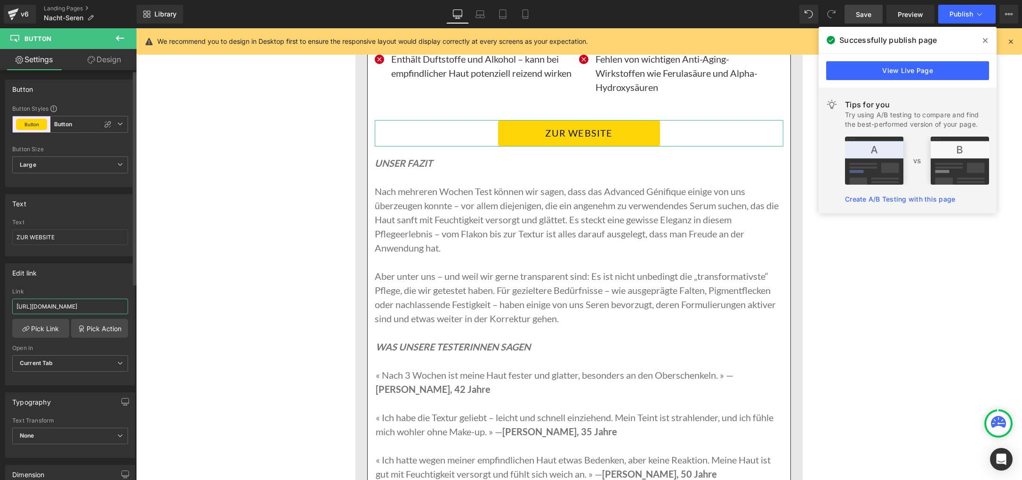
click at [57, 304] on input "[URL][DOMAIN_NAME]" at bounding box center [70, 306] width 116 height 16
type input "[URL][DOMAIN_NAME]"
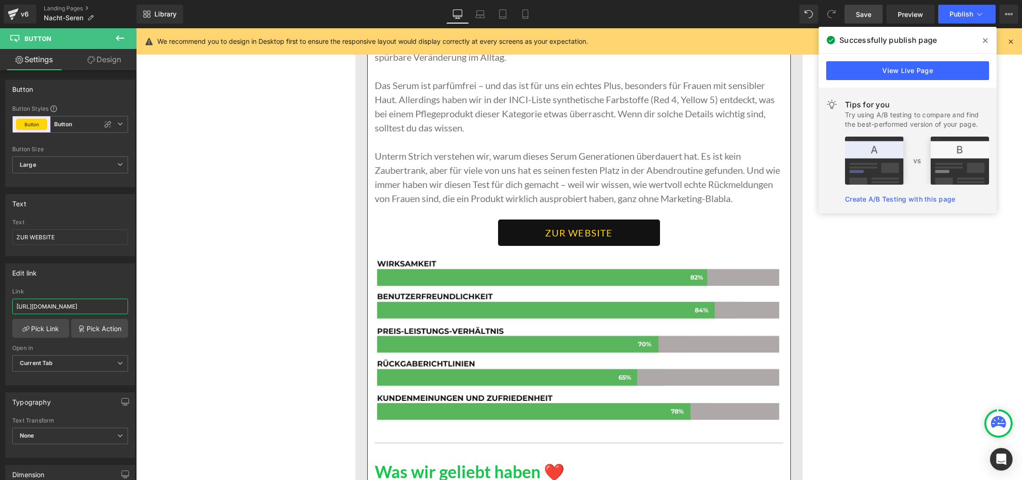
scroll to position [4796, 0]
click at [532, 222] on link "ZUR WEBSITE" at bounding box center [578, 232] width 161 height 26
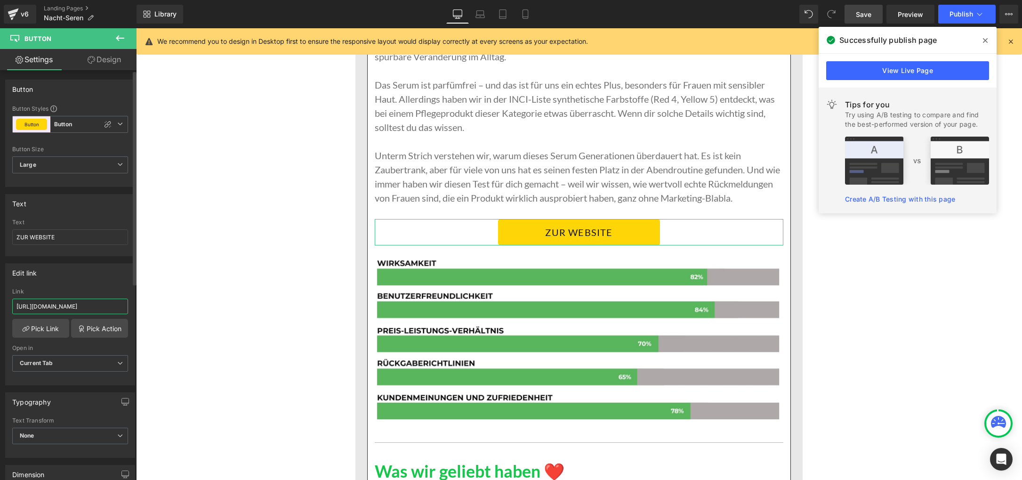
click at [77, 306] on input "[URL][DOMAIN_NAME]" at bounding box center [70, 306] width 116 height 16
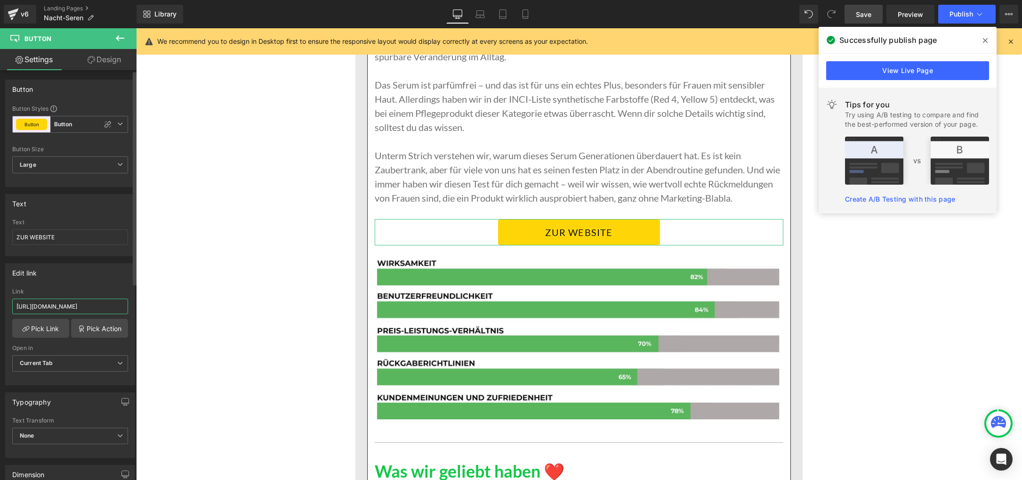
click at [77, 306] on input "[URL][DOMAIN_NAME]" at bounding box center [70, 306] width 116 height 16
paste input "[DOMAIN_NAME][URL]"
type input "[URL][DOMAIN_NAME]"
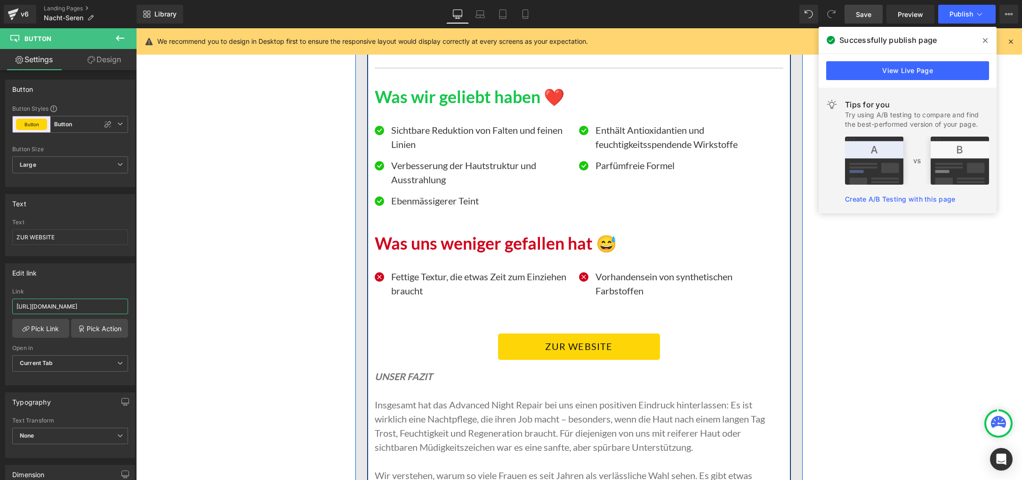
scroll to position [5179, 0]
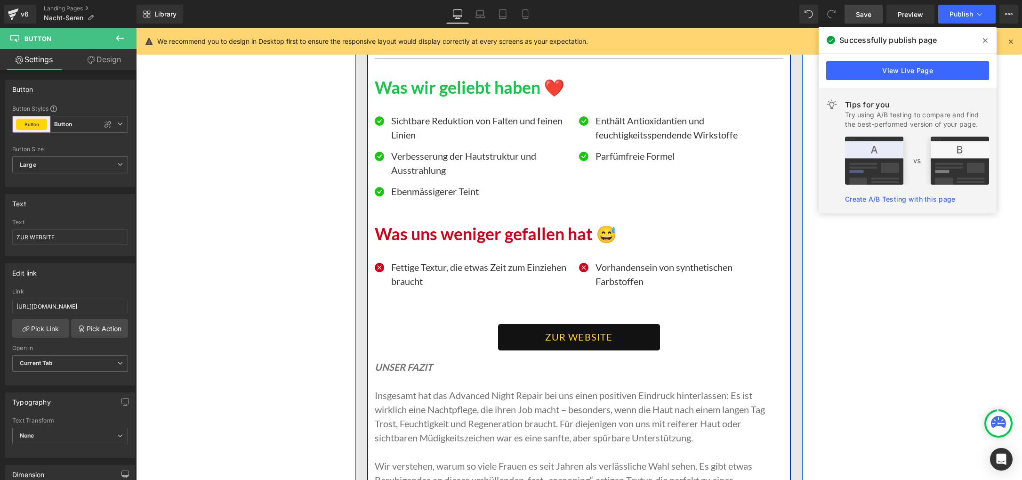
click at [540, 324] on link "ZUR WEBSITE" at bounding box center [578, 337] width 161 height 26
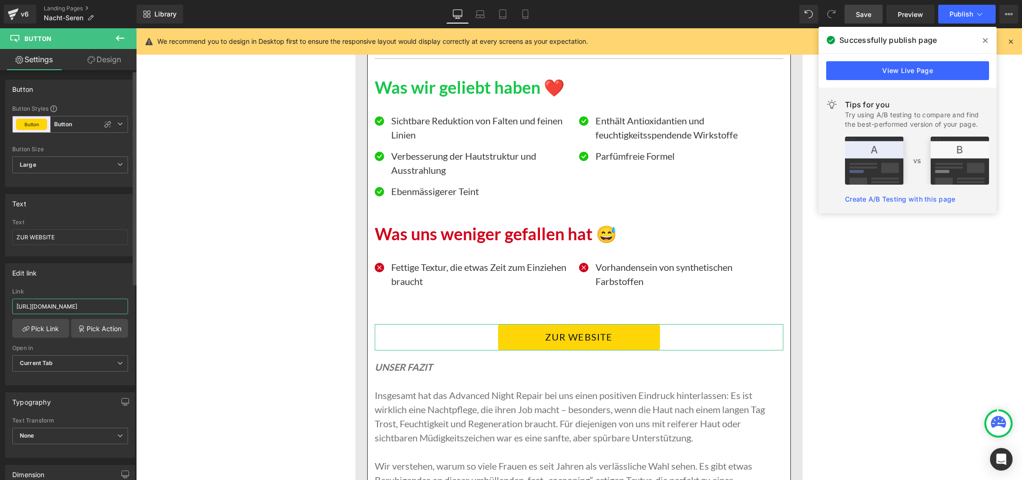
click at [73, 302] on input "[URL][DOMAIN_NAME]" at bounding box center [70, 306] width 116 height 16
paste input "[DOMAIN_NAME][URL]"
type input "[URL][DOMAIN_NAME]"
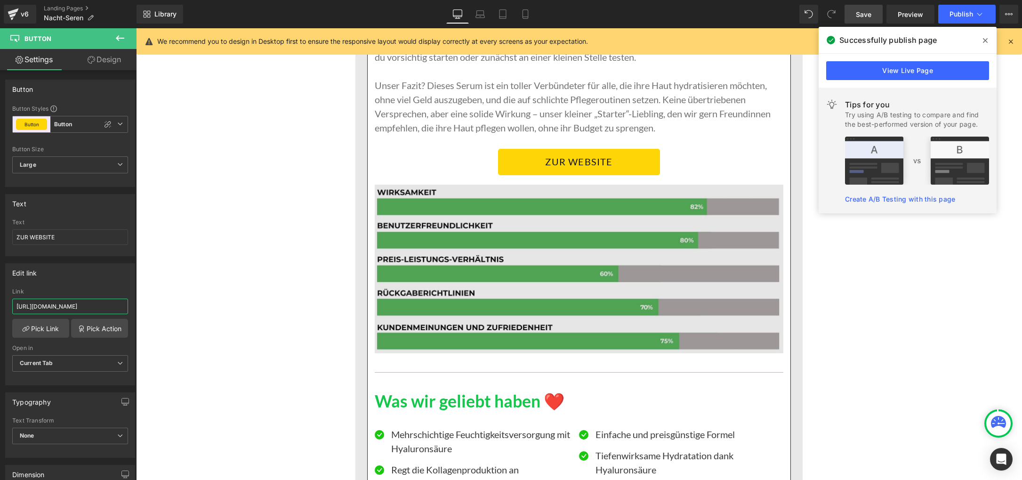
scroll to position [6489, 0]
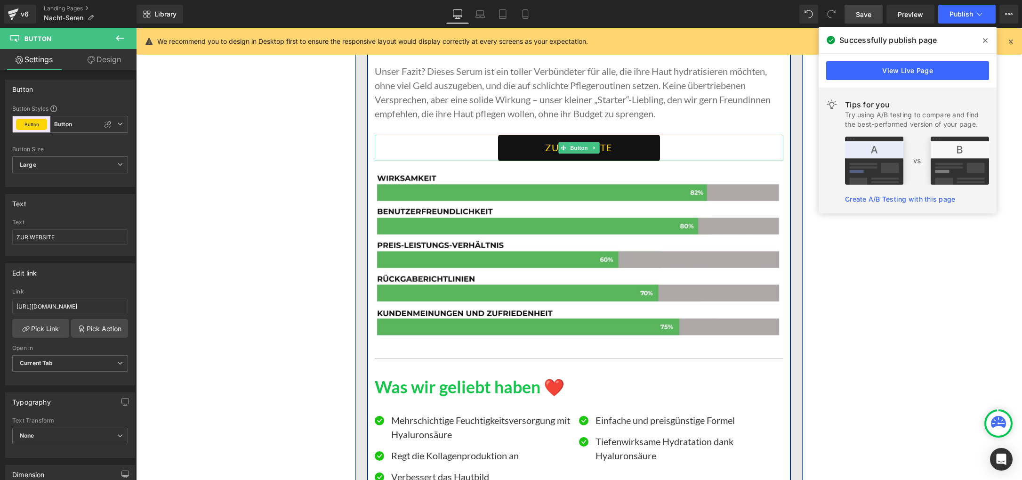
click at [528, 151] on link "ZUR WEBSITE" at bounding box center [578, 148] width 161 height 26
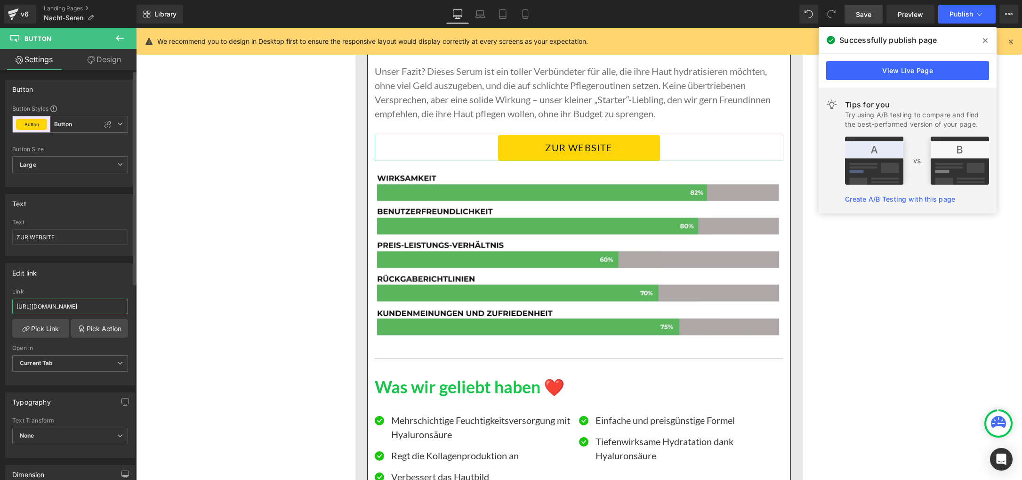
click at [55, 304] on input "[URL][DOMAIN_NAME]" at bounding box center [70, 306] width 116 height 16
type input "[URL][DOMAIN_NAME]"
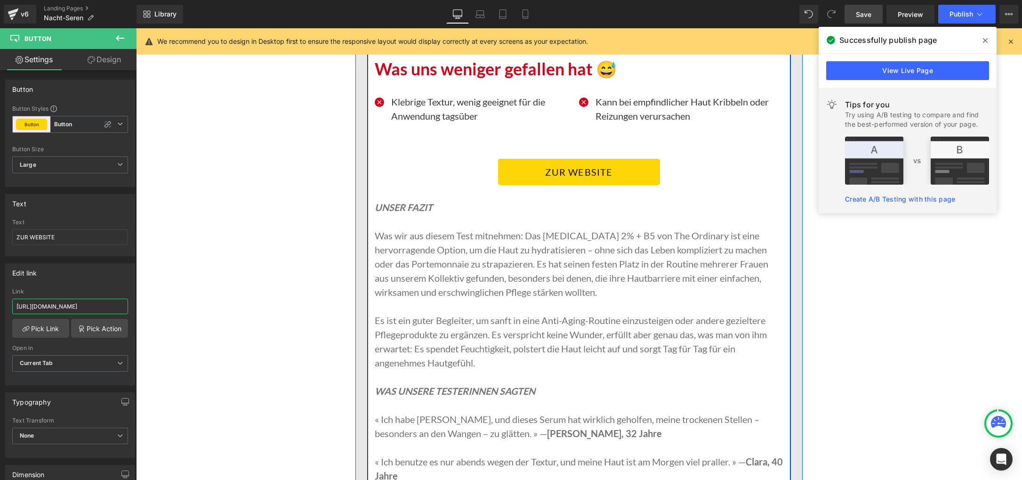
scroll to position [6947, 0]
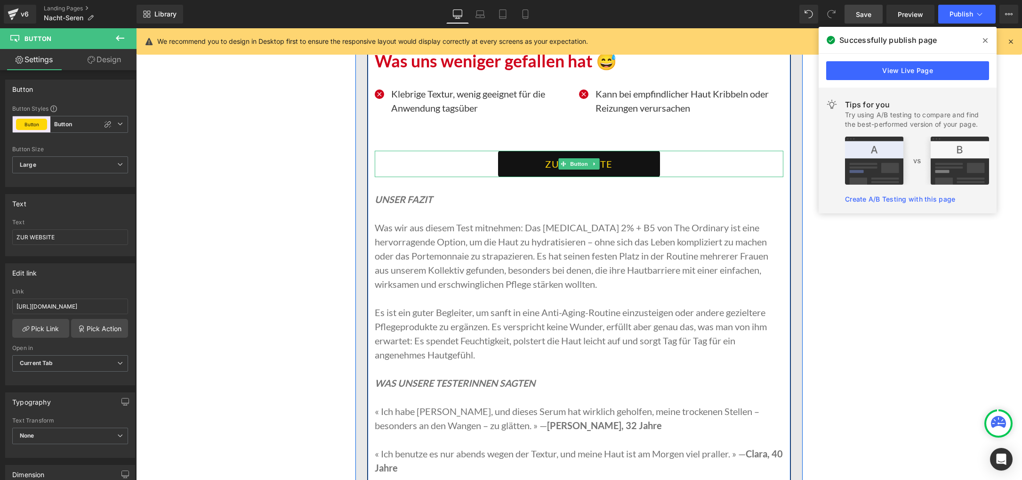
click at [526, 162] on link "ZUR WEBSITE" at bounding box center [578, 164] width 161 height 26
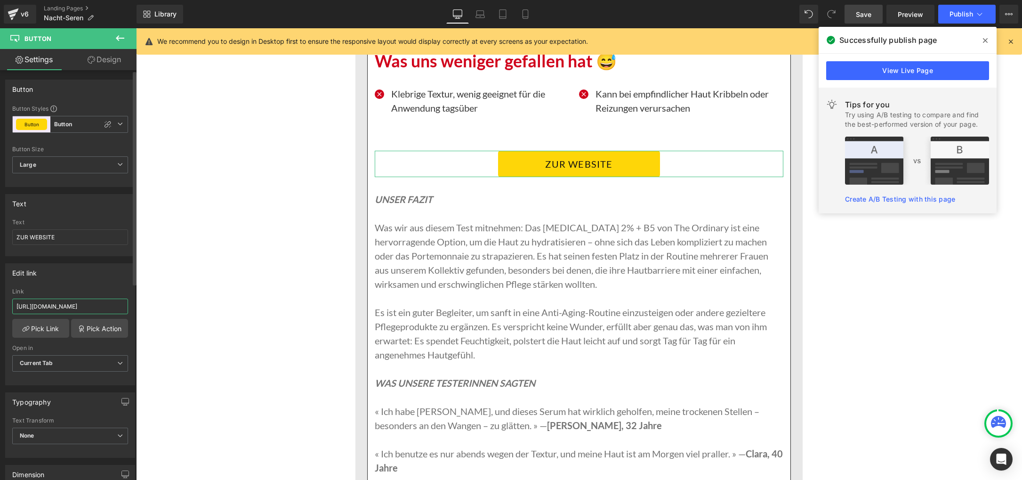
click at [62, 306] on input "[URL][DOMAIN_NAME]" at bounding box center [70, 306] width 116 height 16
type input "[URL][DOMAIN_NAME]"
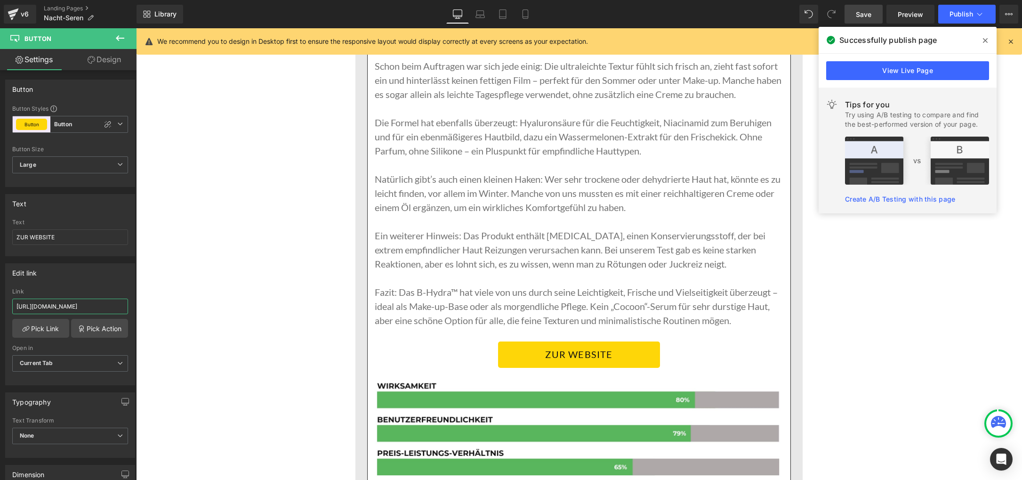
scroll to position [7875, 0]
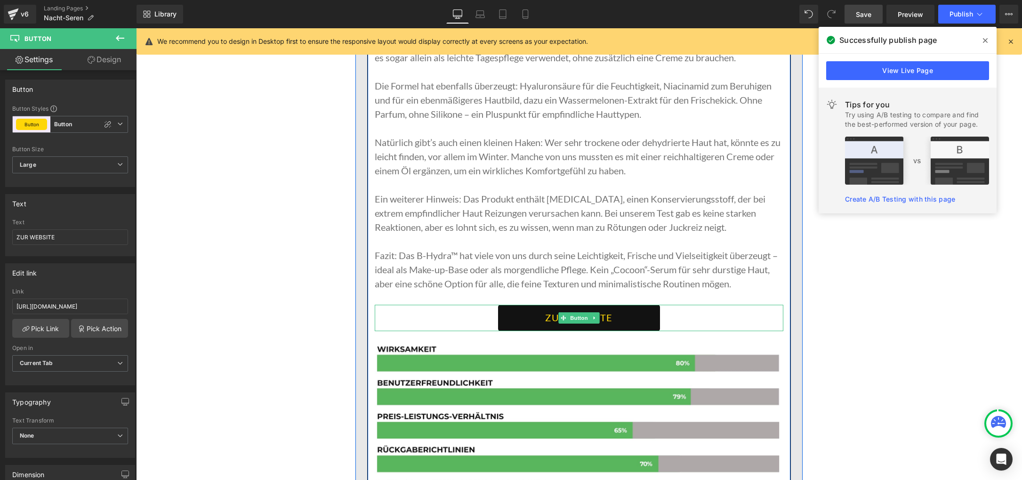
click at [523, 318] on link "ZUR WEBSITE" at bounding box center [578, 317] width 161 height 26
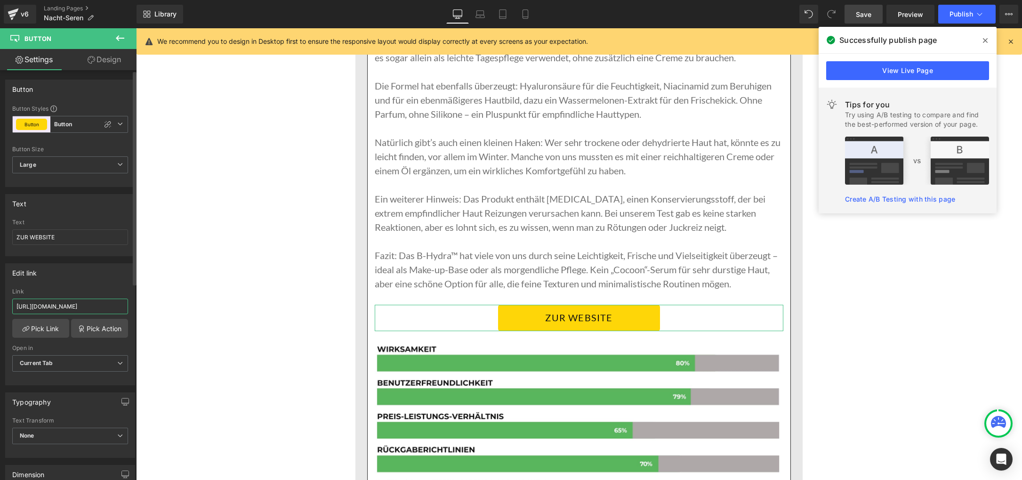
click at [39, 306] on input "[URL][DOMAIN_NAME]" at bounding box center [70, 306] width 116 height 16
type input "[URL][DOMAIN_NAME]"
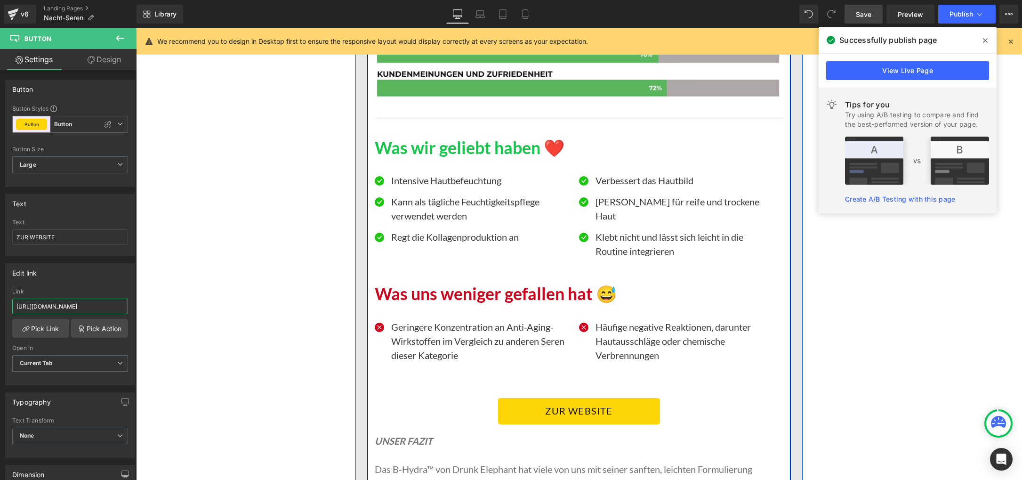
scroll to position [8285, 0]
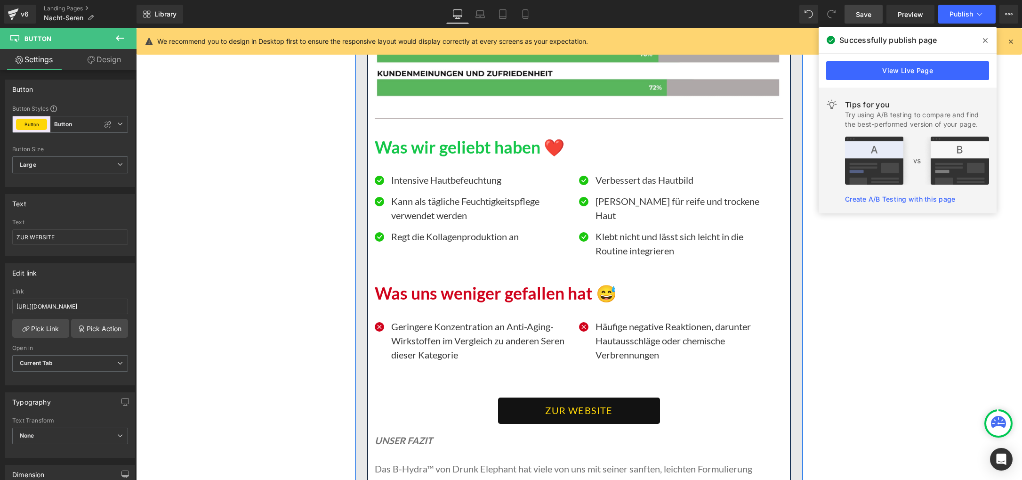
click at [529, 397] on link "ZUR WEBSITE" at bounding box center [578, 410] width 161 height 26
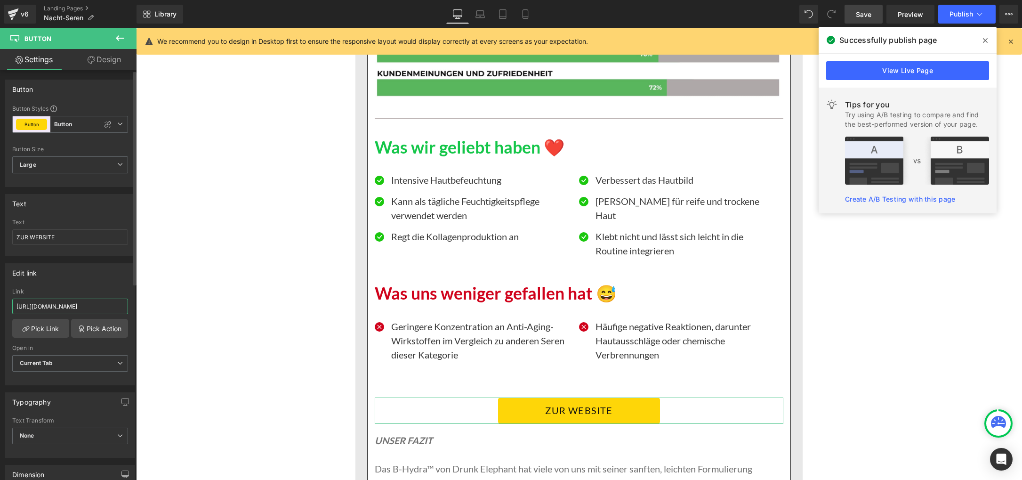
click at [64, 307] on input "[URL][DOMAIN_NAME]" at bounding box center [70, 306] width 116 height 16
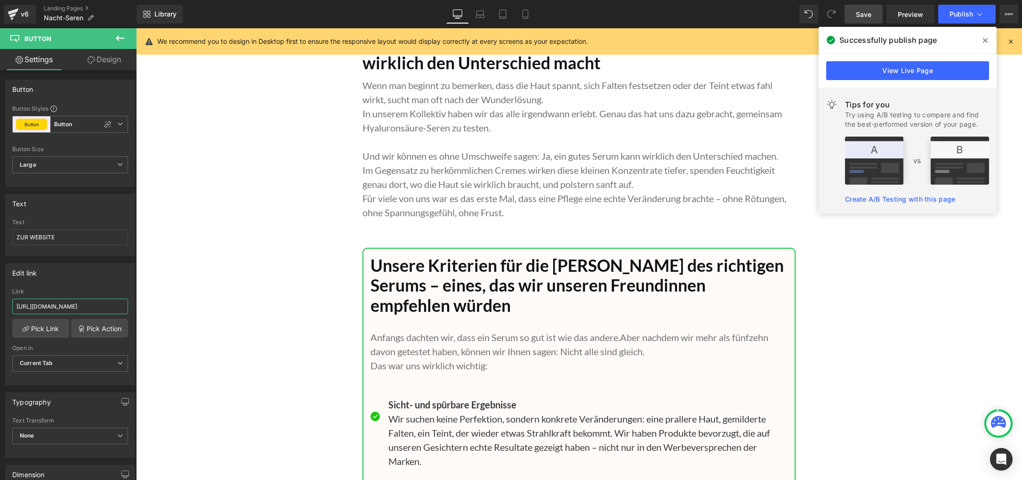
scroll to position [9096, 0]
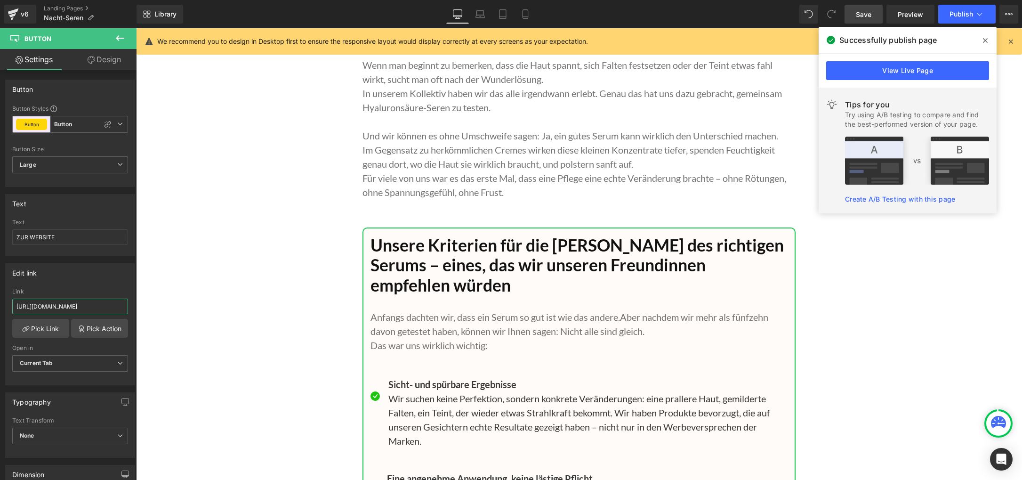
type input "[URL][DOMAIN_NAME]"
click at [631, 15] on span "Save" at bounding box center [864, 14] width 16 height 10
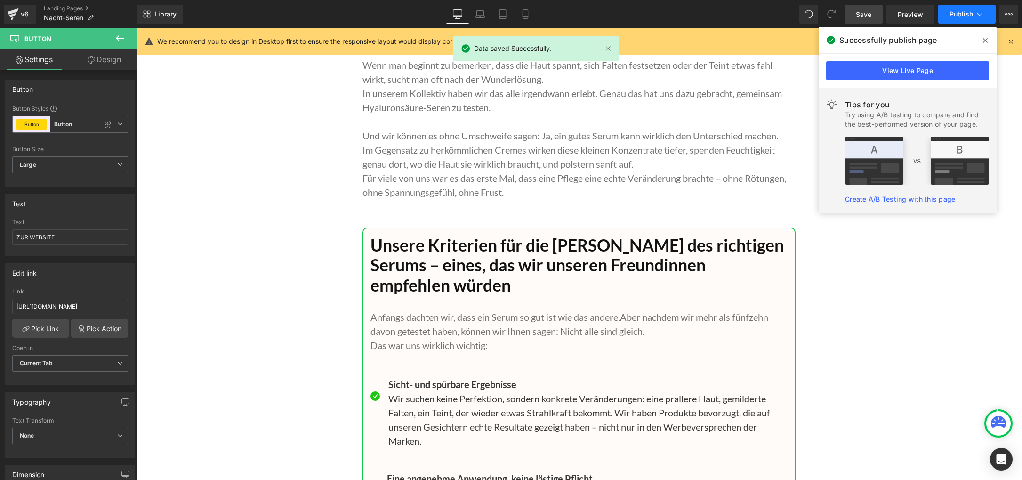
click at [631, 9] on button "Publish" at bounding box center [966, 14] width 57 height 19
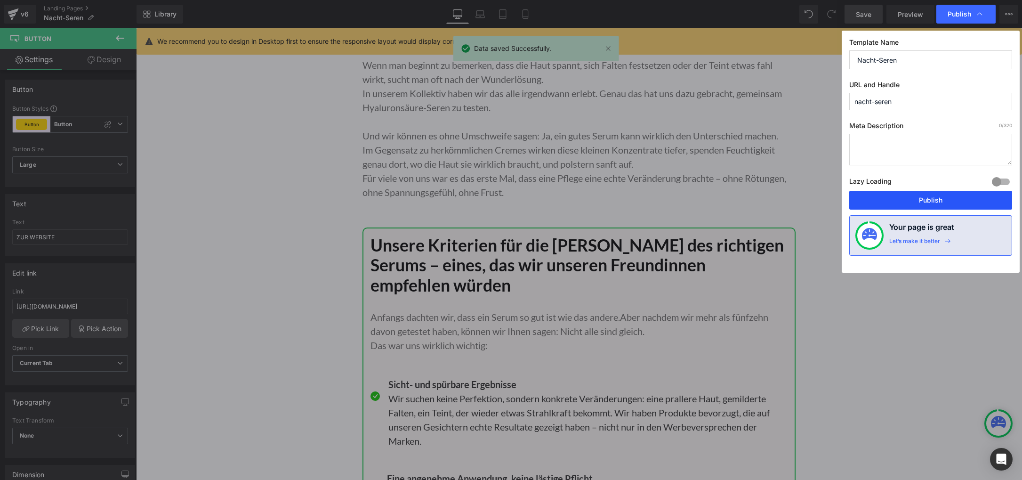
click at [631, 197] on button "Publish" at bounding box center [930, 200] width 163 height 19
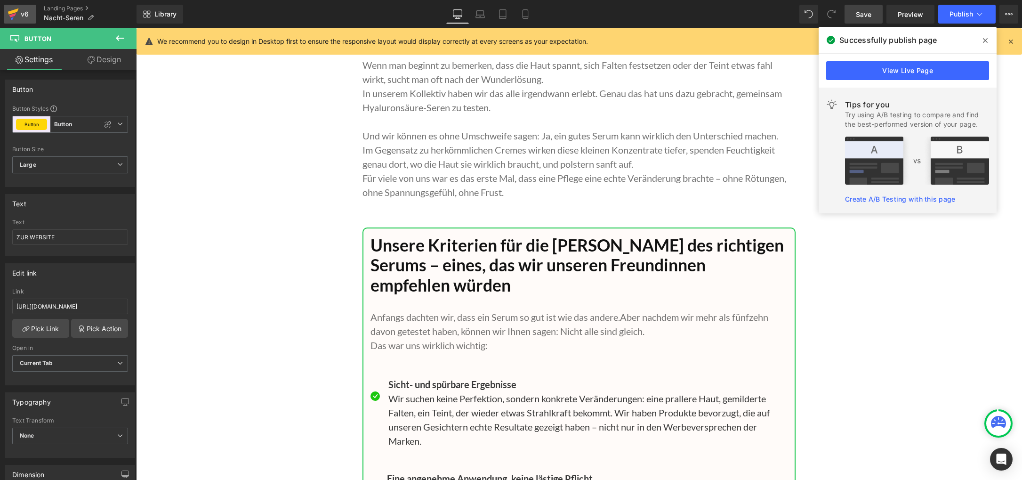
click at [18, 12] on icon at bounding box center [13, 14] width 11 height 24
